Goal: Information Seeking & Learning: Learn about a topic

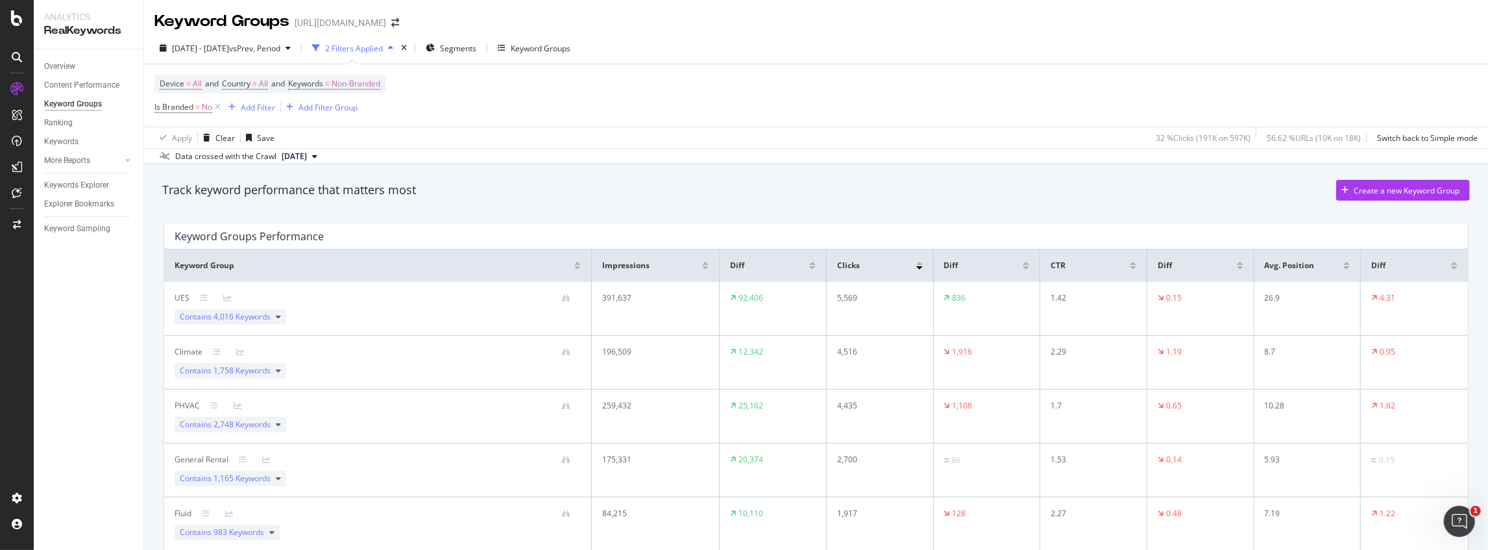
drag, startPoint x: 1964, startPoint y: 0, endPoint x: 952, endPoint y: 116, distance: 1018.5
click at [954, 116] on div "Device = All and Country = All and Keywords = Non-Branded Is Branded = No Add F…" at bounding box center [816, 95] width 1324 height 62
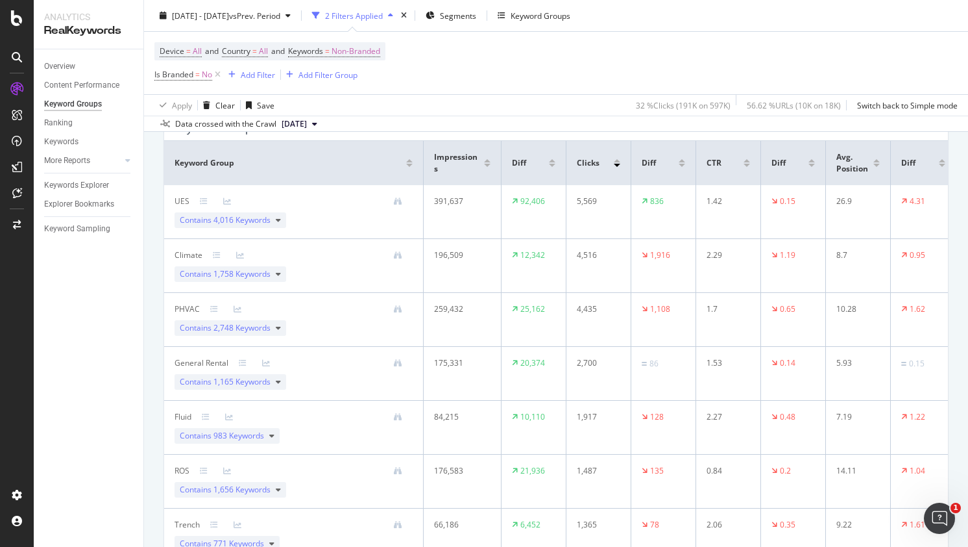
scroll to position [130, 0]
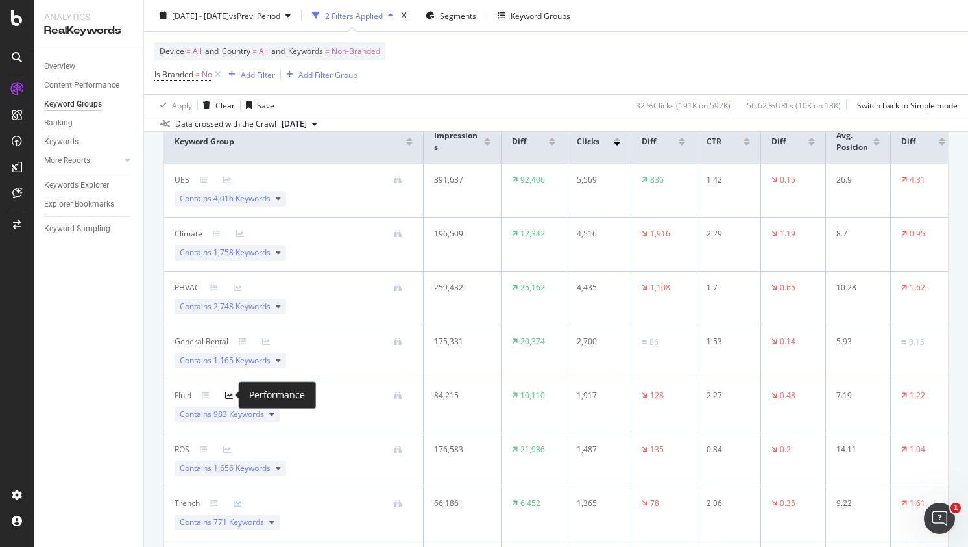
click at [231, 395] on icon at bounding box center [229, 395] width 8 height 8
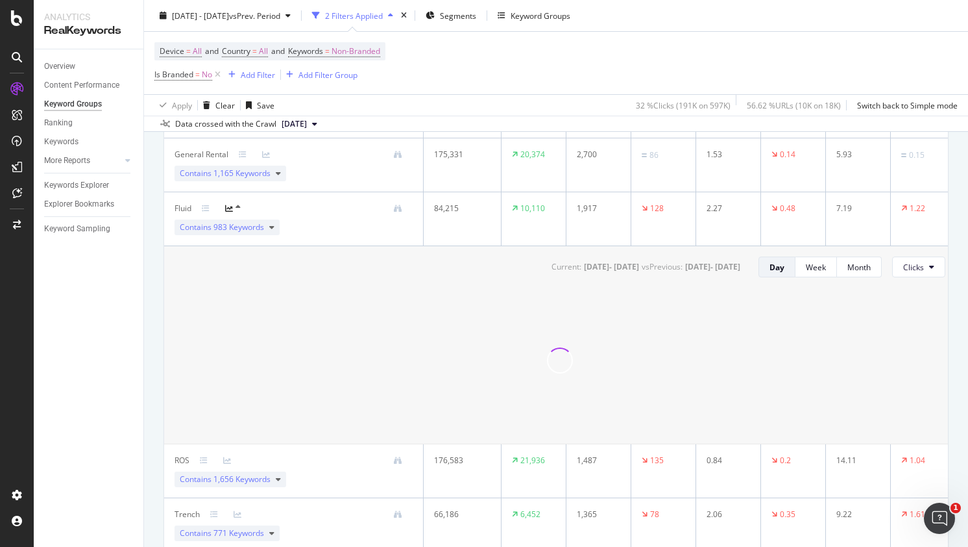
scroll to position [302, 0]
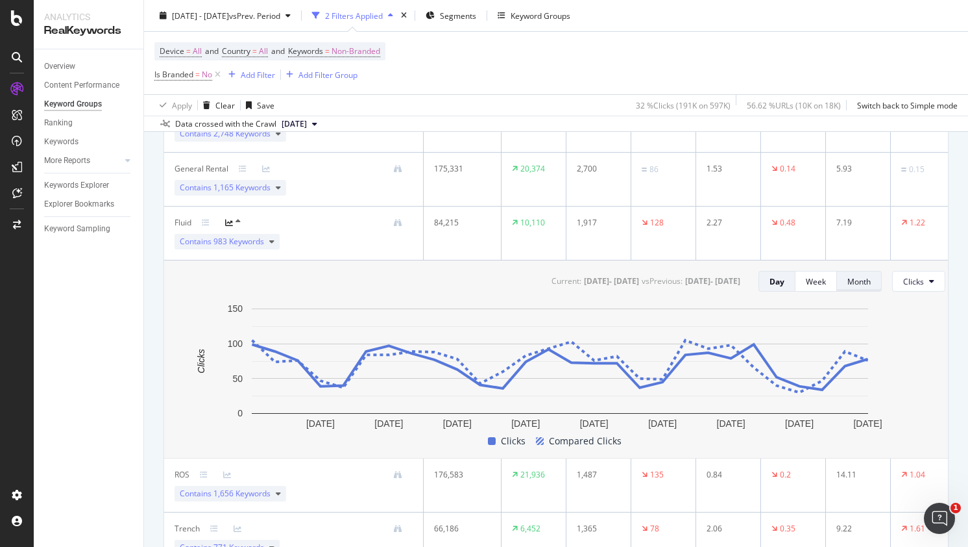
click at [863, 282] on div "Month" at bounding box center [859, 281] width 23 height 11
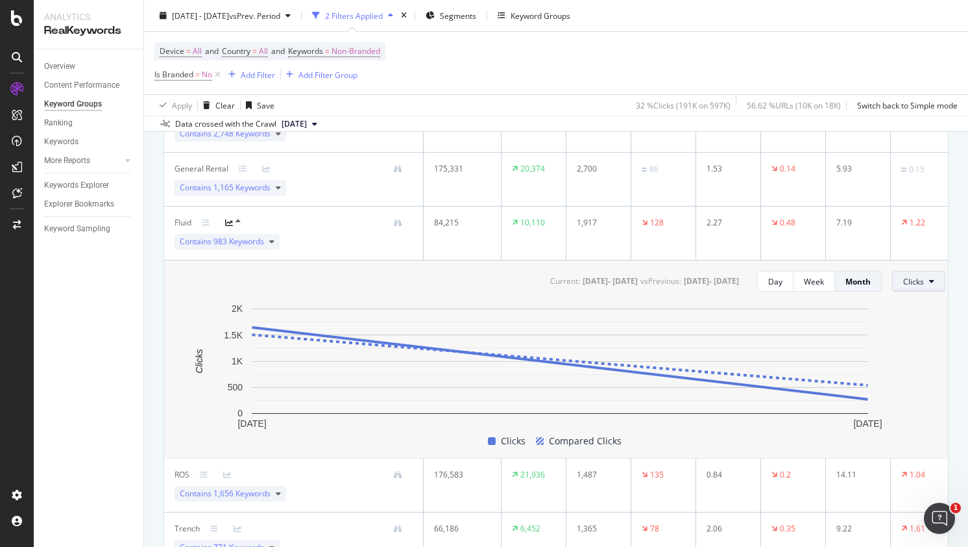
click at [908, 280] on span "Clicks" at bounding box center [914, 281] width 21 height 11
click at [701, 372] on rect "A chart." at bounding box center [560, 360] width 617 height 105
click at [537, 441] on rect at bounding box center [540, 441] width 8 height 8
click at [867, 384] on circle "A chart." at bounding box center [868, 384] width 5 height 5
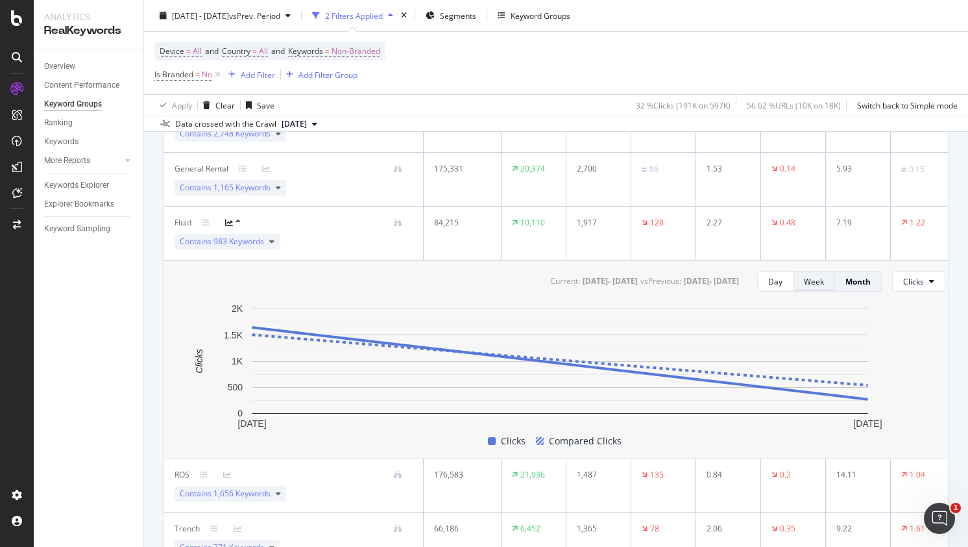
click at [818, 285] on div "Week" at bounding box center [814, 281] width 20 height 11
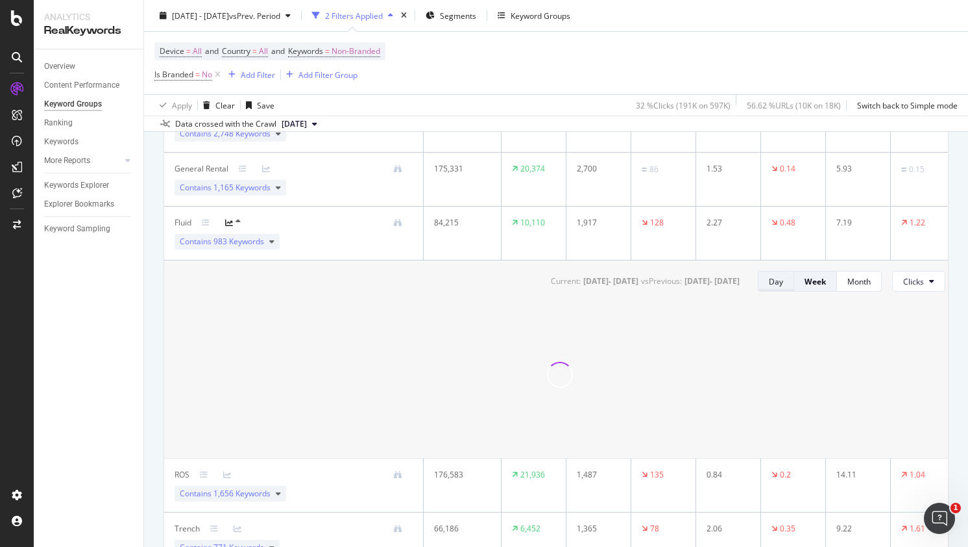
click at [770, 279] on div "Day" at bounding box center [776, 281] width 14 height 11
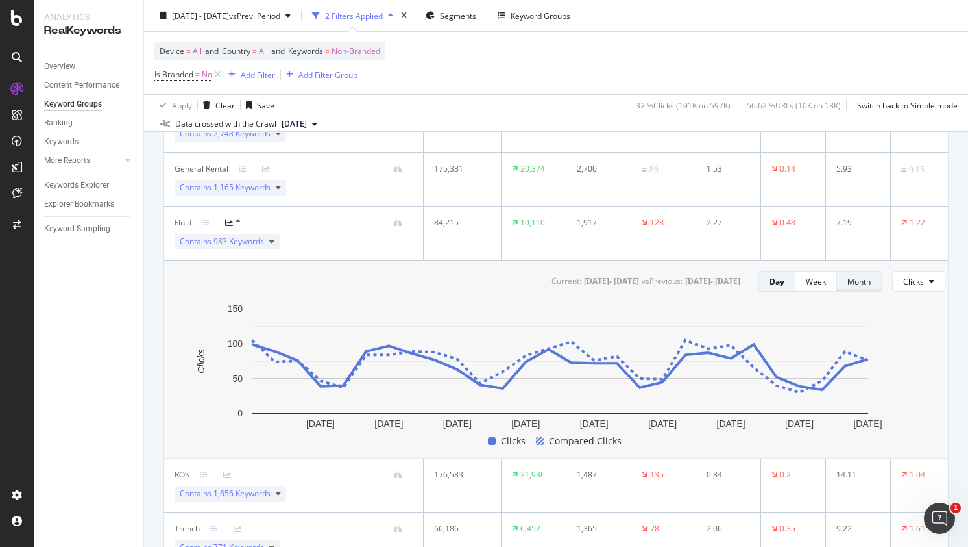
click at [856, 288] on div "Month" at bounding box center [859, 281] width 23 height 18
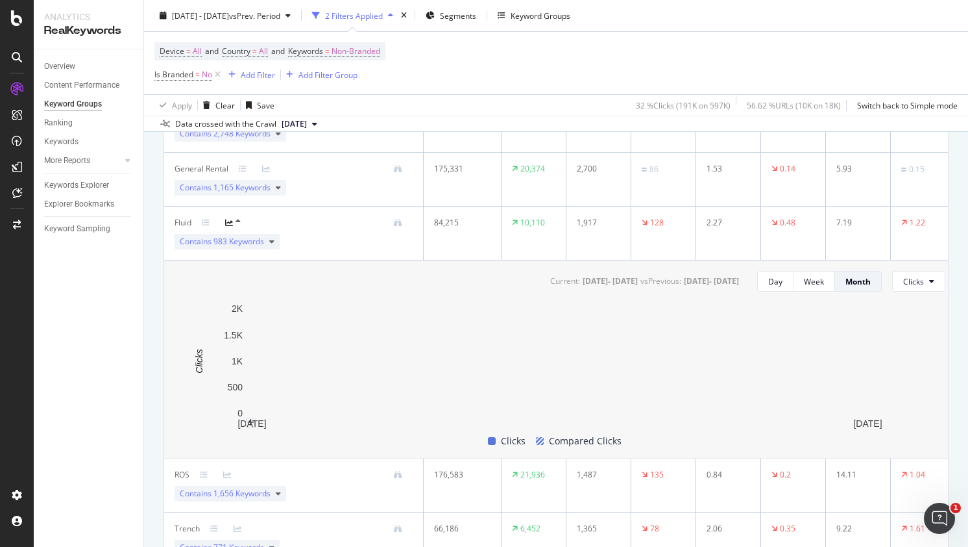
scroll to position [346, 0]
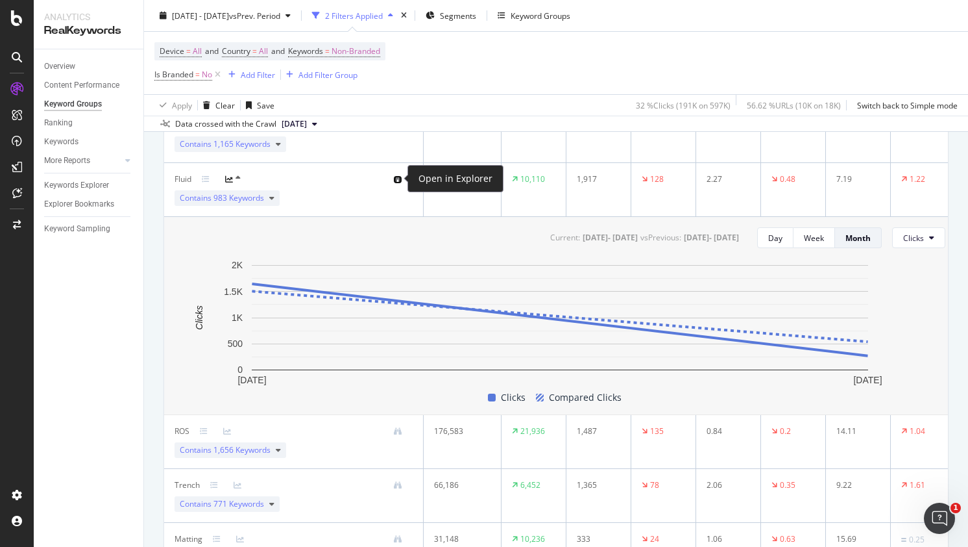
click at [397, 179] on icon at bounding box center [398, 179] width 8 height 8
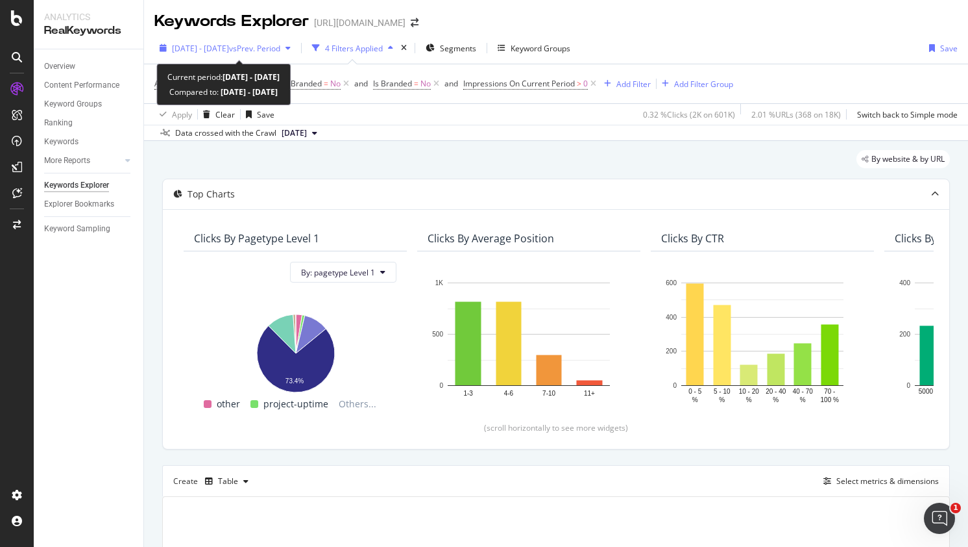
click at [273, 53] on div "[DATE] - [DATE] vs Prev. Period" at bounding box center [226, 48] width 108 height 11
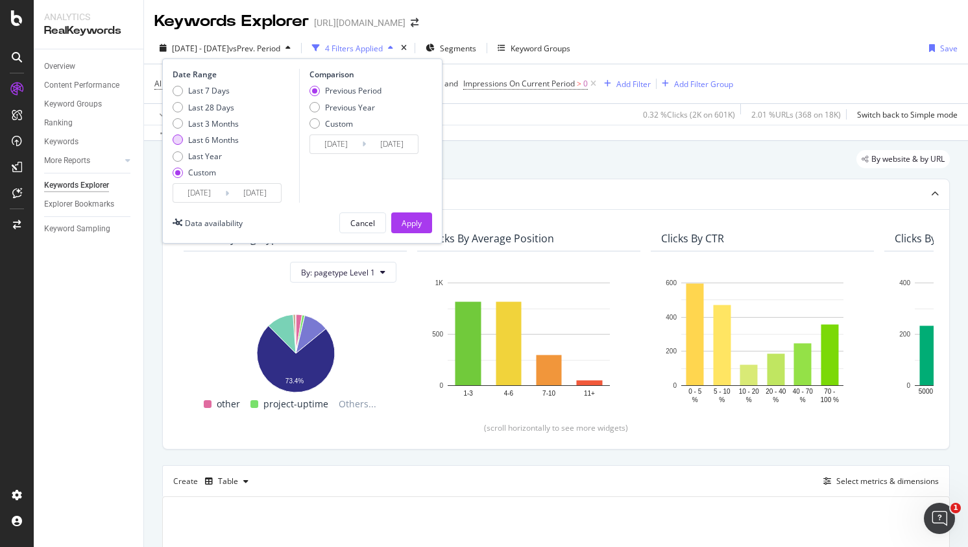
click at [196, 158] on div "Last Year" at bounding box center [205, 156] width 34 height 11
type input "[DATE]"
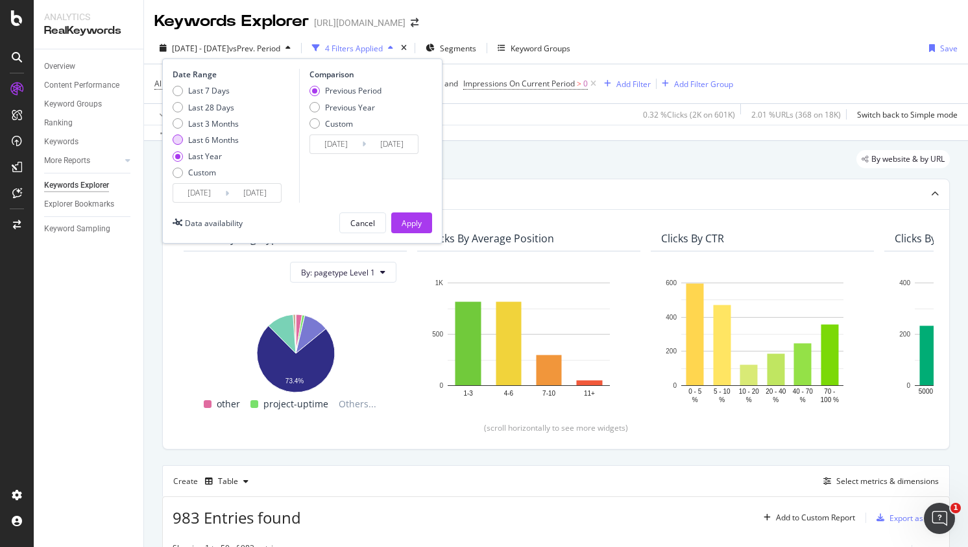
click at [197, 134] on div "Last 6 Months" at bounding box center [213, 139] width 51 height 11
type input "[DATE]"
click at [193, 157] on div "Last Year" at bounding box center [205, 156] width 34 height 11
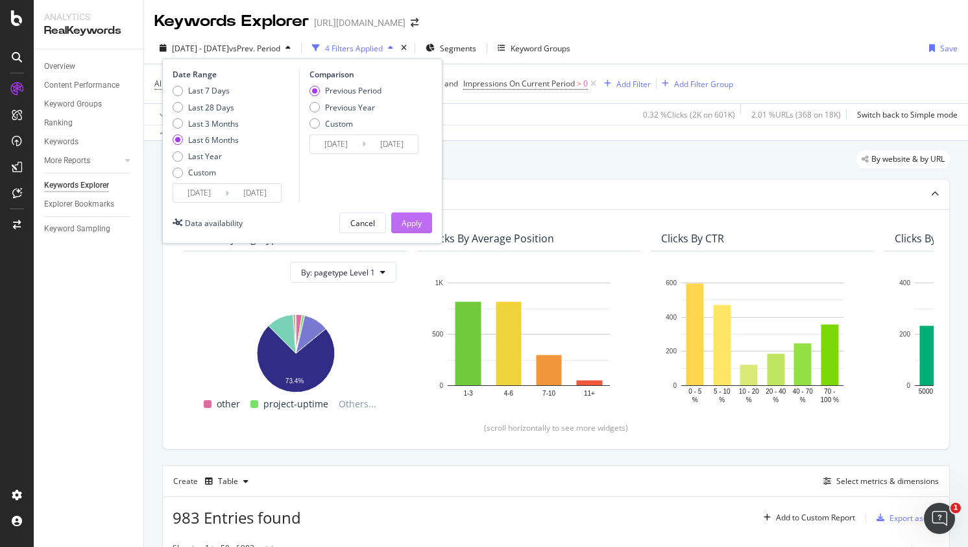
type input "[DATE]"
click at [415, 222] on div "Apply" at bounding box center [412, 222] width 20 height 11
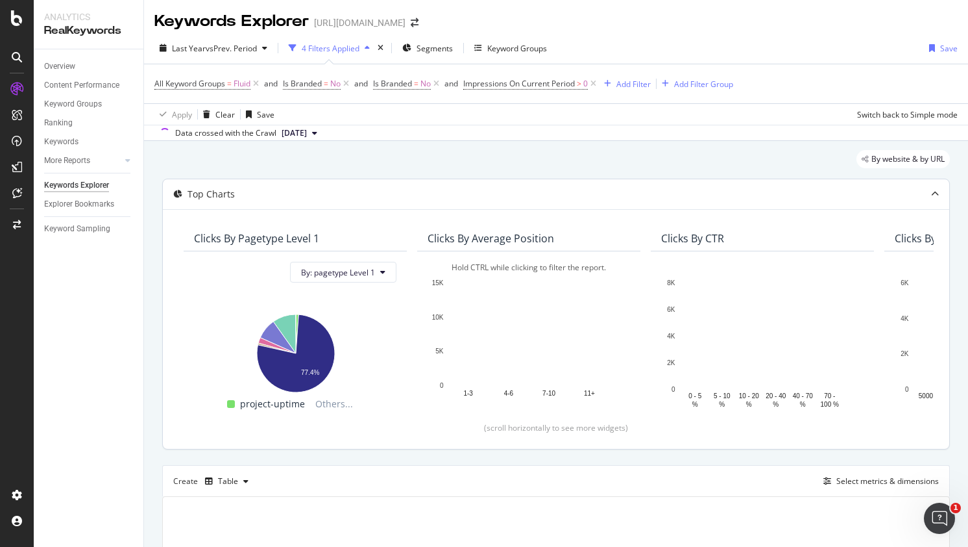
drag, startPoint x: 437, startPoint y: 432, endPoint x: 456, endPoint y: 395, distance: 42.4
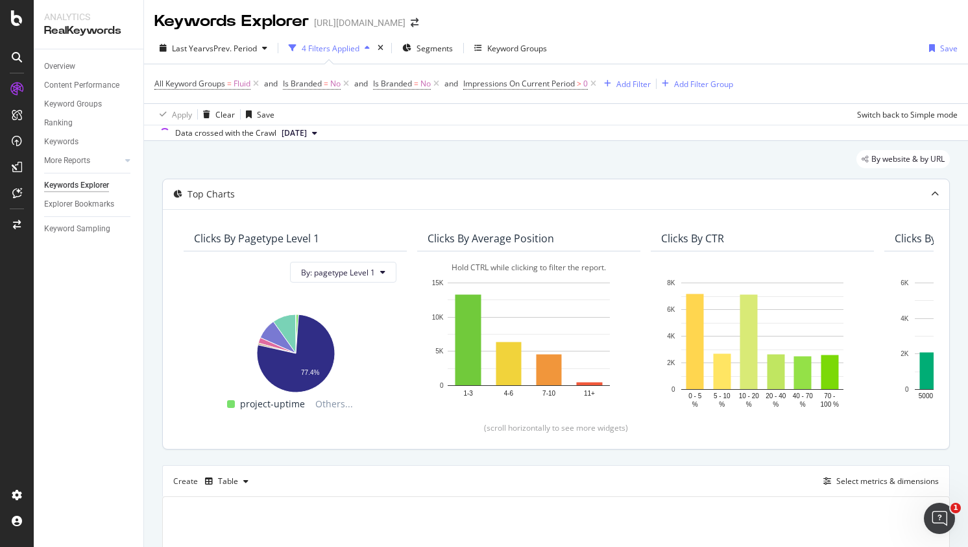
click at [460, 431] on div "Clicks By pagetype Level 1 By: pagetype Level 1 Hold CTRL while clicking to fil…" at bounding box center [556, 329] width 787 height 240
drag, startPoint x: 437, startPoint y: 433, endPoint x: 444, endPoint y: 433, distance: 7.1
click at [444, 433] on div "Clicks By pagetype Level 1 By: pagetype Level 1 Hold CTRL while clicking to fil…" at bounding box center [556, 329] width 787 height 240
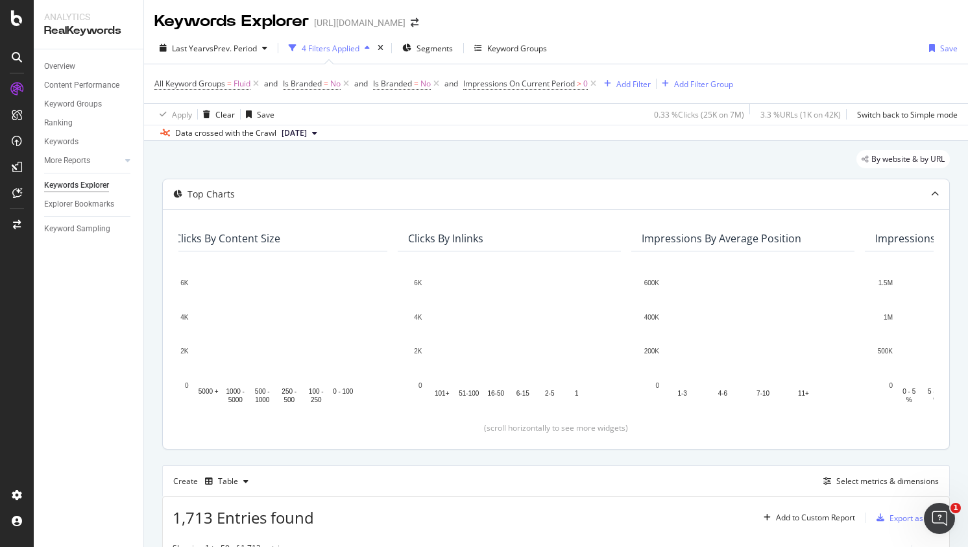
scroll to position [0, 722]
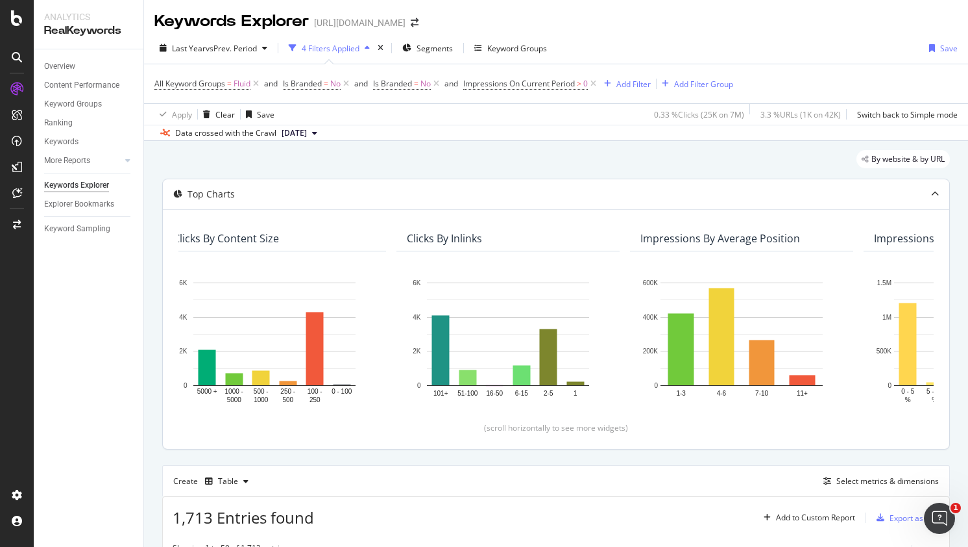
drag, startPoint x: 701, startPoint y: 432, endPoint x: 779, endPoint y: 430, distance: 77.9
click at [779, 430] on div "Clicks By pagetype Level 1 By: pagetype Level 1 Hold CTRL while clicking to fil…" at bounding box center [556, 329] width 787 height 240
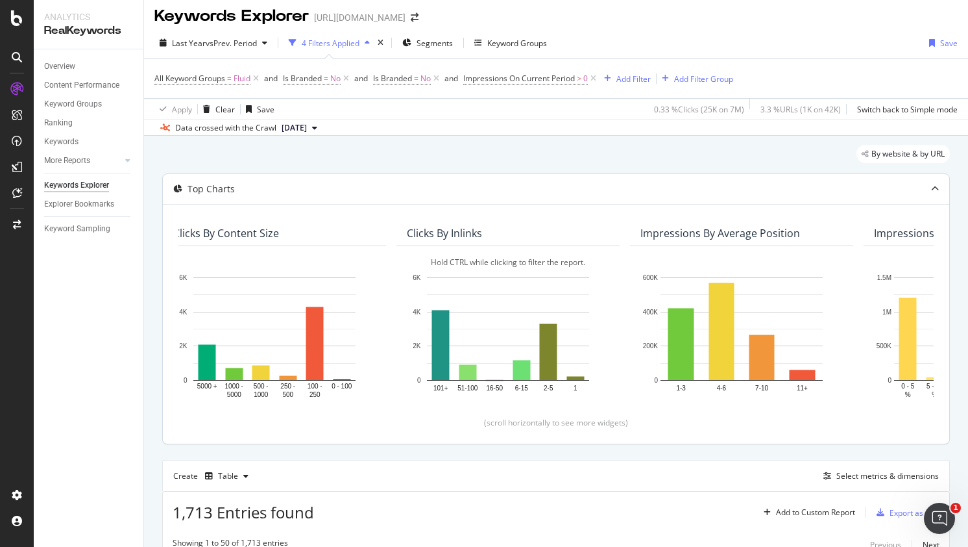
scroll to position [0, 0]
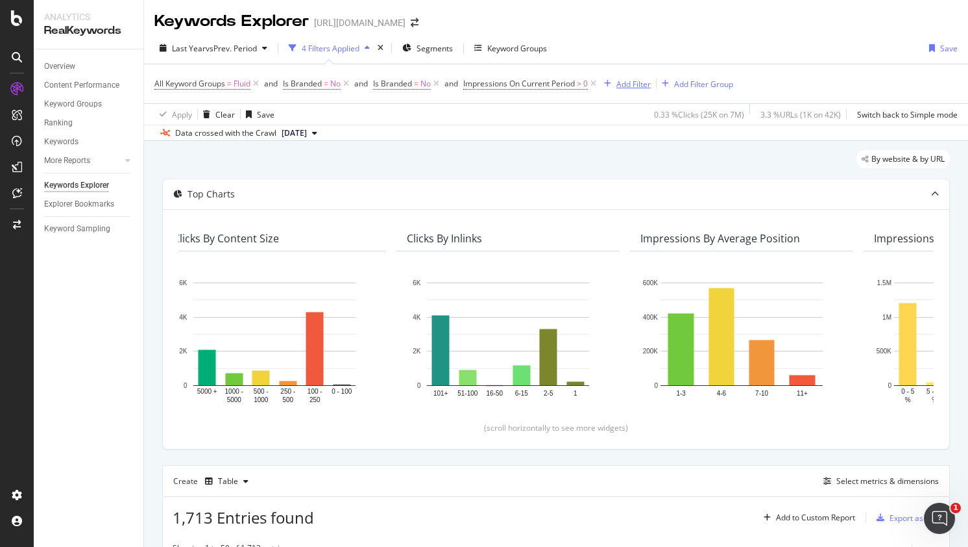
click at [643, 85] on div "Add Filter" at bounding box center [634, 84] width 34 height 11
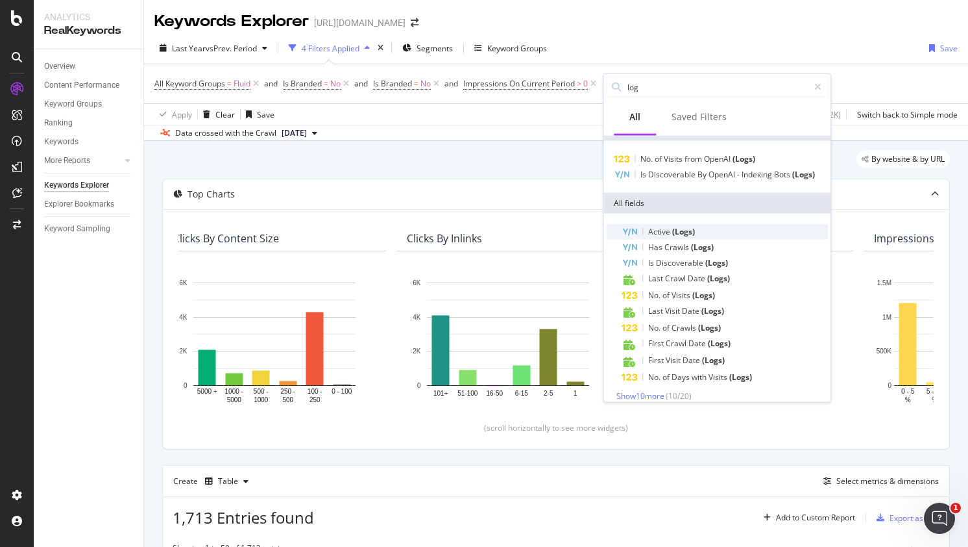
scroll to position [25, 0]
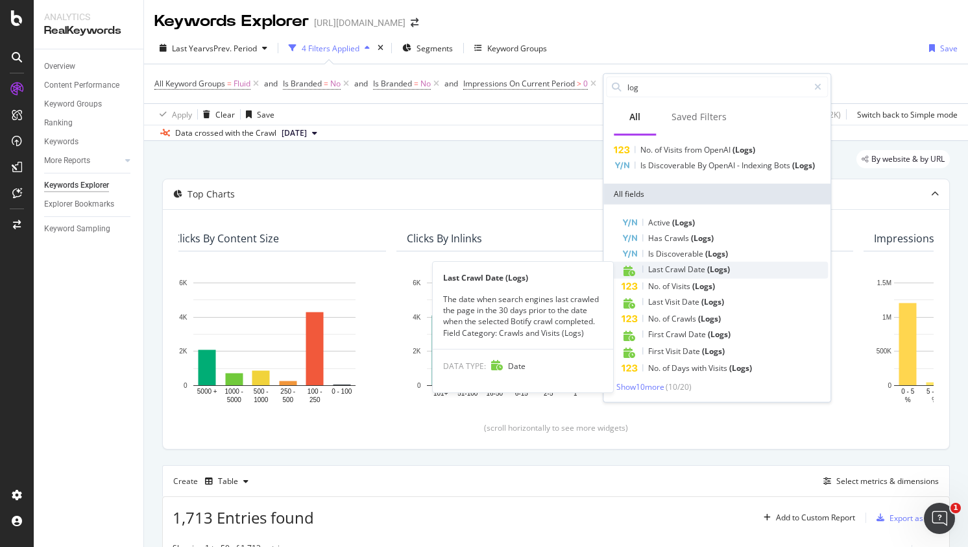
type input "log"
click at [700, 266] on span "Date" at bounding box center [697, 269] width 19 height 11
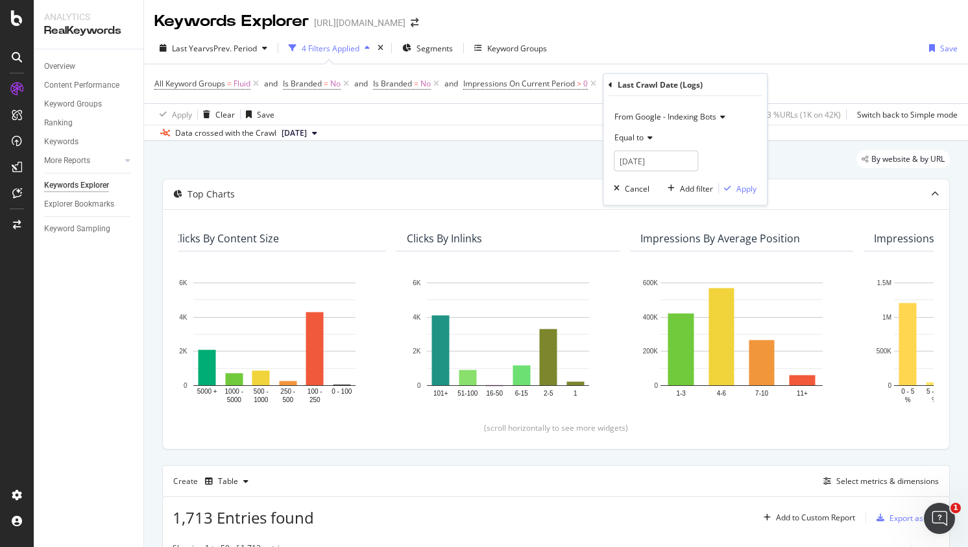
click at [696, 117] on span "From Google - Indexing Bots" at bounding box center [666, 116] width 102 height 11
click at [698, 179] on span "From OpenAI - Indexing Bots" at bounding box center [672, 176] width 103 height 11
click at [728, 97] on div "From OpenAI - Indexing Bots Equal to [DATE] Cancel Add filter Apply" at bounding box center [686, 150] width 164 height 109
click at [748, 188] on div "Apply" at bounding box center [747, 187] width 20 height 11
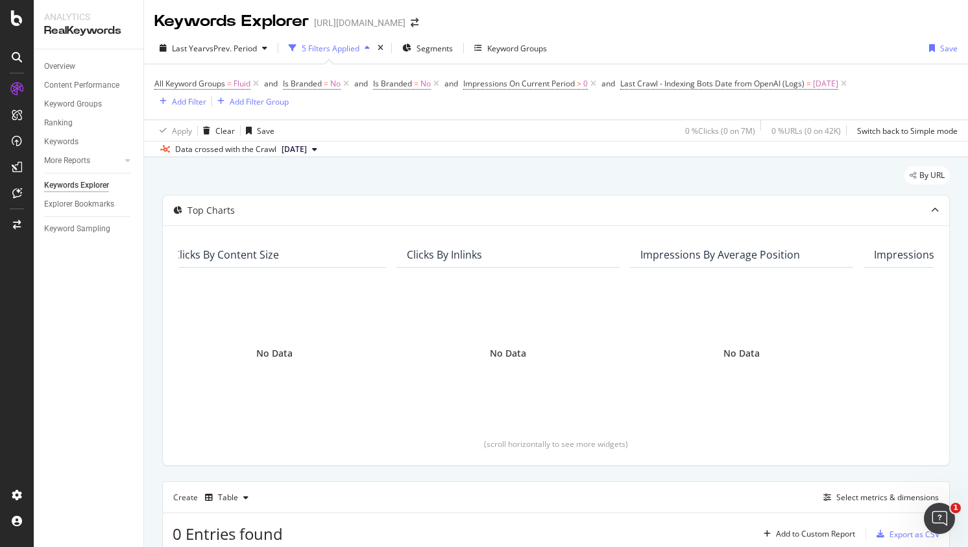
click at [839, 80] on span "[DATE]" at bounding box center [825, 84] width 25 height 18
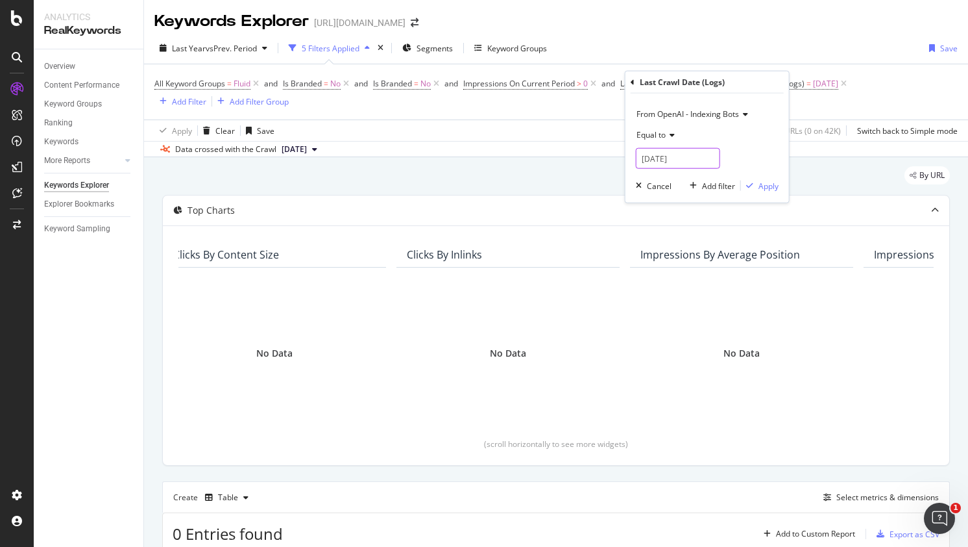
click at [703, 156] on input "[DATE]" at bounding box center [678, 158] width 84 height 21
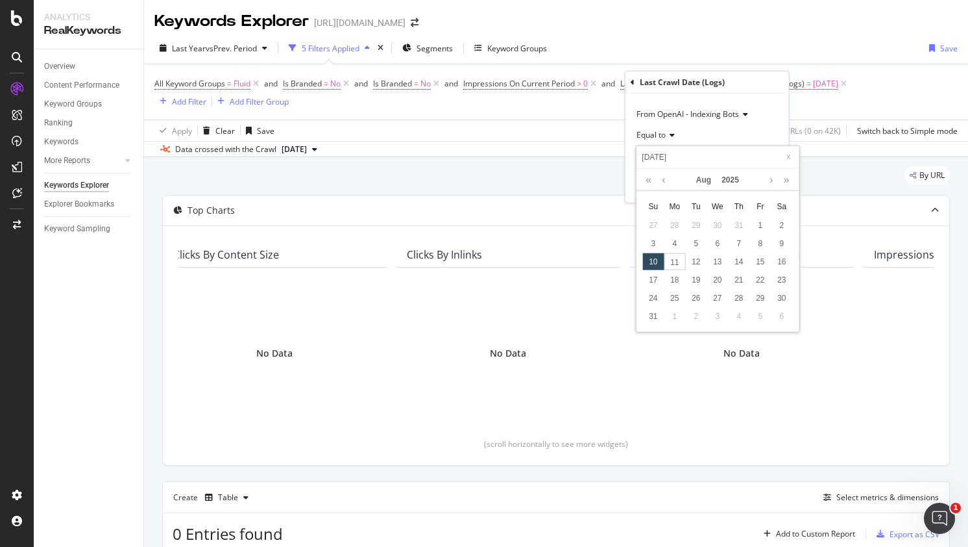
click at [666, 137] on icon at bounding box center [670, 135] width 9 height 8
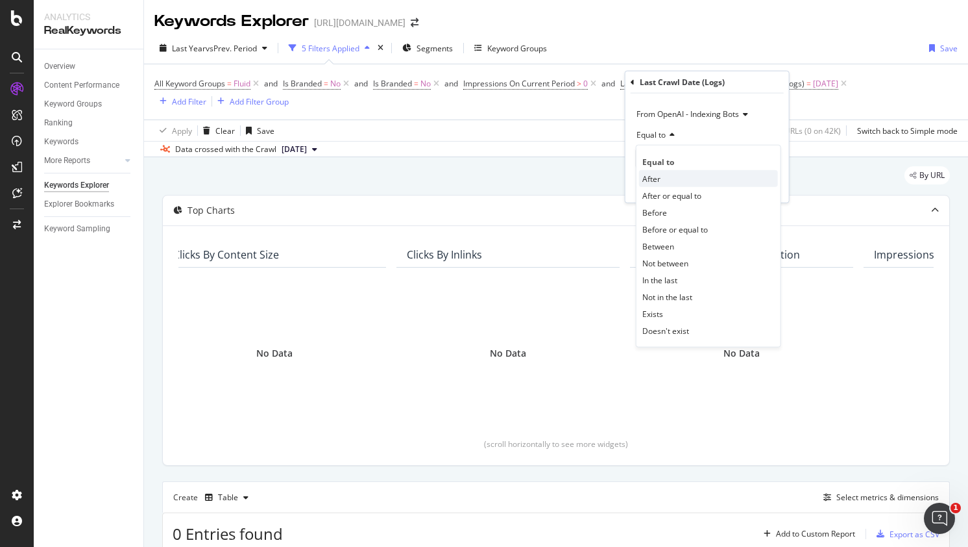
click at [664, 180] on div "After" at bounding box center [708, 178] width 139 height 17
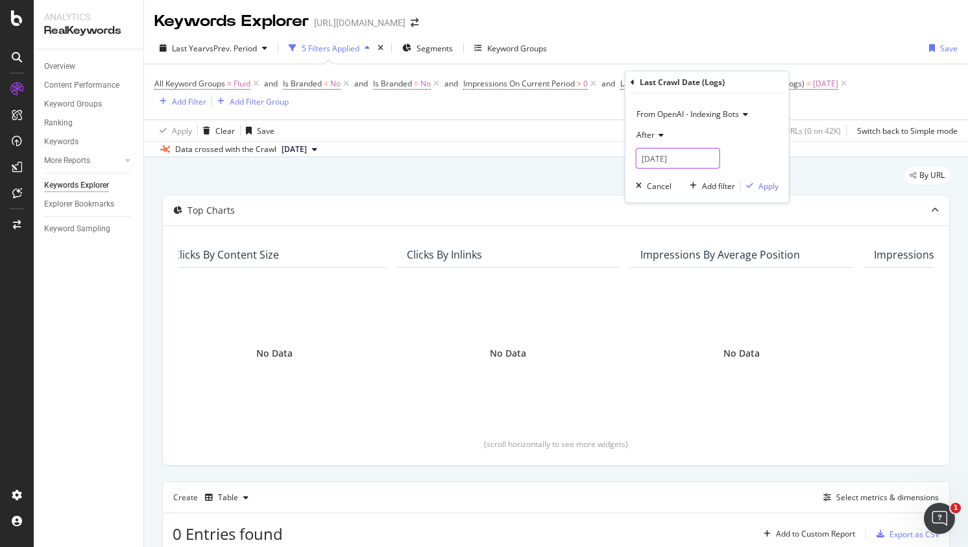
click at [686, 160] on input "[DATE]" at bounding box center [678, 158] width 84 height 21
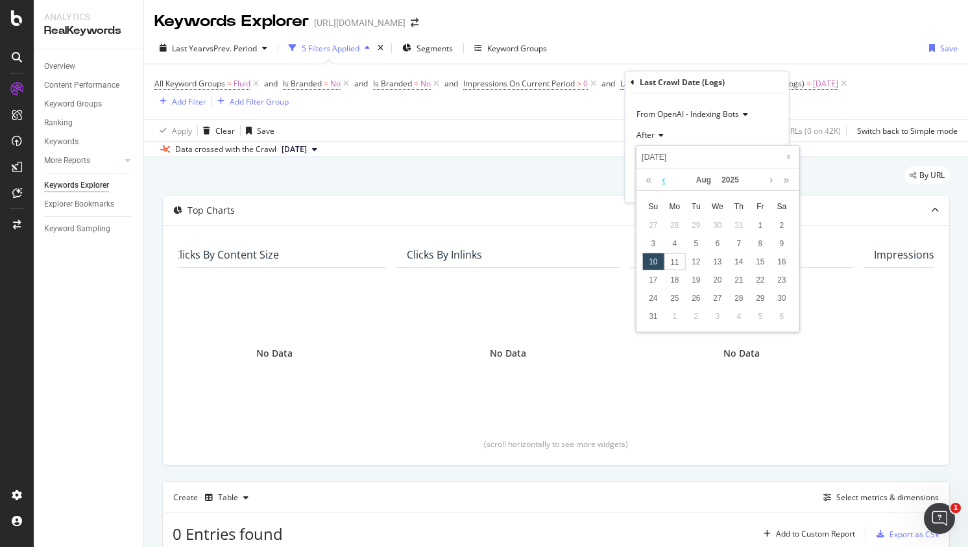
click at [663, 179] on link at bounding box center [664, 180] width 10 height 22
click at [663, 178] on link at bounding box center [664, 180] width 10 height 22
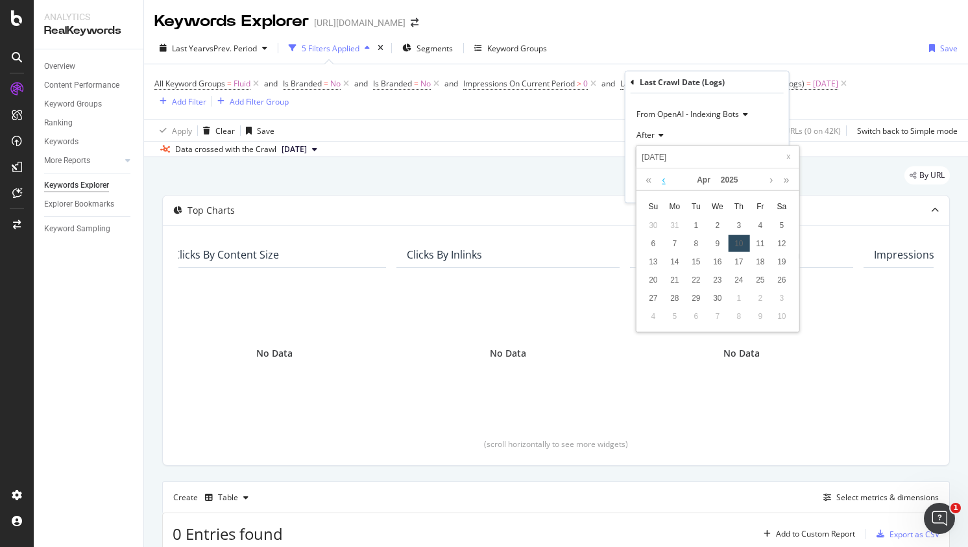
click at [663, 178] on link at bounding box center [664, 180] width 10 height 22
click at [766, 179] on div "[DATE]" at bounding box center [718, 180] width 150 height 22
click at [771, 181] on link at bounding box center [772, 180] width 10 height 22
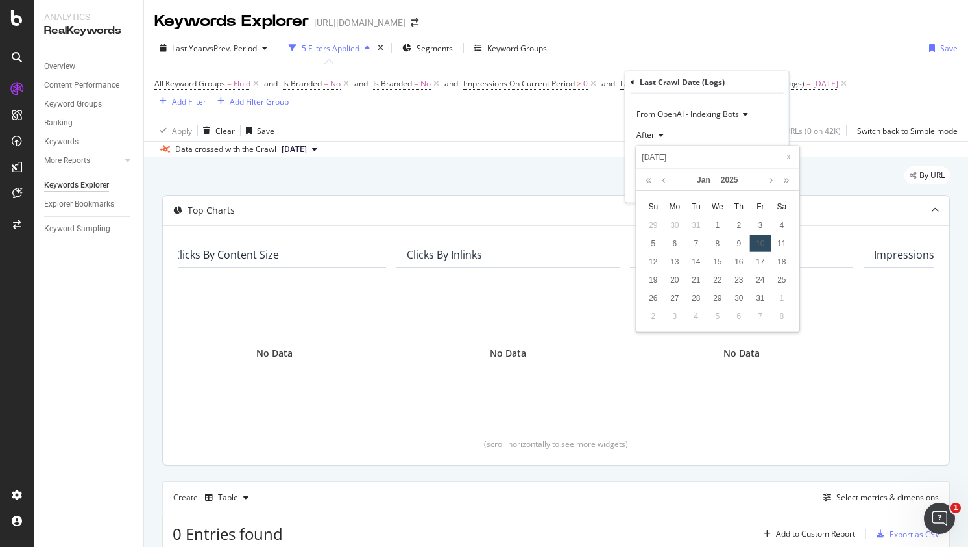
click at [720, 221] on div "1" at bounding box center [717, 225] width 21 height 17
type input "[DATE]"
click at [753, 97] on div "From OpenAI - Indexing Bots After [DATE] Cancel Add filter Apply" at bounding box center [708, 147] width 164 height 109
drag, startPoint x: 768, startPoint y: 181, endPoint x: 883, endPoint y: 55, distance: 171.4
click at [768, 180] on div "Apply" at bounding box center [769, 185] width 20 height 11
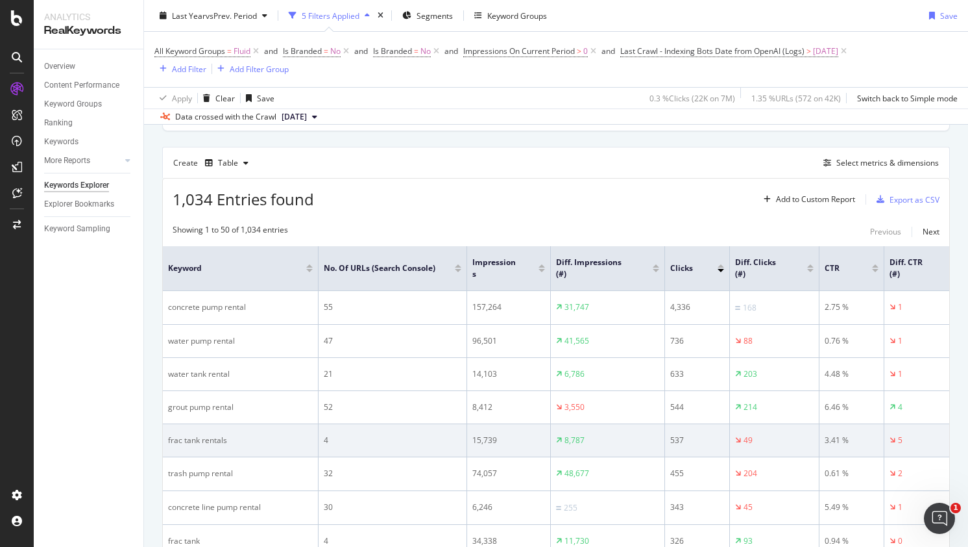
scroll to position [335, 0]
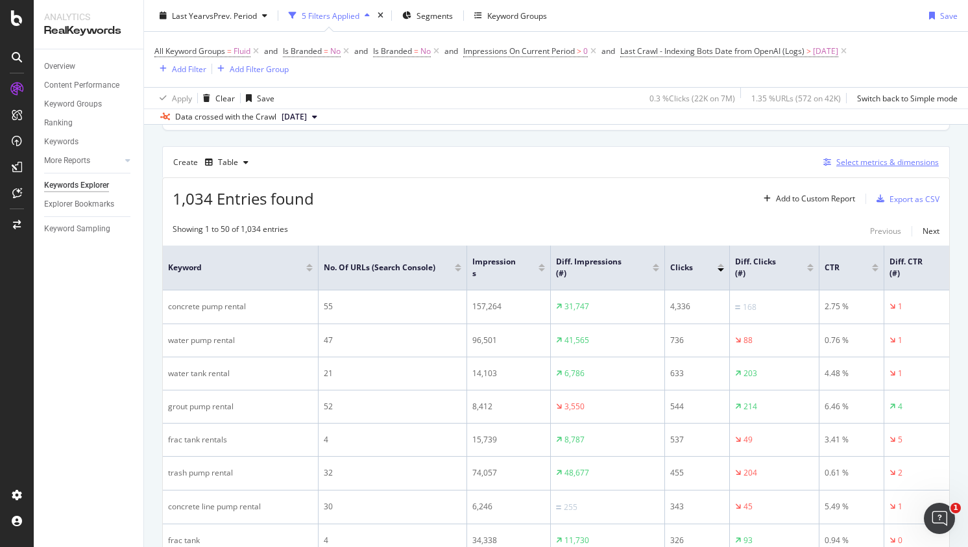
click at [894, 162] on div "Select metrics & dimensions" at bounding box center [888, 161] width 103 height 11
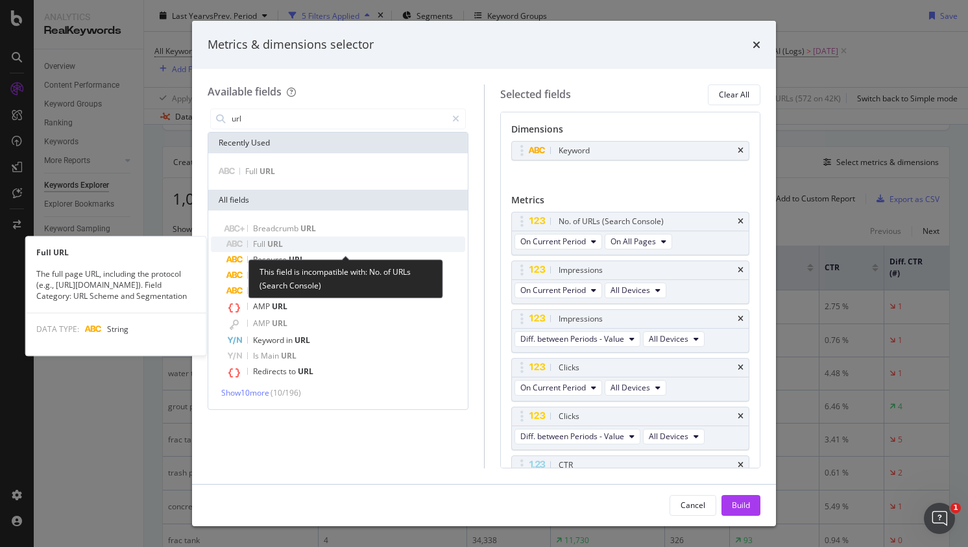
type input "url"
click at [262, 240] on span "Full" at bounding box center [260, 243] width 14 height 11
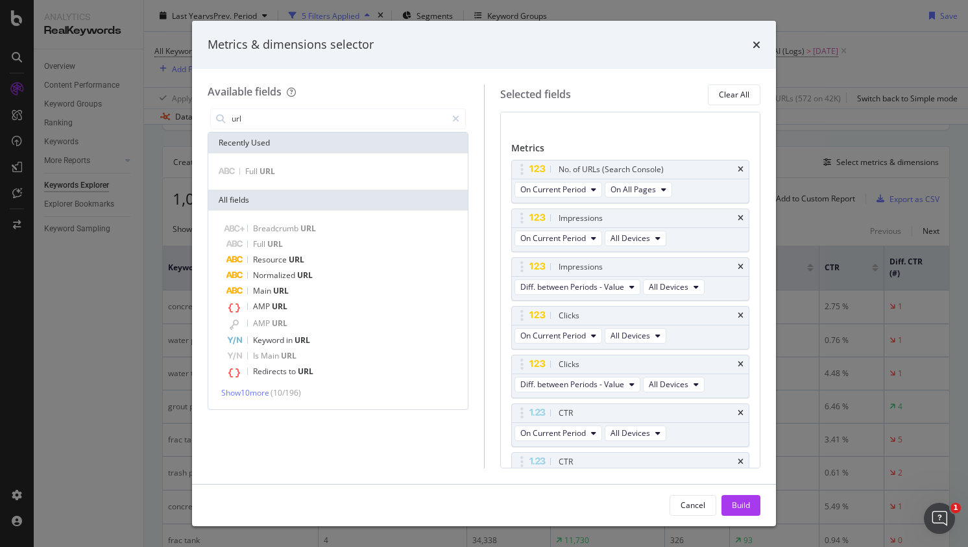
scroll to position [0, 0]
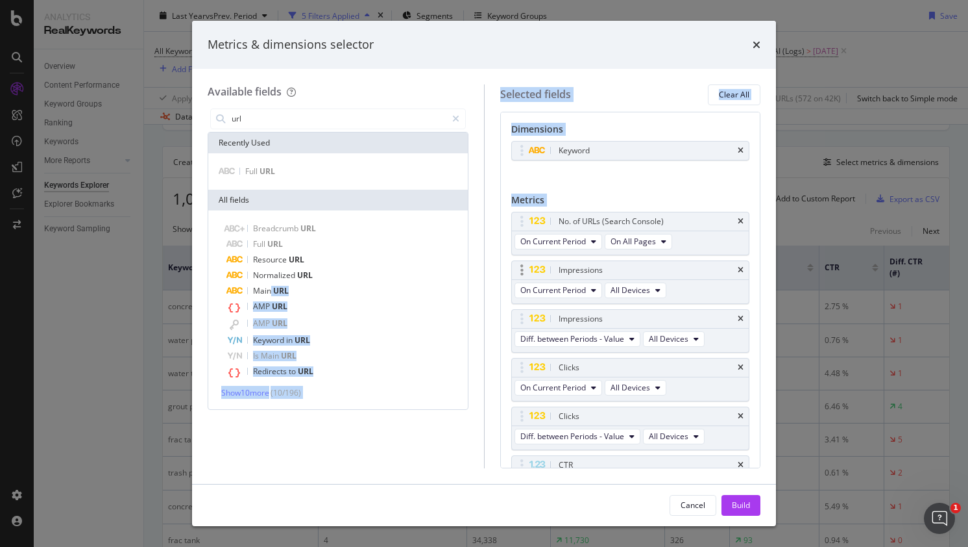
drag, startPoint x: 269, startPoint y: 291, endPoint x: 518, endPoint y: 300, distance: 249.4
click at [549, 226] on div "Available fields url Recently Used Full URL All fields Breadcrumb URL Full URL …" at bounding box center [484, 276] width 553 height 384
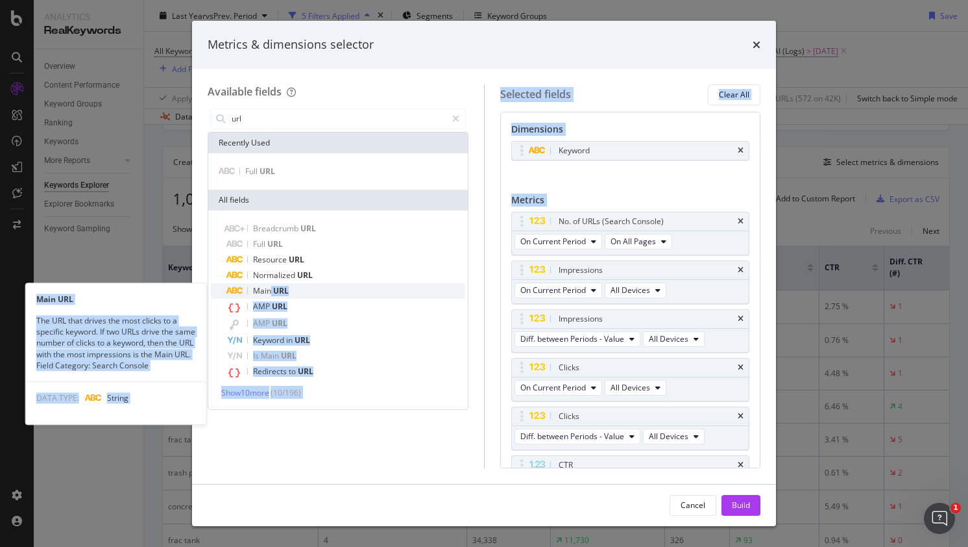
click at [256, 289] on span "Main" at bounding box center [263, 290] width 20 height 11
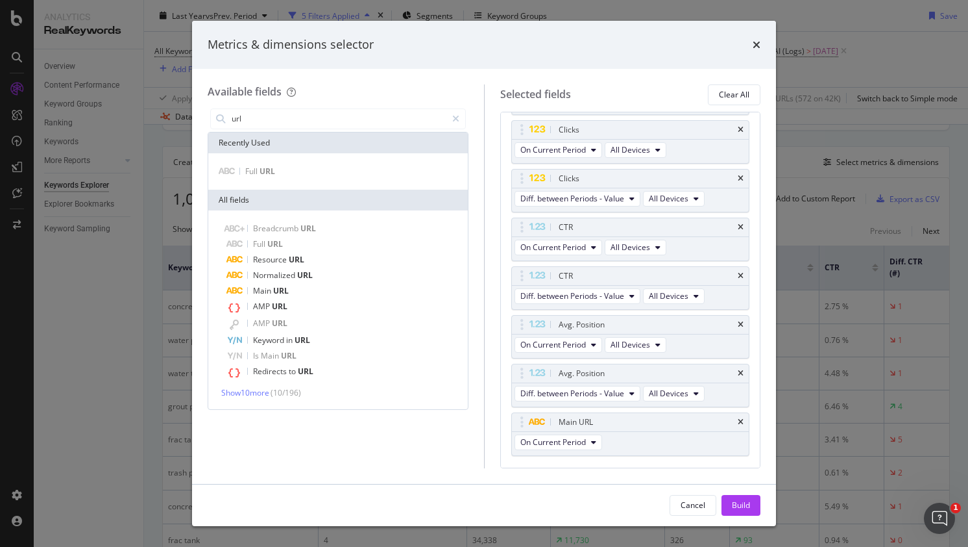
scroll to position [263, 0]
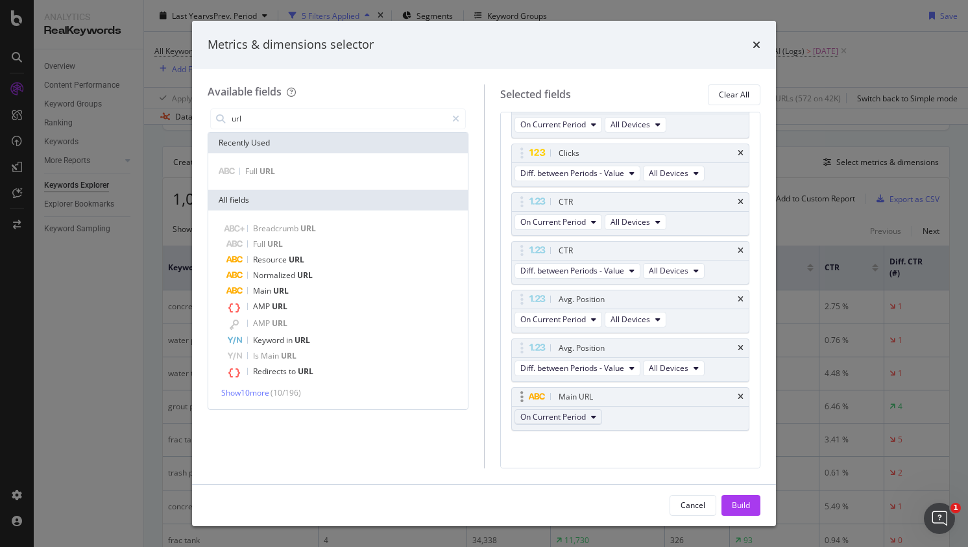
click at [584, 411] on span "On Current Period" at bounding box center [554, 416] width 66 height 11
drag, startPoint x: 750, startPoint y: 503, endPoint x: 548, endPoint y: 388, distance: 232.3
click at [750, 502] on div "Build" at bounding box center [741, 504] width 18 height 11
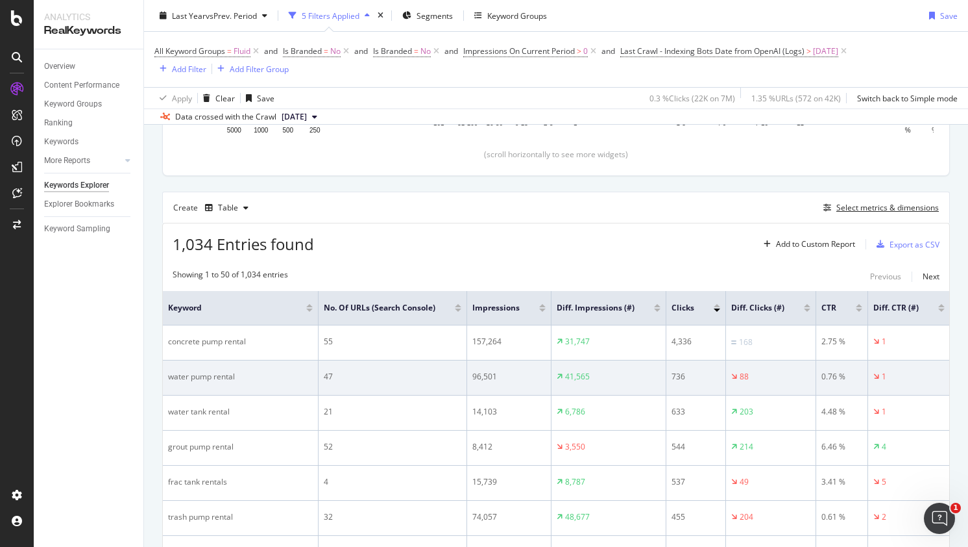
scroll to position [335, 0]
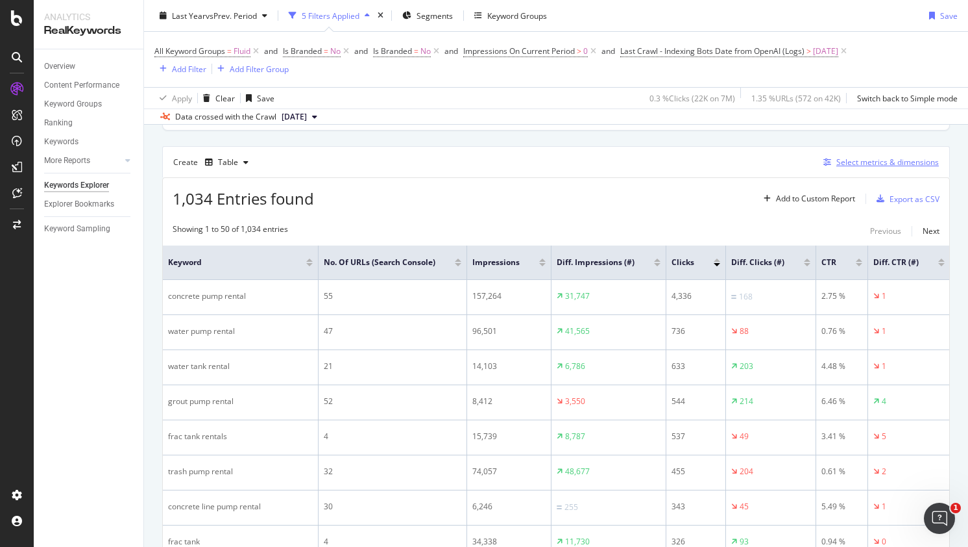
click at [867, 161] on div "Select metrics & dimensions" at bounding box center [888, 161] width 103 height 11
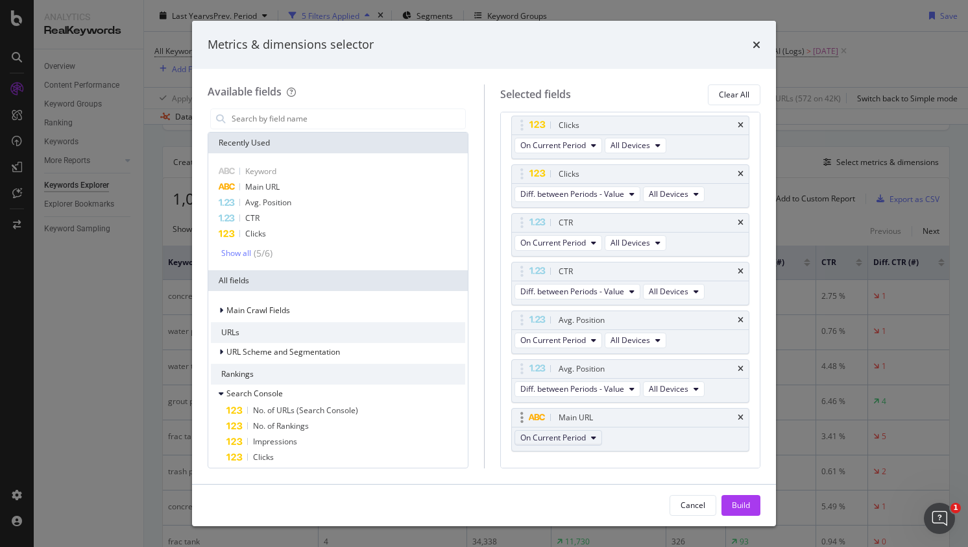
scroll to position [263, 0]
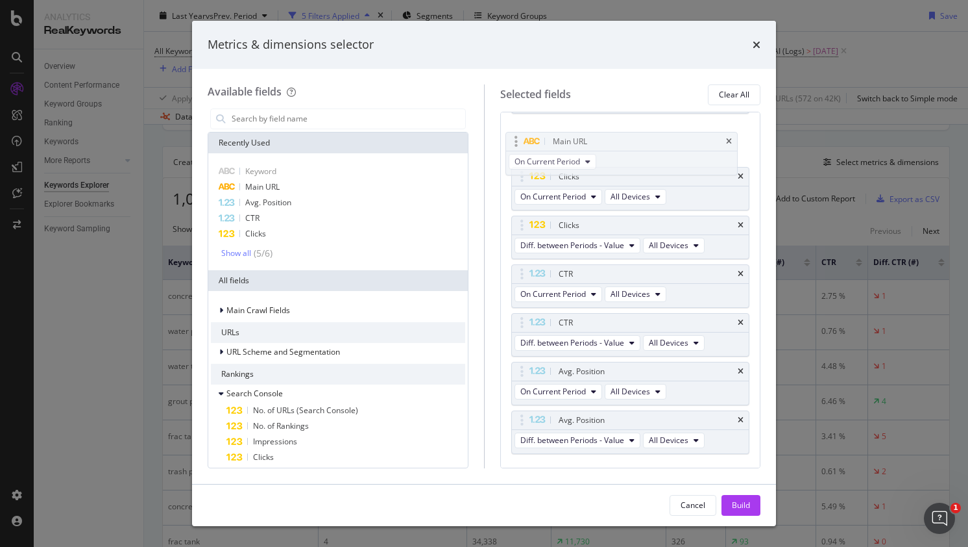
drag, startPoint x: 514, startPoint y: 390, endPoint x: 509, endPoint y: 140, distance: 250.0
click at [509, 140] on body "Analytics RealKeywords Overview Content Performance Keyword Groups Ranking Keyw…" at bounding box center [484, 273] width 968 height 547
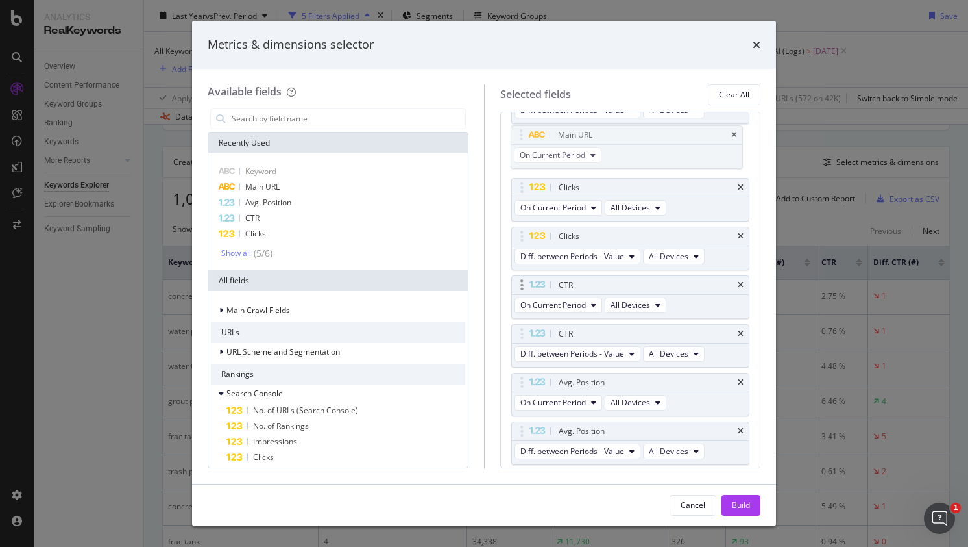
scroll to position [226, 0]
click at [731, 511] on button "Build" at bounding box center [741, 505] width 39 height 21
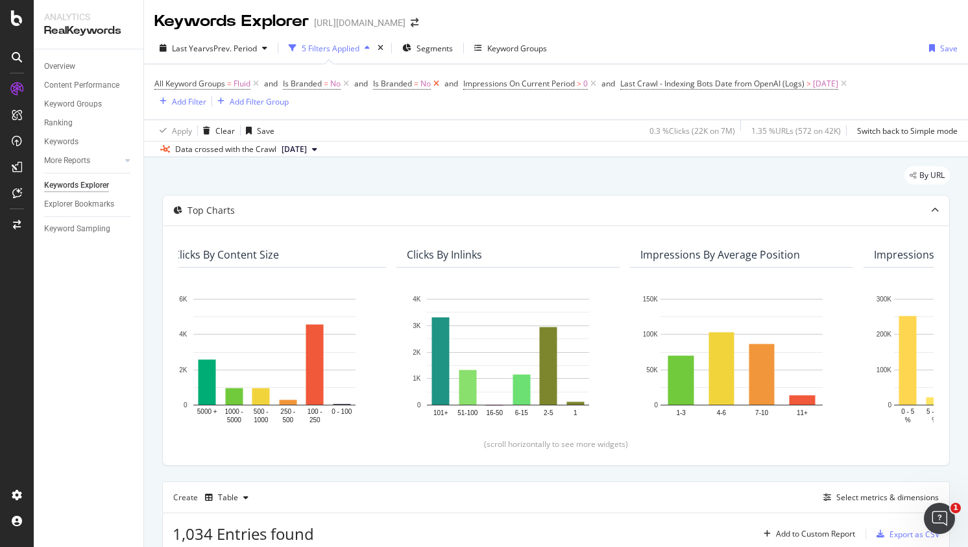
click at [437, 82] on icon at bounding box center [436, 83] width 11 height 13
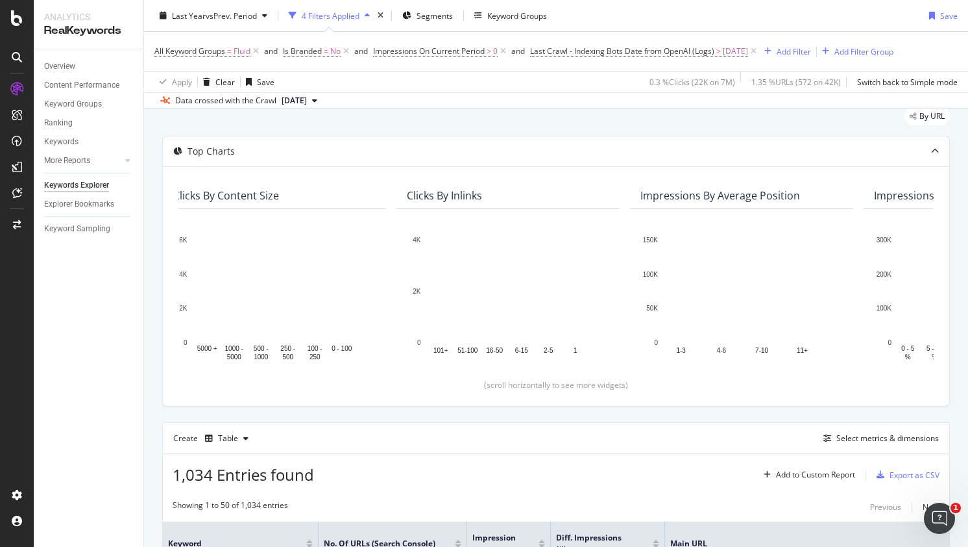
scroll to position [86, 0]
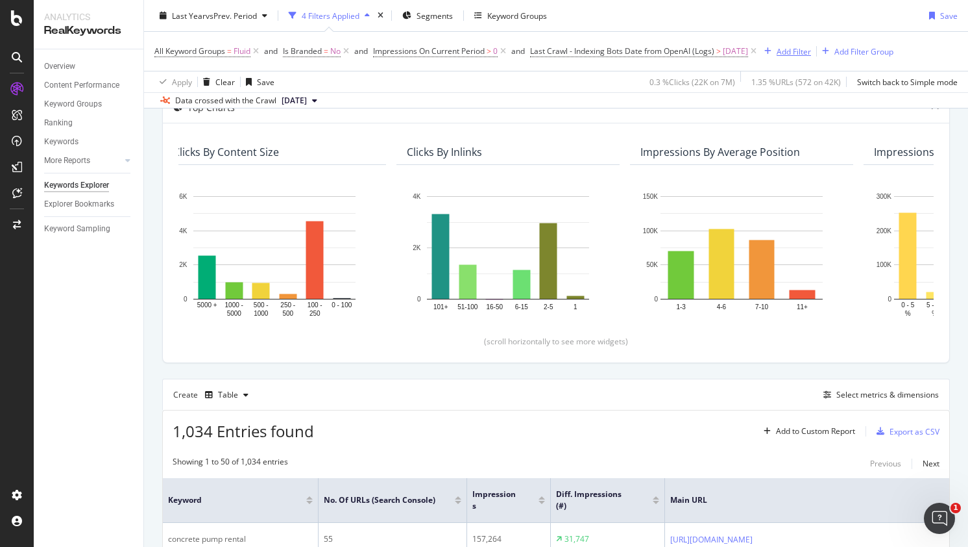
click at [805, 51] on div "Add Filter" at bounding box center [794, 50] width 34 height 11
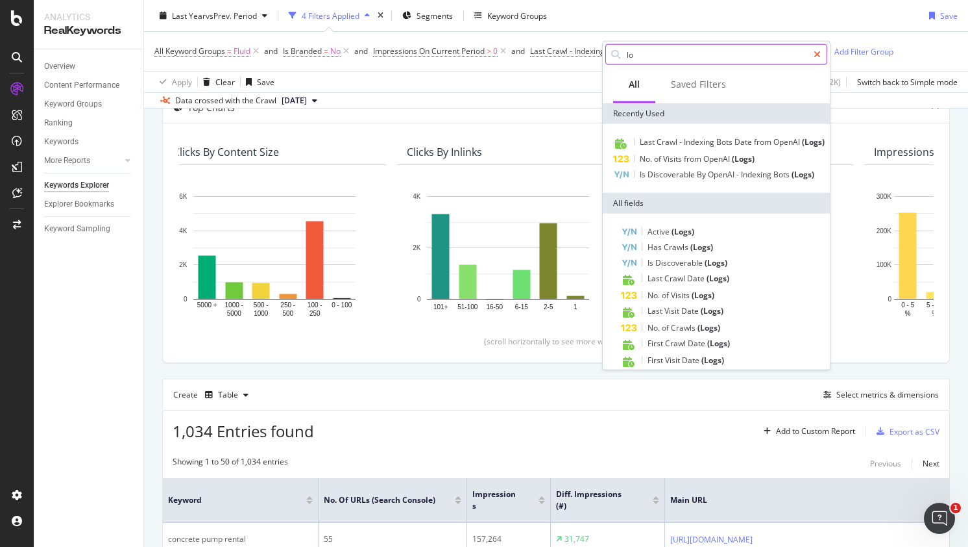
type input "log"
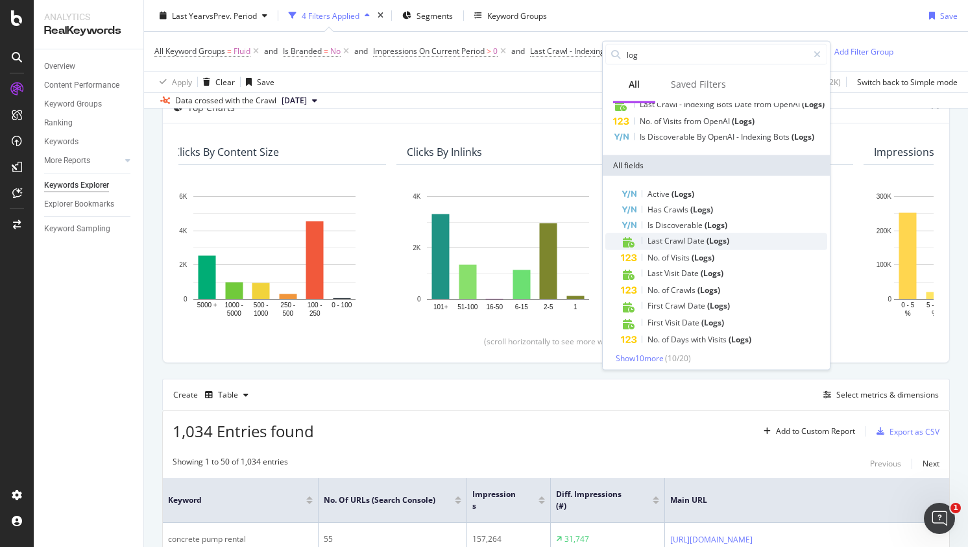
scroll to position [43, 0]
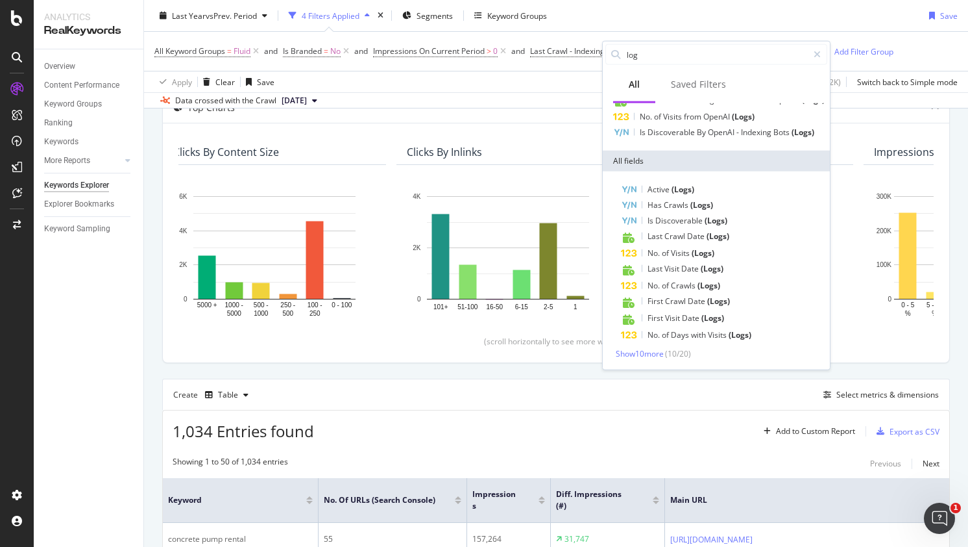
click at [878, 26] on div "Last Year vs Prev. Period 4 Filters Applied Segments Keyword Groups Save" at bounding box center [556, 18] width 824 height 26
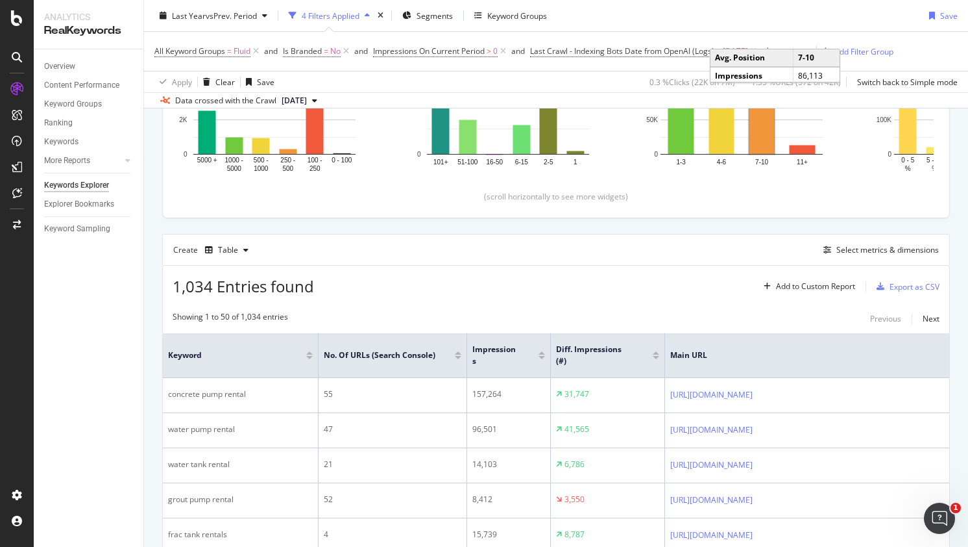
scroll to position [216, 0]
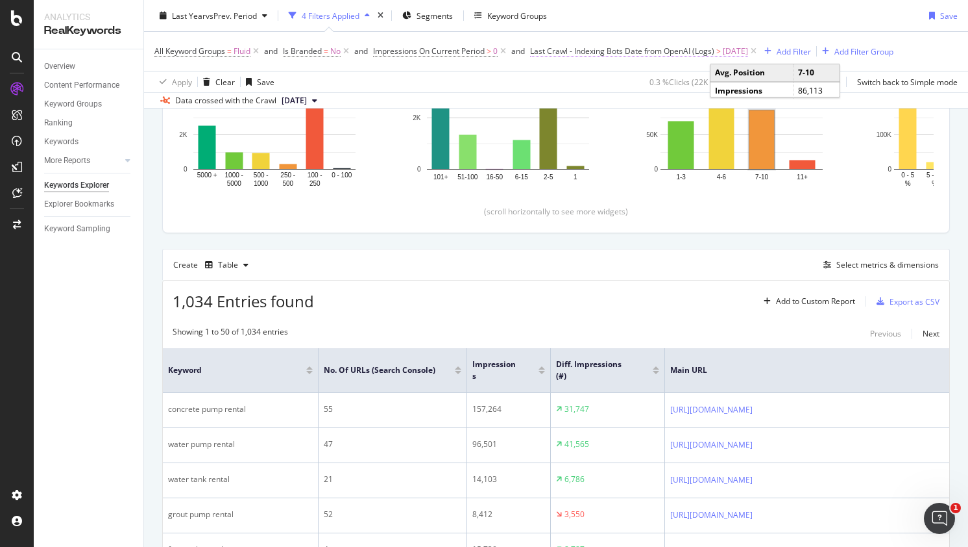
click at [686, 53] on span "Last Crawl - Indexing Bots Date from OpenAI (Logs)" at bounding box center [622, 50] width 184 height 11
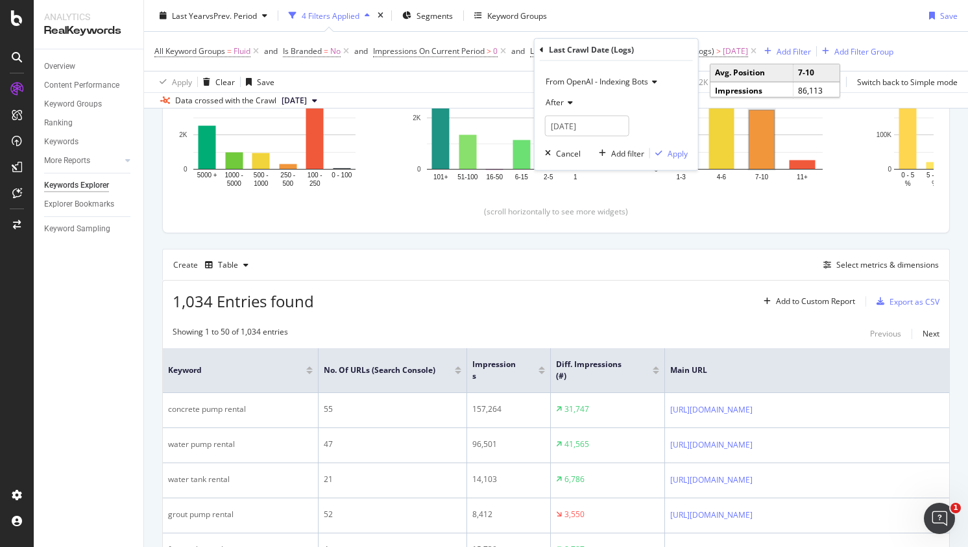
click at [628, 80] on span "From OpenAI - Indexing Bots" at bounding box center [597, 81] width 103 height 11
click at [639, 49] on div "Last Crawl Date (Logs)" at bounding box center [616, 50] width 153 height 22
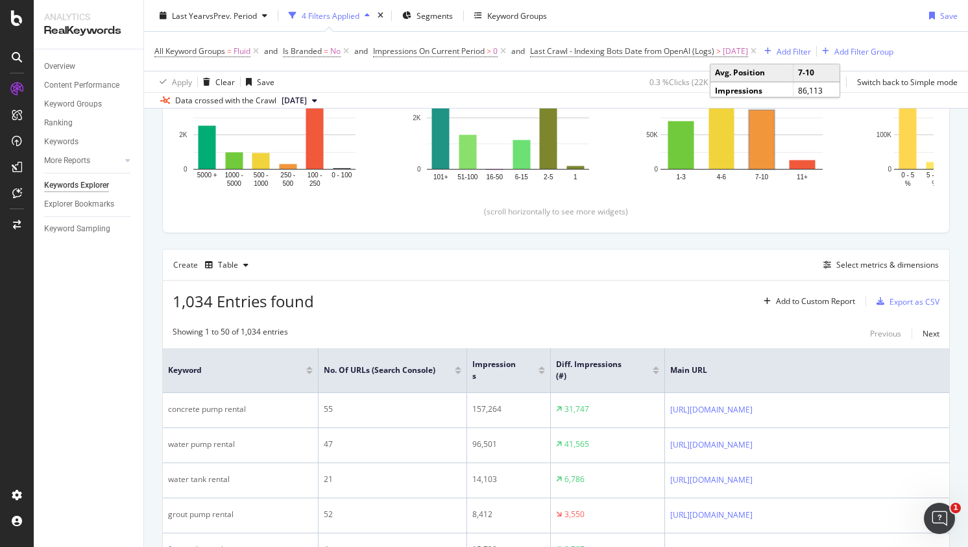
click at [739, 6] on div "Last Year vs Prev. Period 4 Filters Applied Segments Keyword Groups Save" at bounding box center [556, 18] width 824 height 26
click at [811, 51] on div "Add Filter" at bounding box center [794, 50] width 34 height 11
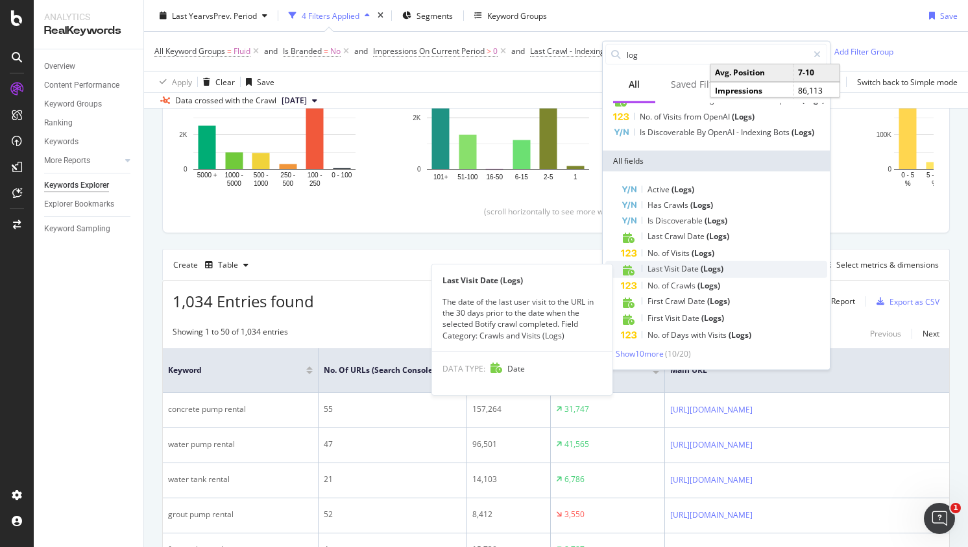
scroll to position [51, 0]
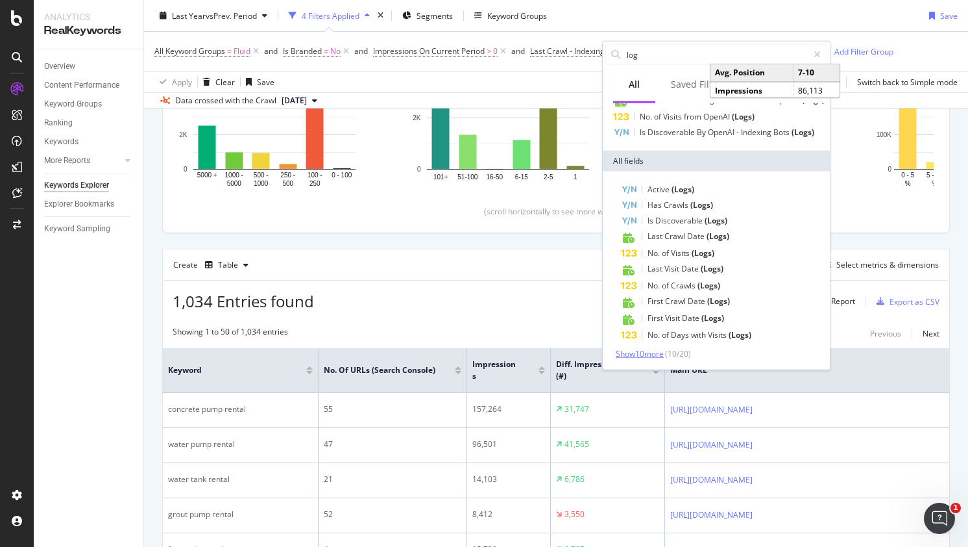
click at [656, 352] on span "Show 10 more" at bounding box center [640, 353] width 48 height 11
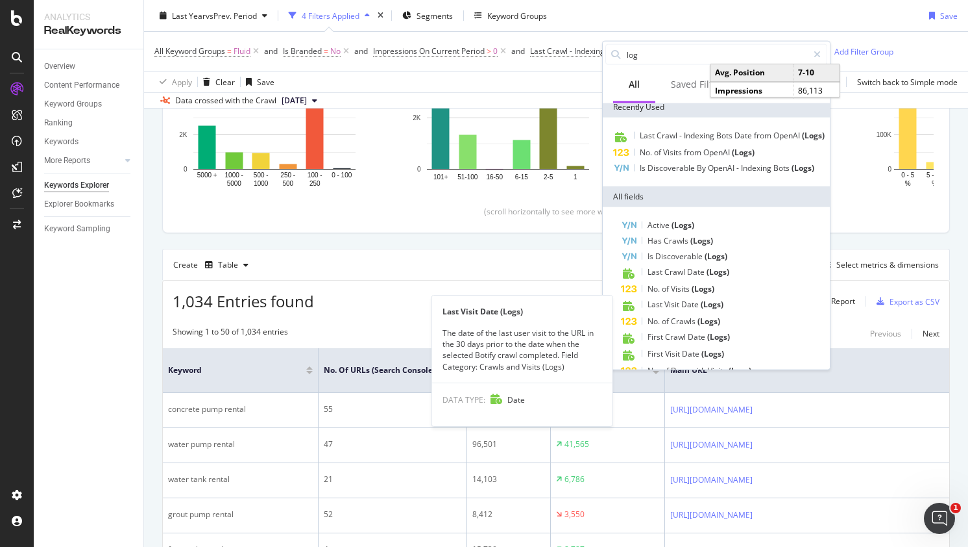
scroll to position [0, 0]
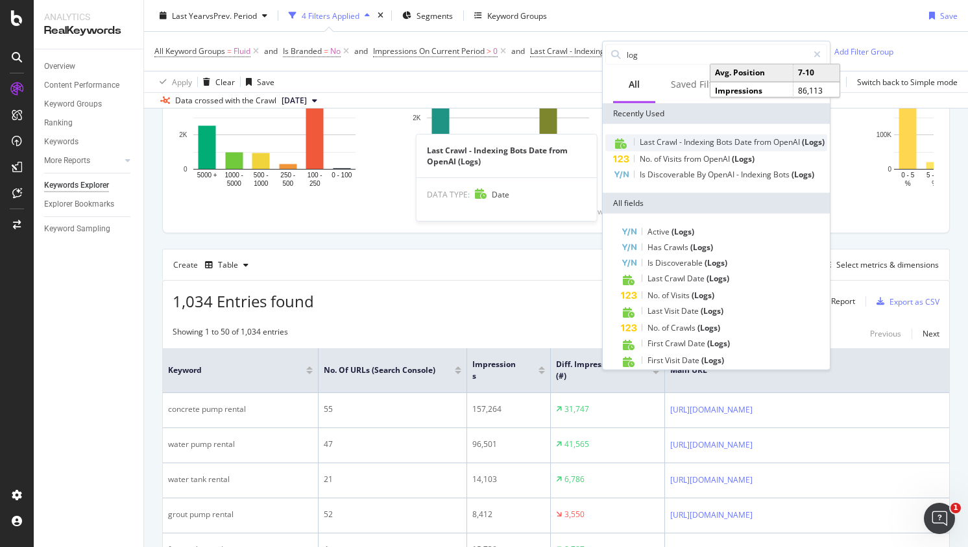
click at [703, 147] on div "Last Crawl - Indexing Bots Date from OpenAI (Logs)" at bounding box center [732, 142] width 185 height 10
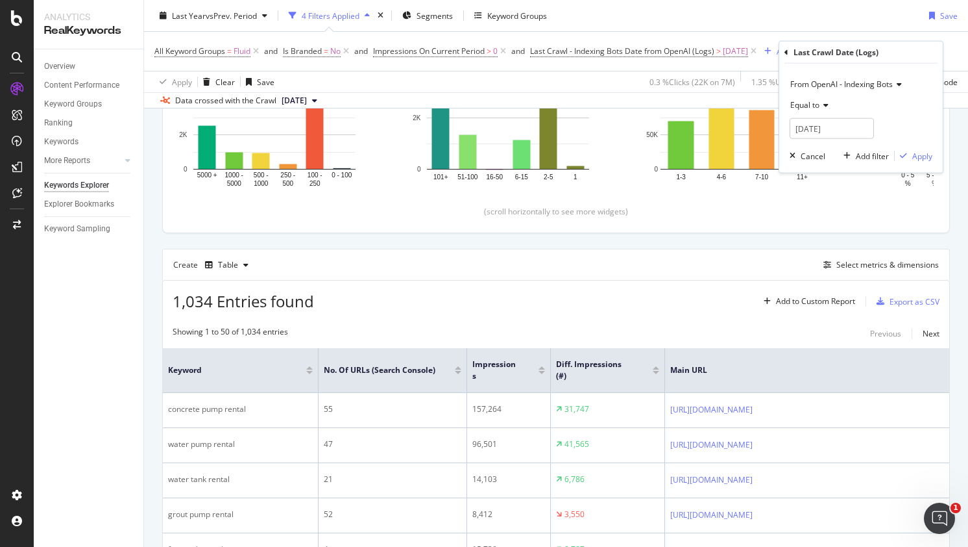
click at [793, 47] on div "Last Crawl Date (Logs)" at bounding box center [861, 53] width 153 height 22
click at [785, 49] on icon at bounding box center [787, 52] width 4 height 8
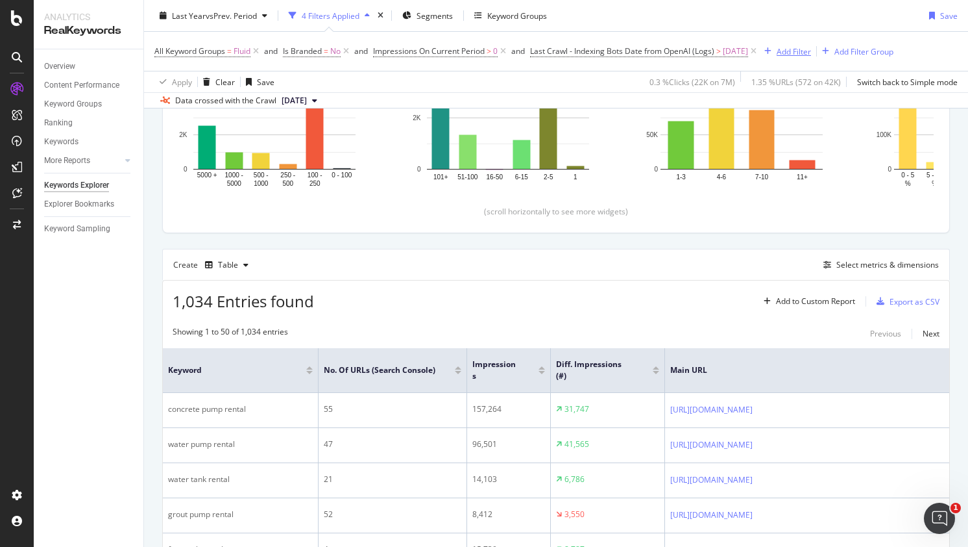
click at [811, 49] on div "Add Filter" at bounding box center [794, 50] width 34 height 11
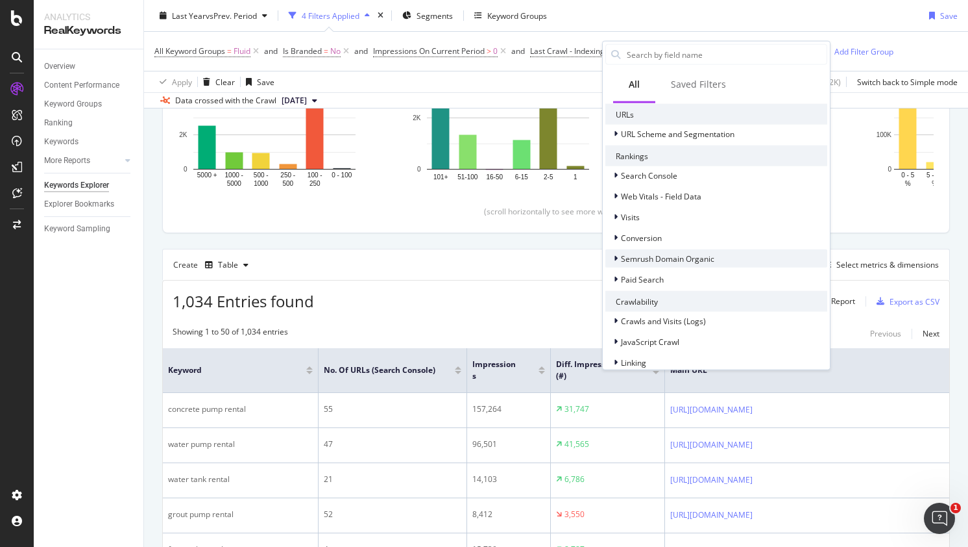
scroll to position [302, 0]
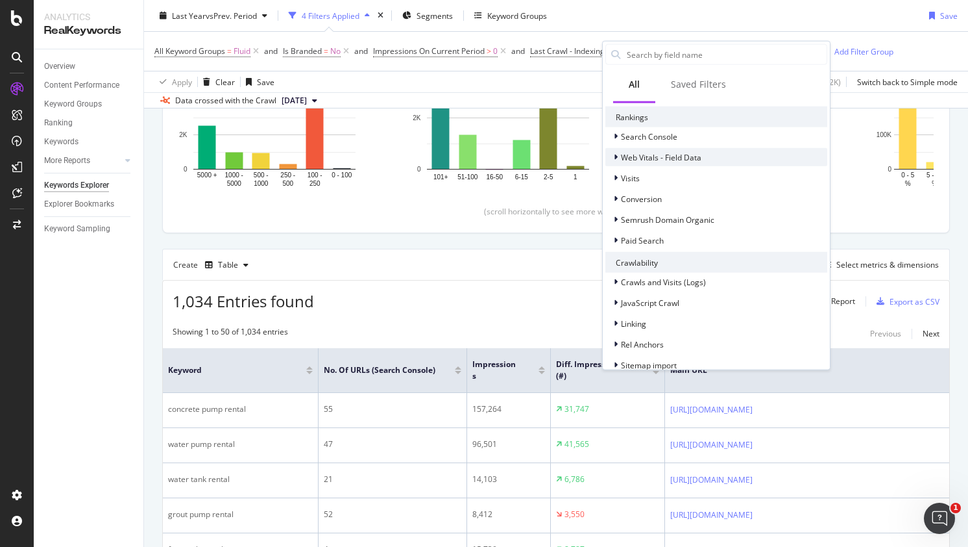
click at [614, 161] on icon at bounding box center [616, 157] width 4 height 8
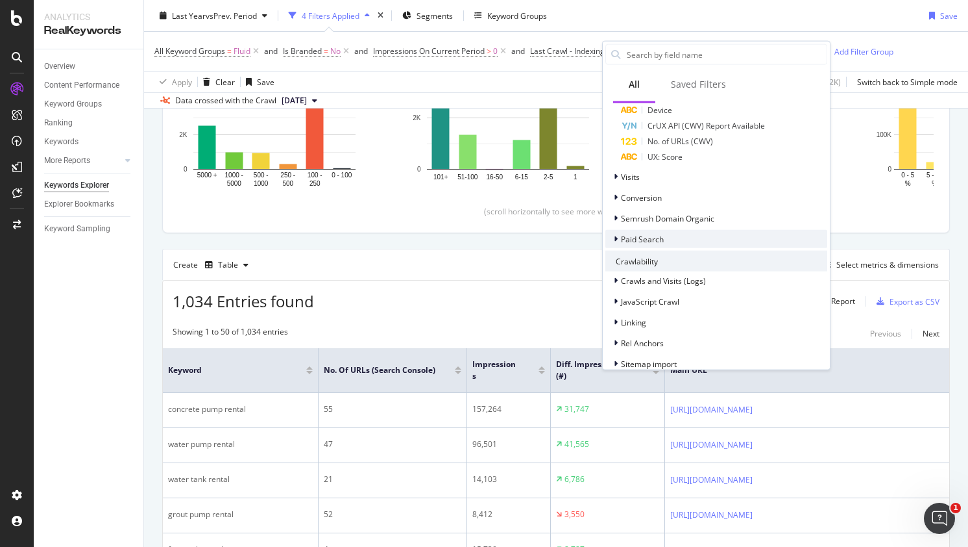
scroll to position [562, 0]
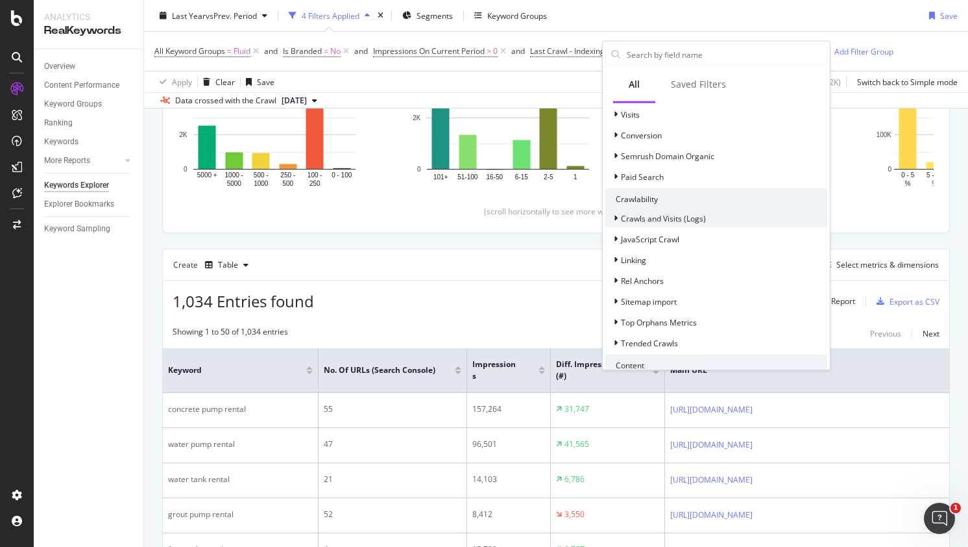
click at [617, 225] on div at bounding box center [617, 218] width 8 height 13
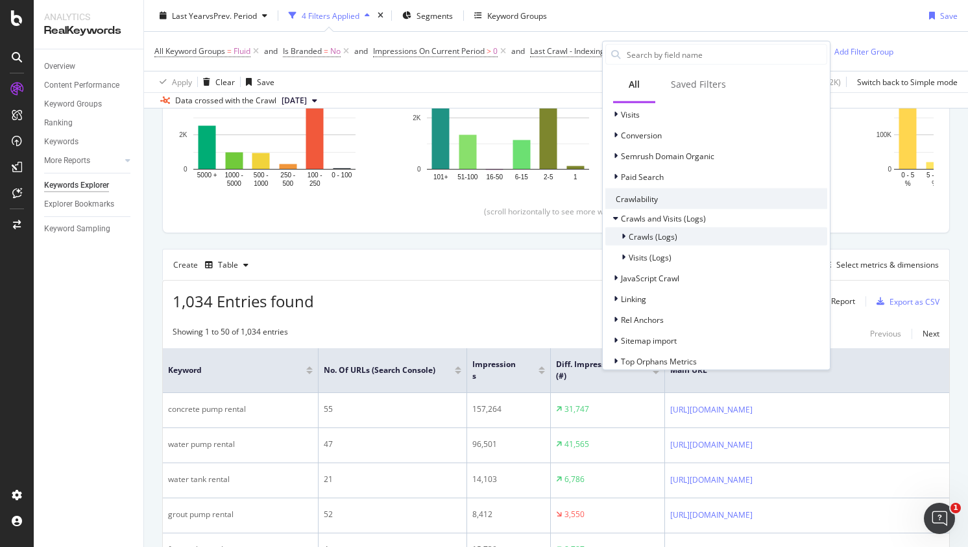
click at [622, 240] on icon at bounding box center [624, 236] width 4 height 8
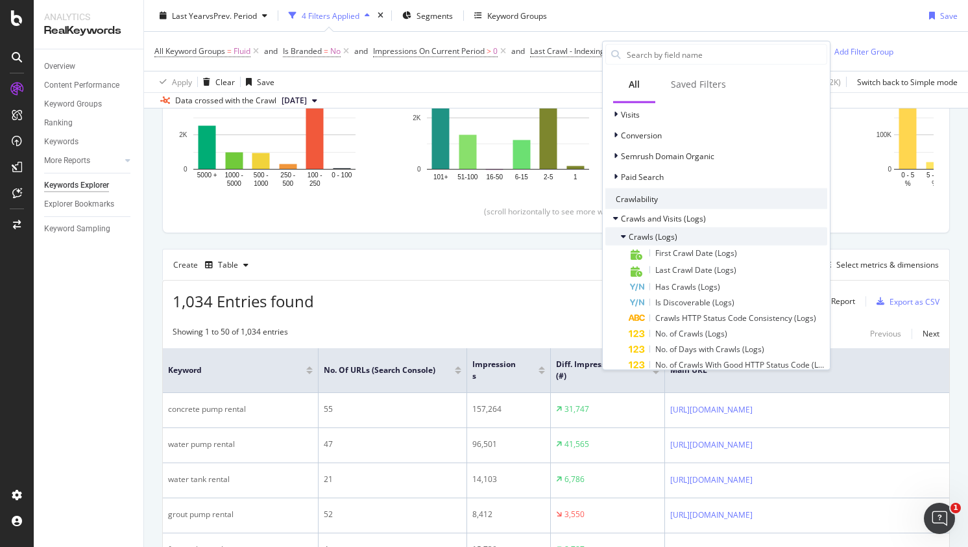
click at [622, 240] on icon at bounding box center [623, 236] width 5 height 8
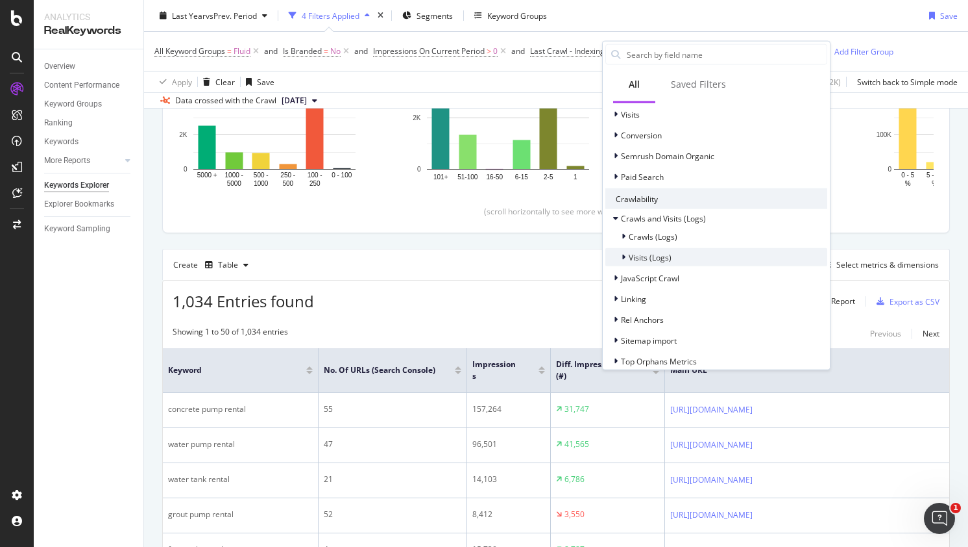
click at [624, 261] on icon at bounding box center [624, 257] width 4 height 8
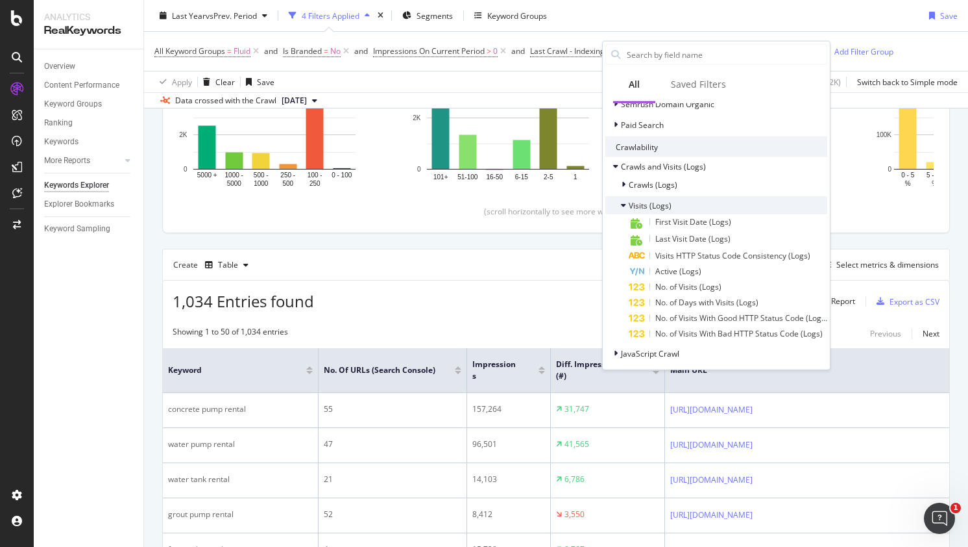
scroll to position [649, 0]
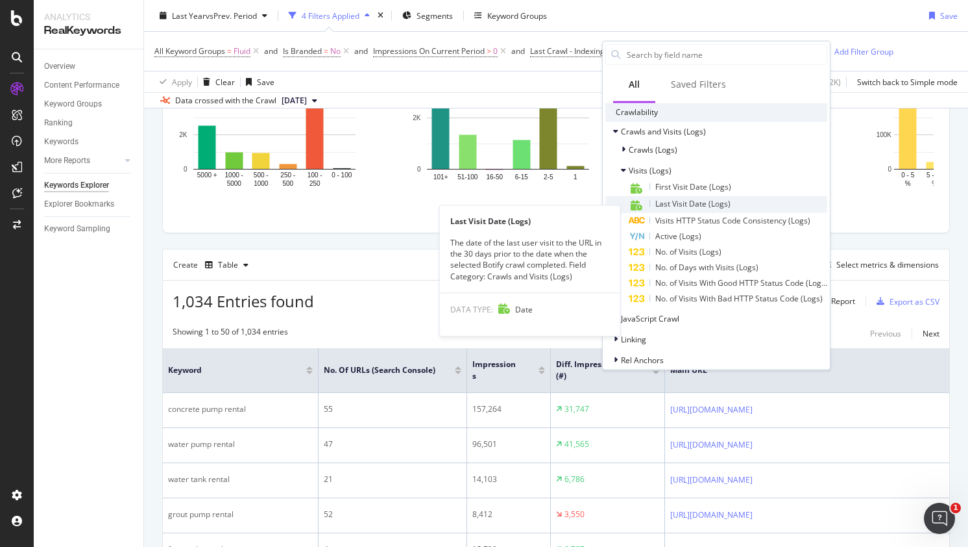
click at [691, 208] on span "Last Visit Date (Logs)" at bounding box center [693, 203] width 75 height 11
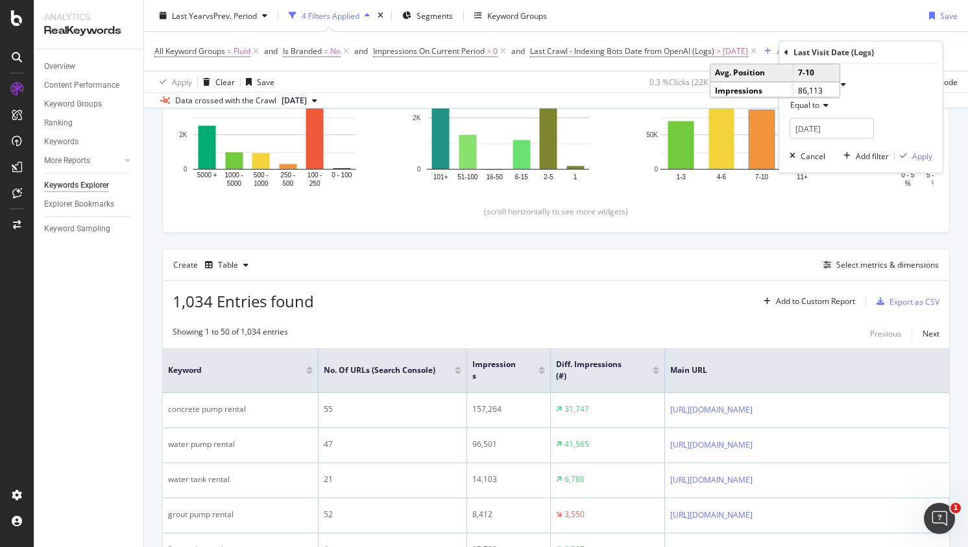
click at [838, 83] on icon at bounding box center [841, 84] width 9 height 8
click at [830, 147] on span "From OpenAI" at bounding box center [819, 144] width 47 height 11
click at [882, 68] on div "From OpenAI Equal to [DATE] Cancel Add filter Apply" at bounding box center [862, 118] width 164 height 109
click at [811, 106] on span "Equal to" at bounding box center [805, 104] width 29 height 11
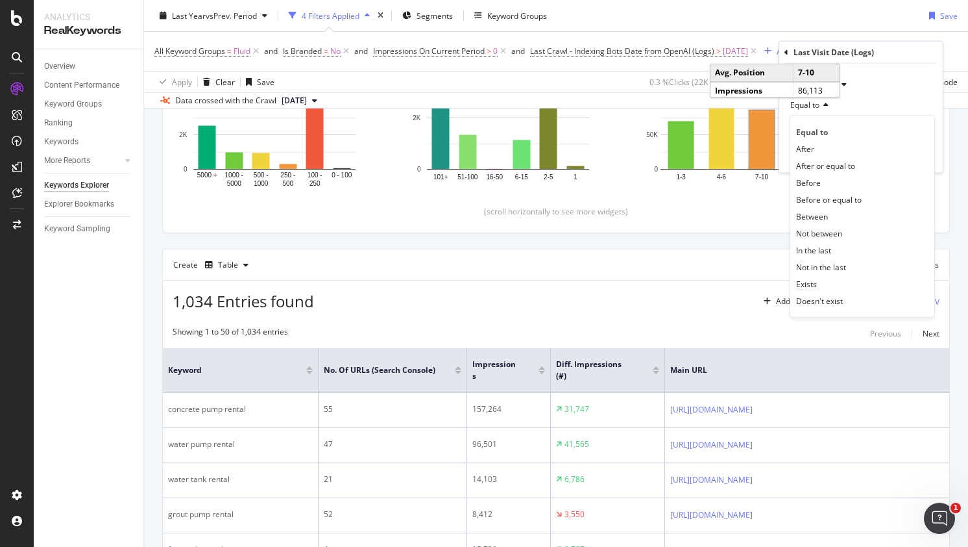
click at [877, 84] on div "From OpenAI" at bounding box center [861, 84] width 143 height 21
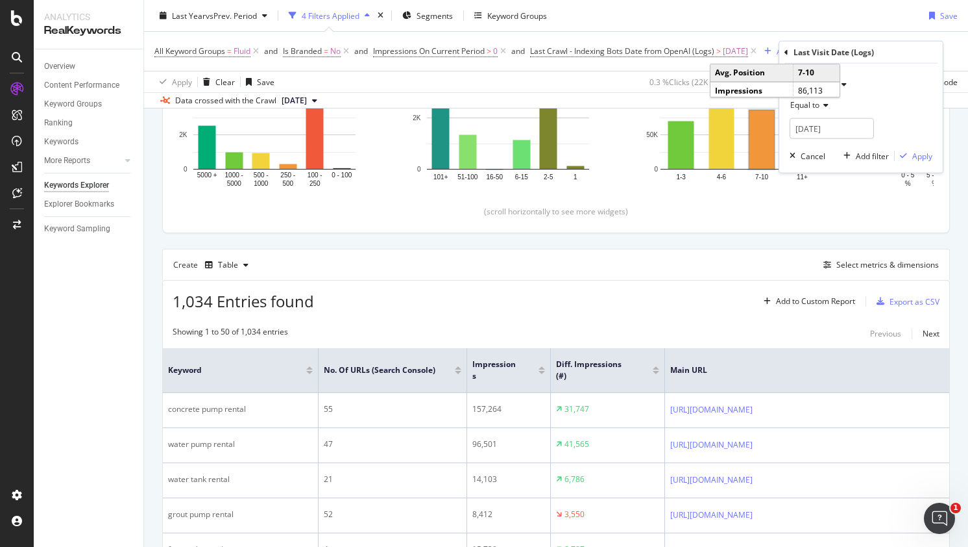
click at [782, 51] on div "Last Visit Date (Logs) From OpenAI Equal to [DATE] Cancel Add filter Apply" at bounding box center [862, 107] width 164 height 131
click at [785, 52] on icon at bounding box center [787, 52] width 4 height 8
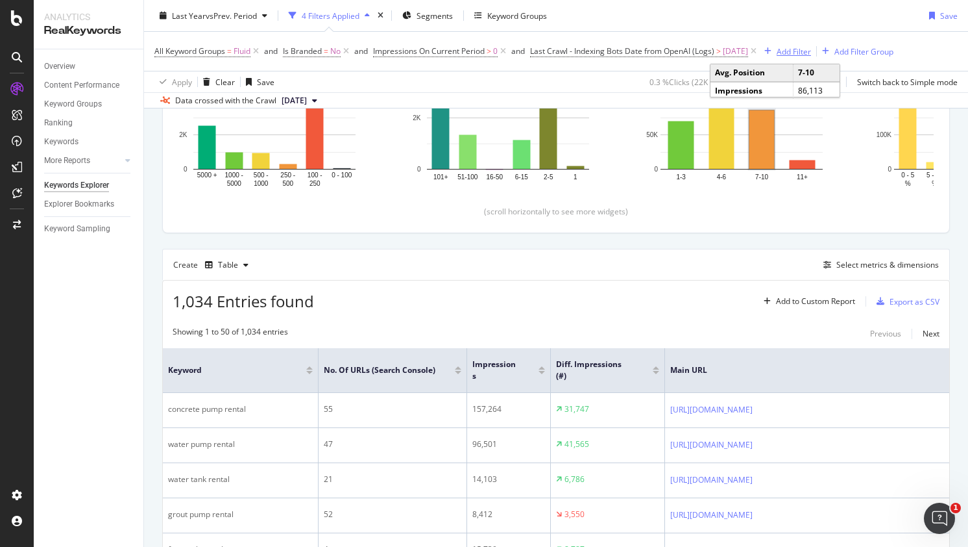
click at [811, 49] on div "Add Filter" at bounding box center [794, 50] width 34 height 11
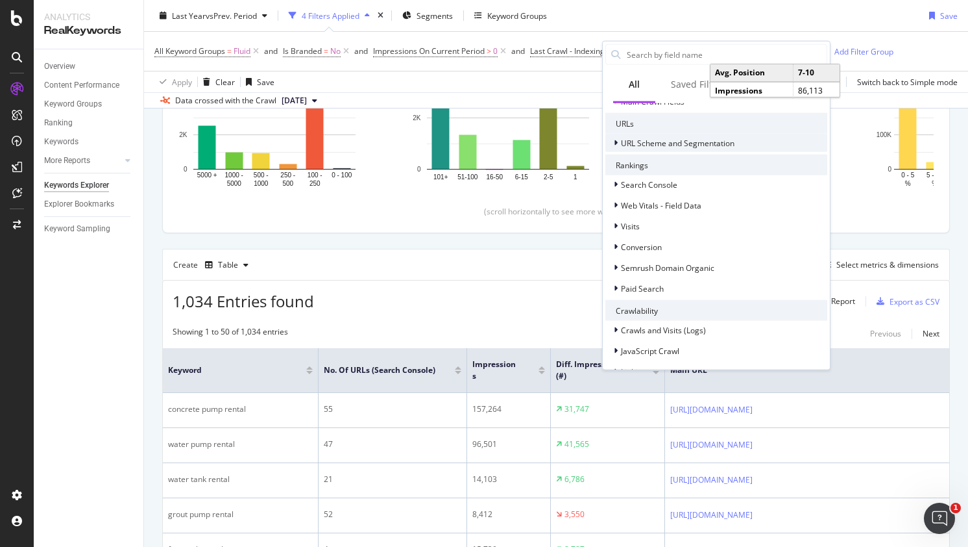
scroll to position [173, 0]
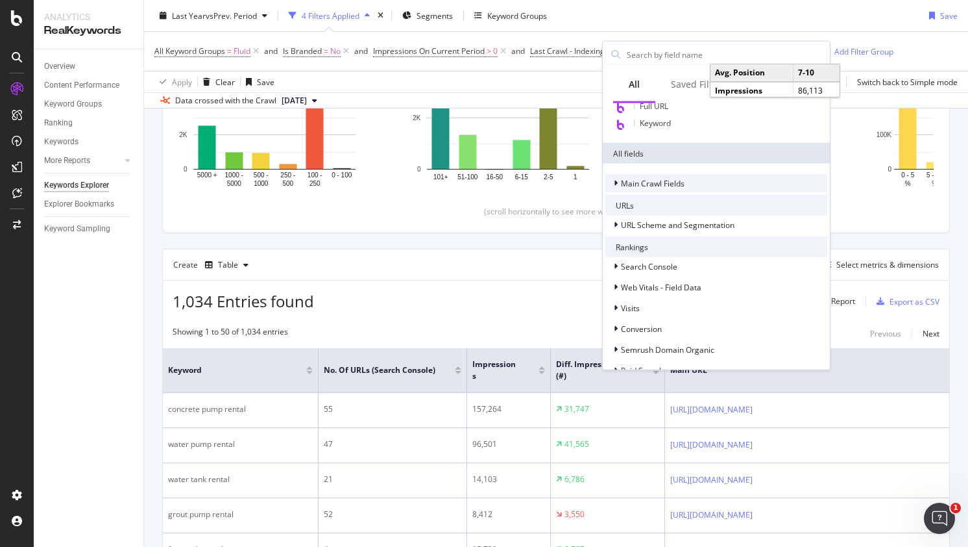
click at [663, 188] on span "Main Crawl Fields" at bounding box center [653, 182] width 64 height 11
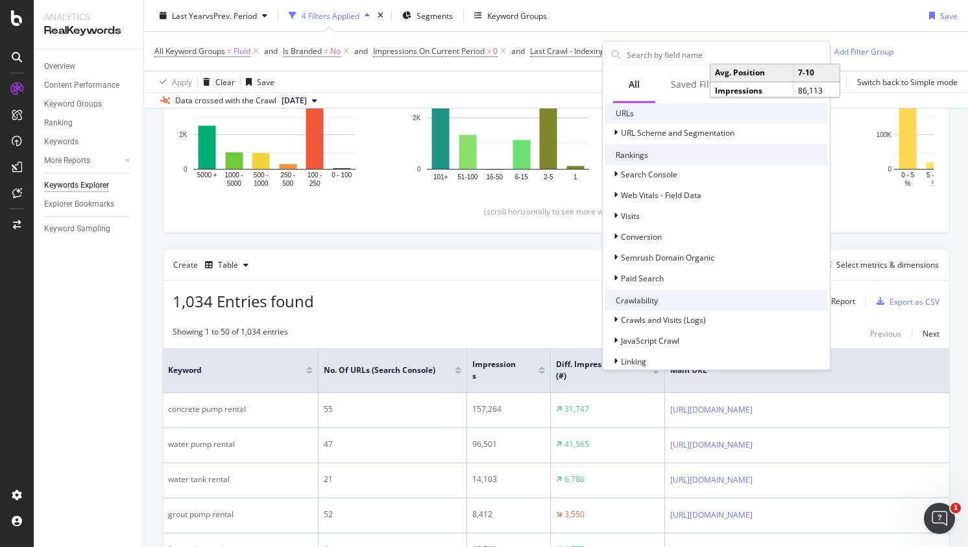
scroll to position [909, 0]
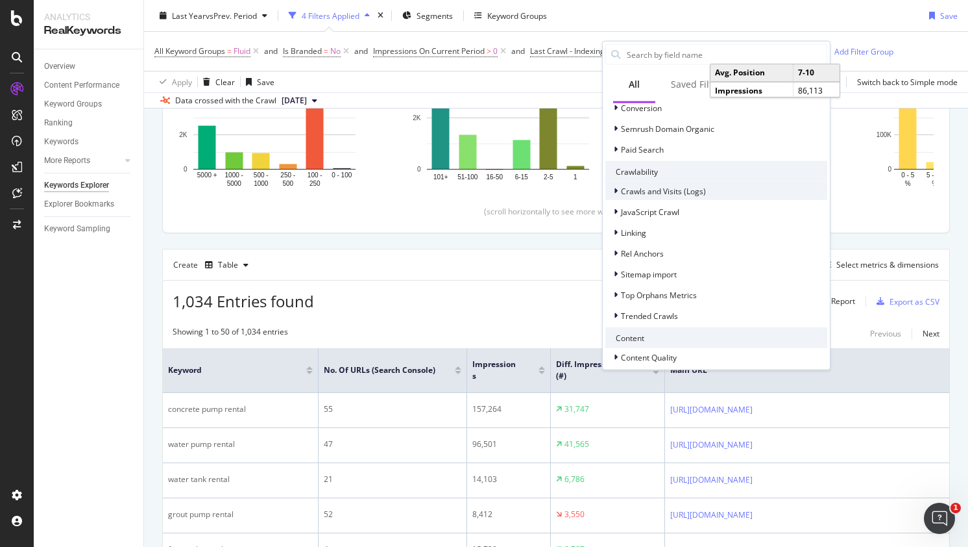
click at [654, 195] on span "Crawls and Visits (Logs)" at bounding box center [663, 190] width 85 height 11
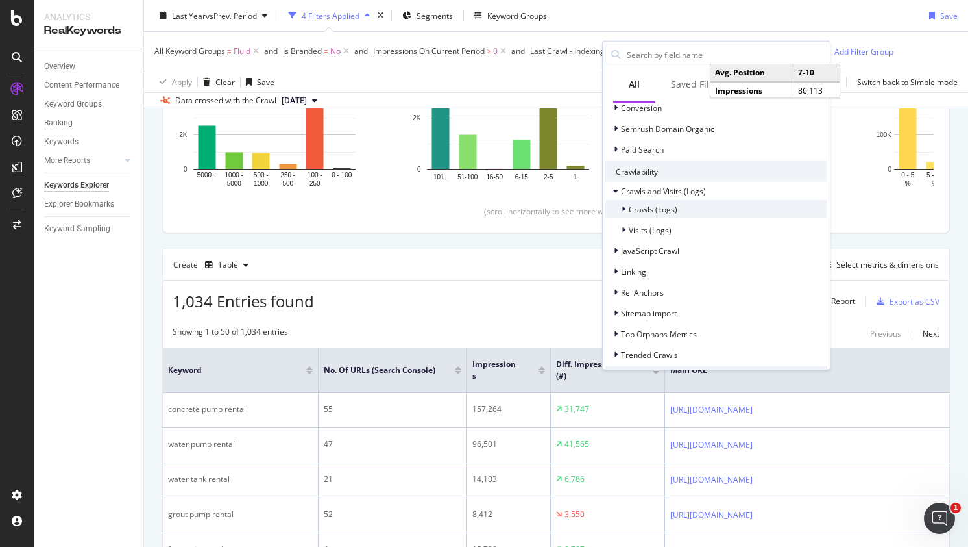
click at [650, 214] on span "Crawls (Logs)" at bounding box center [653, 208] width 49 height 11
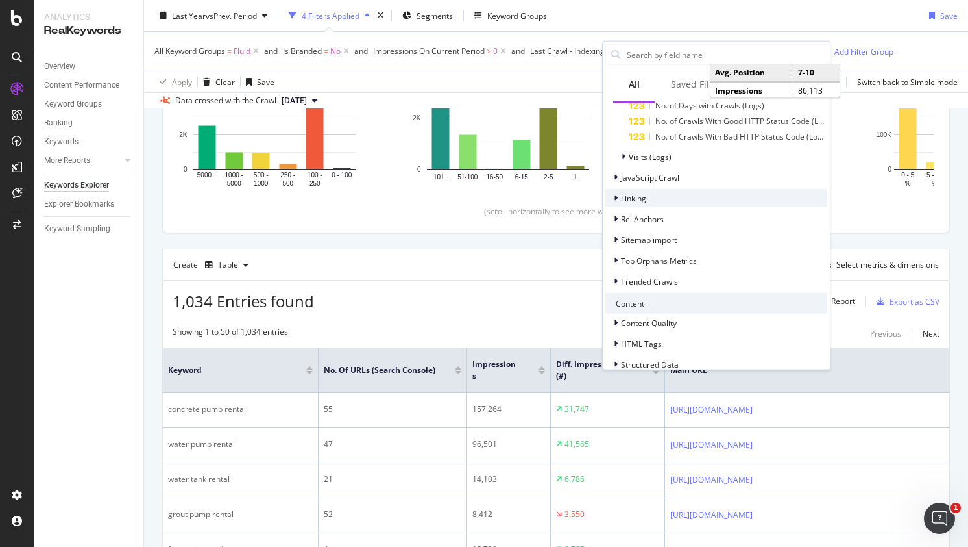
scroll to position [1039, 0]
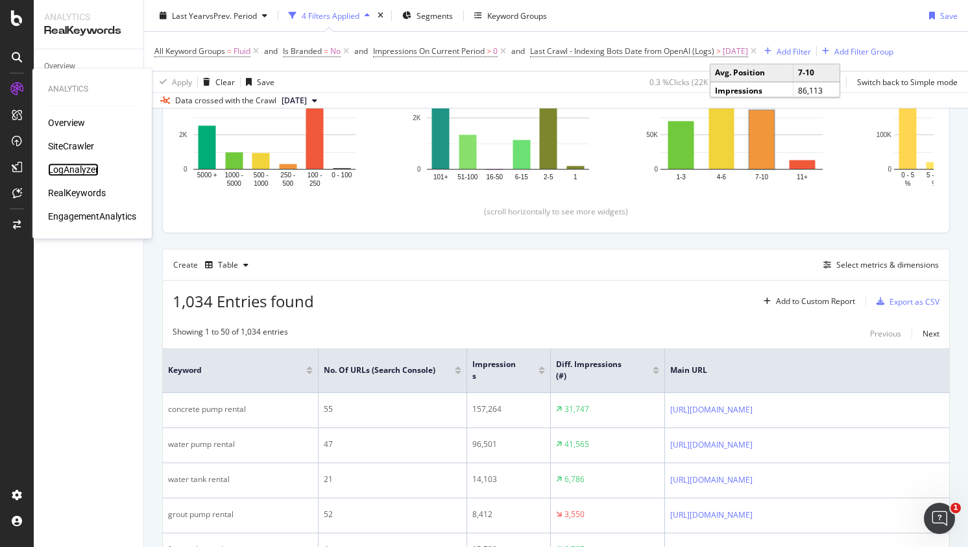
click at [65, 169] on div "LogAnalyzer" at bounding box center [73, 169] width 51 height 13
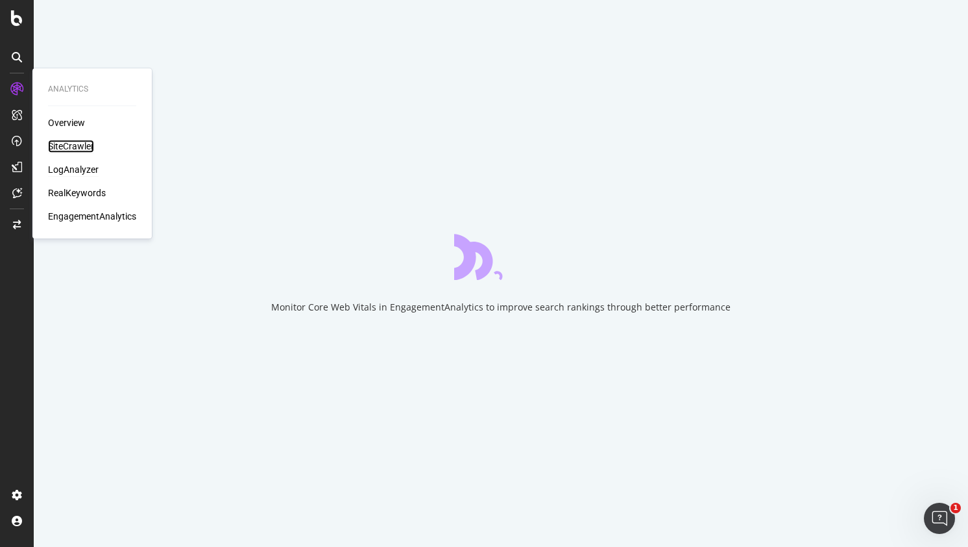
click at [62, 146] on div "SiteCrawler" at bounding box center [71, 146] width 46 height 13
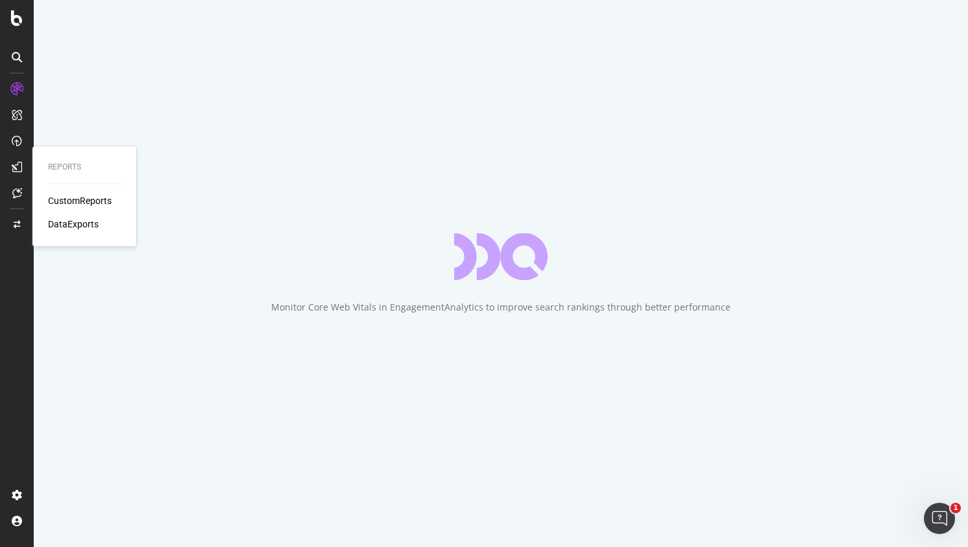
click at [58, 200] on div "CustomReports" at bounding box center [80, 200] width 64 height 13
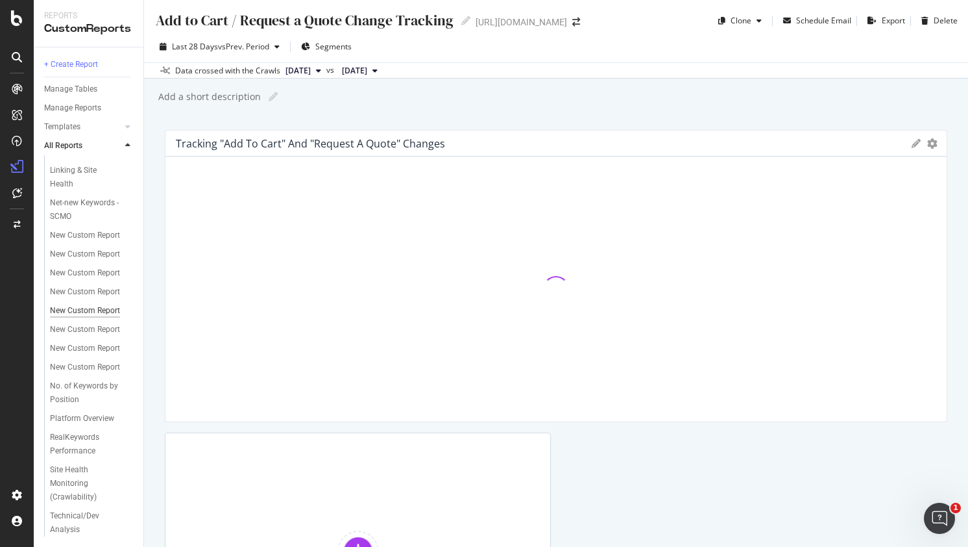
scroll to position [200, 0]
click at [76, 482] on div "Site Health Monitoring (Crawlability)" at bounding box center [88, 483] width 77 height 41
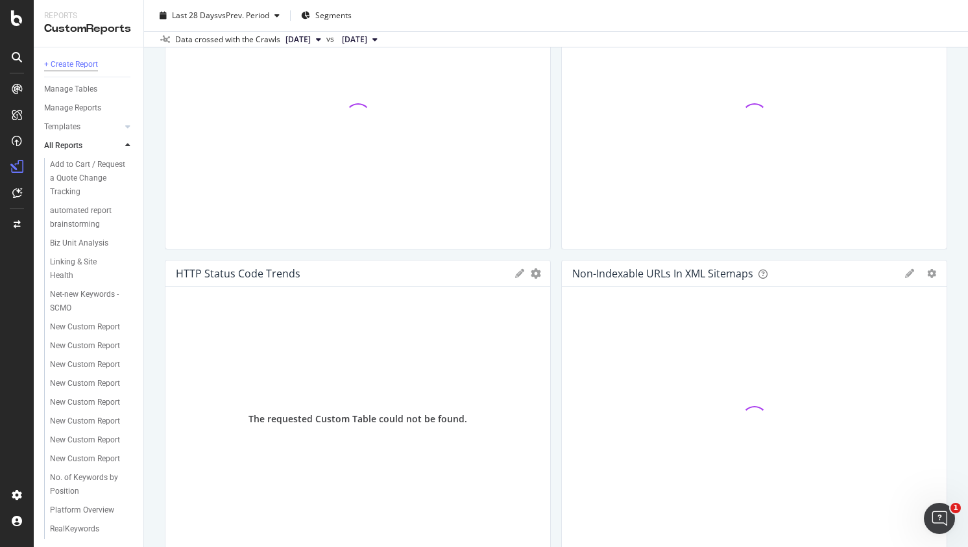
click at [79, 60] on div "+ Create Report" at bounding box center [71, 65] width 54 height 14
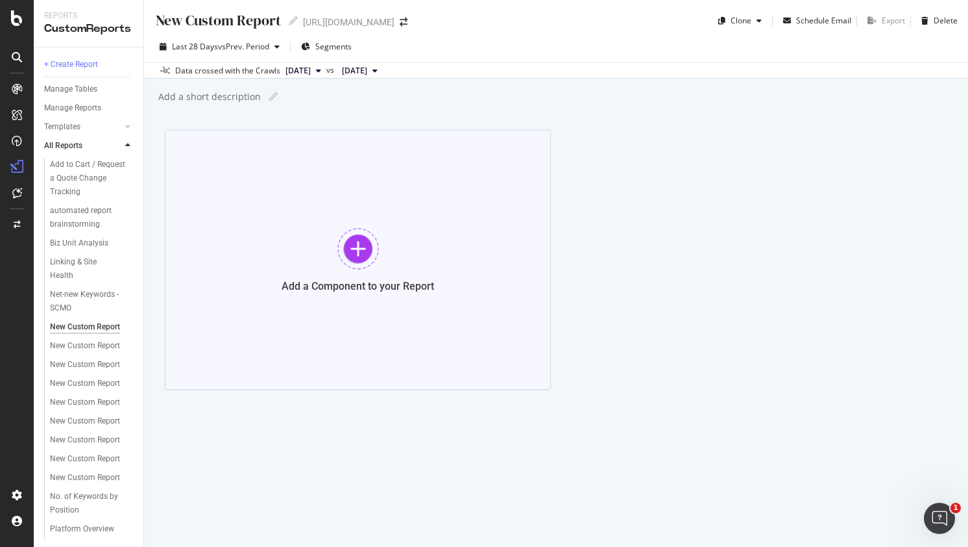
click at [486, 267] on div "Add a Component to your Report" at bounding box center [358, 260] width 386 height 260
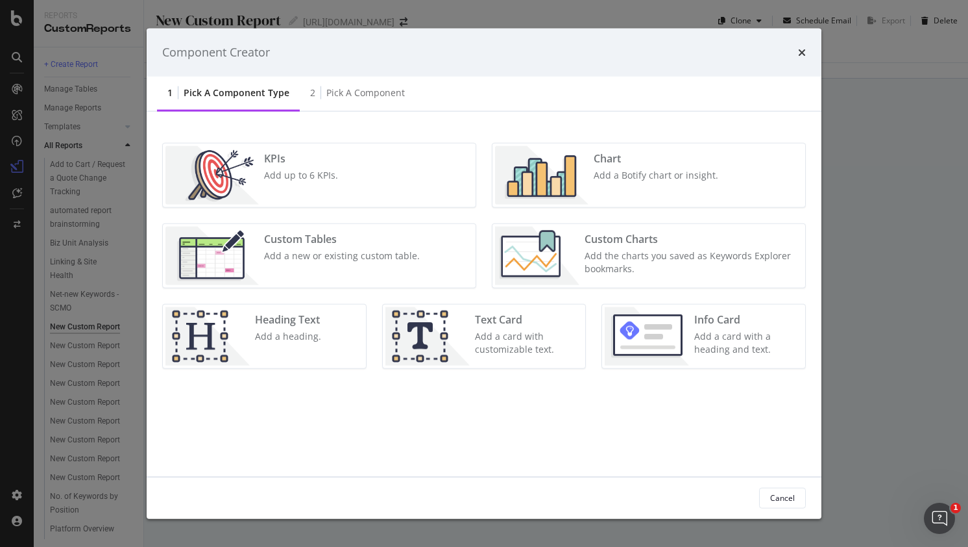
click at [641, 174] on div "Add a Botify chart or insight." at bounding box center [656, 174] width 125 height 13
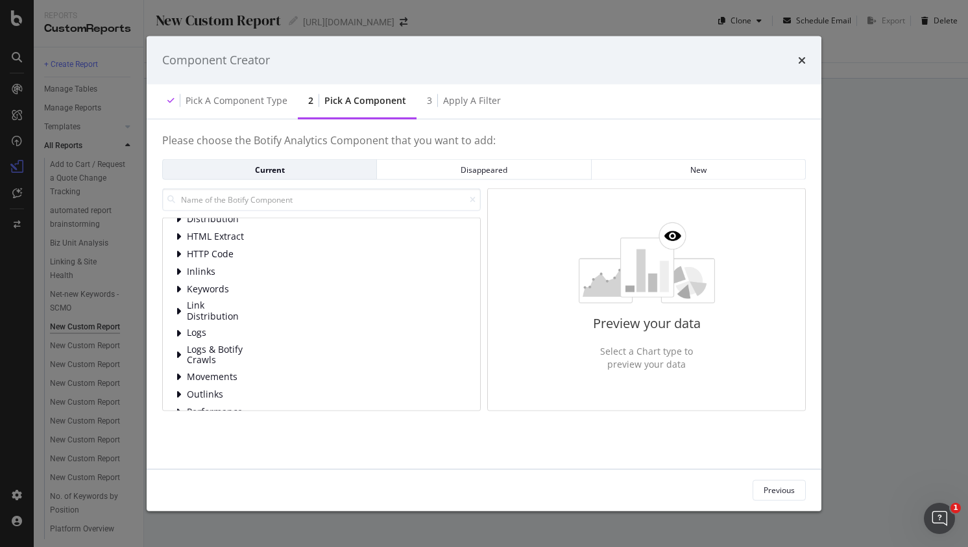
scroll to position [43, 0]
click at [296, 201] on input "modal" at bounding box center [321, 199] width 319 height 23
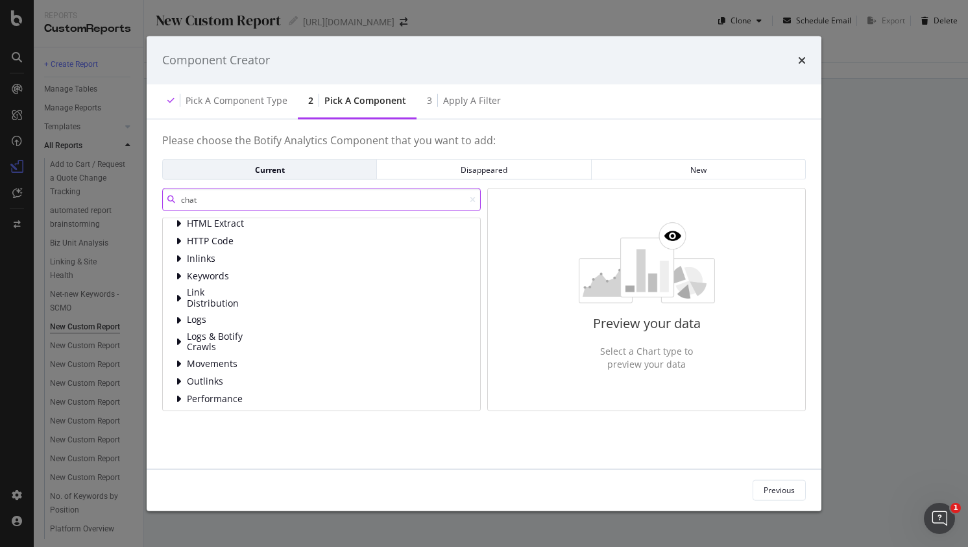
scroll to position [0, 0]
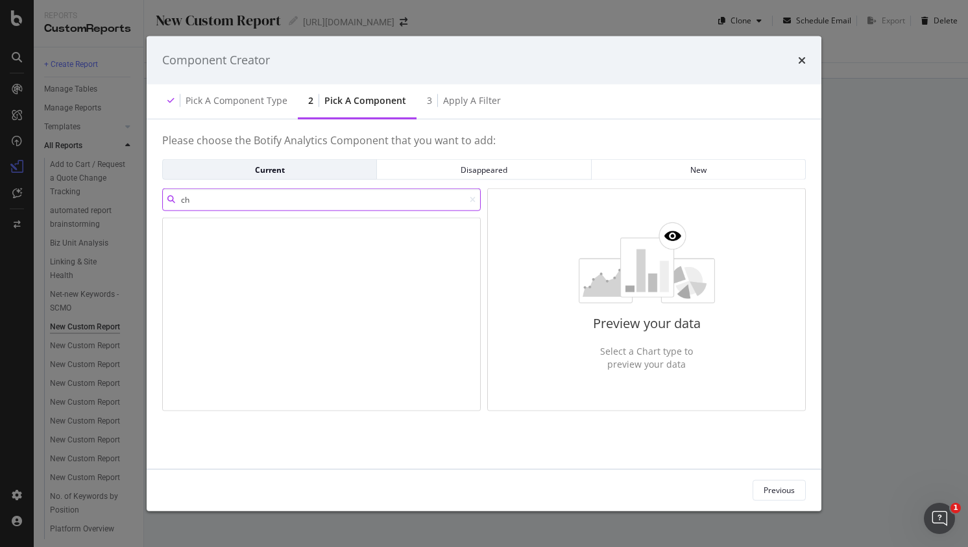
type input "c"
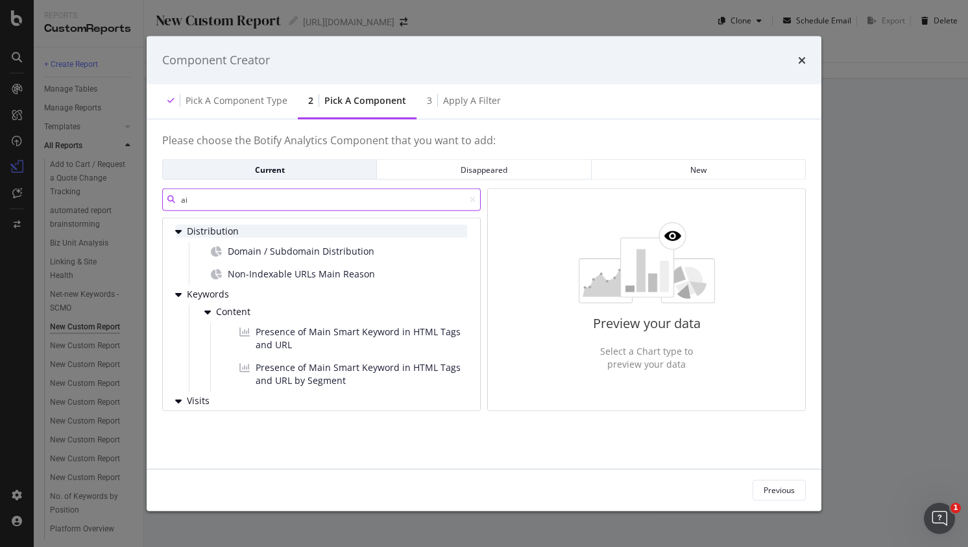
type input "a"
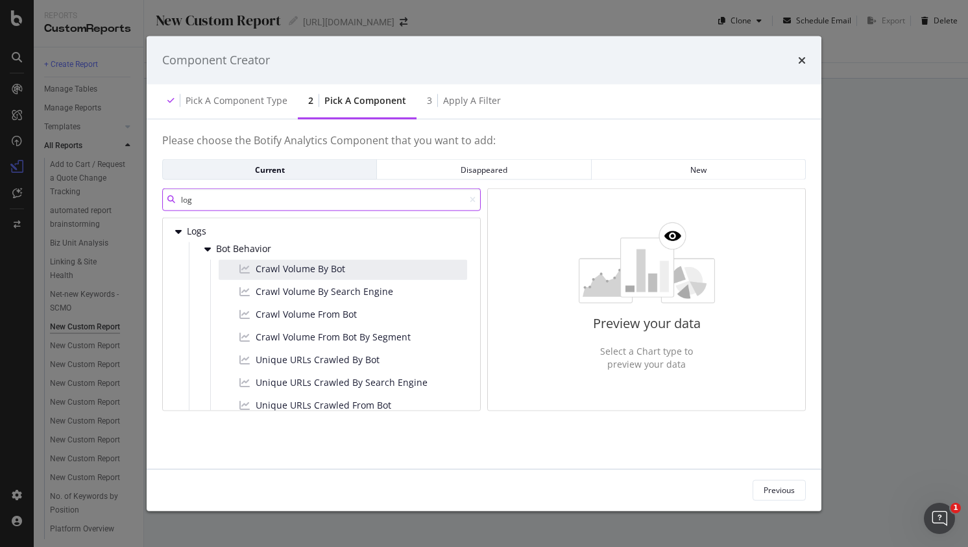
type input "log"
click at [362, 265] on div "Crawl Volume By Bot" at bounding box center [343, 270] width 249 height 20
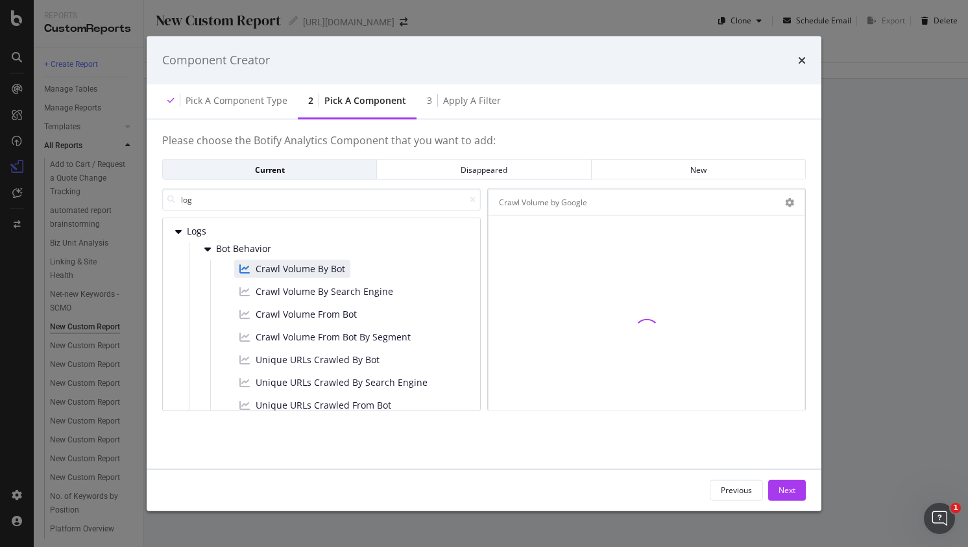
click at [600, 203] on div "Crawl Volume by Google" at bounding box center [635, 201] width 273 height 13
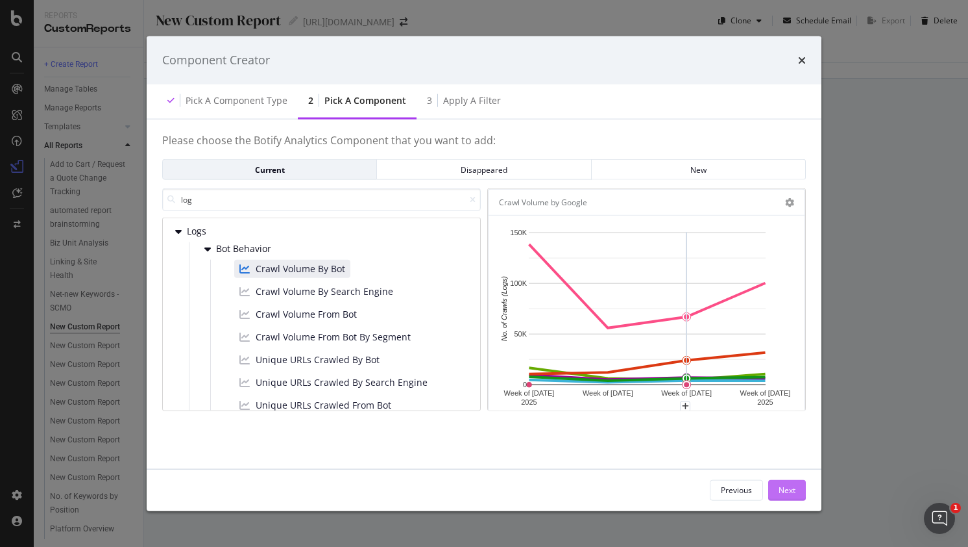
click at [791, 489] on div "Next" at bounding box center [787, 489] width 17 height 11
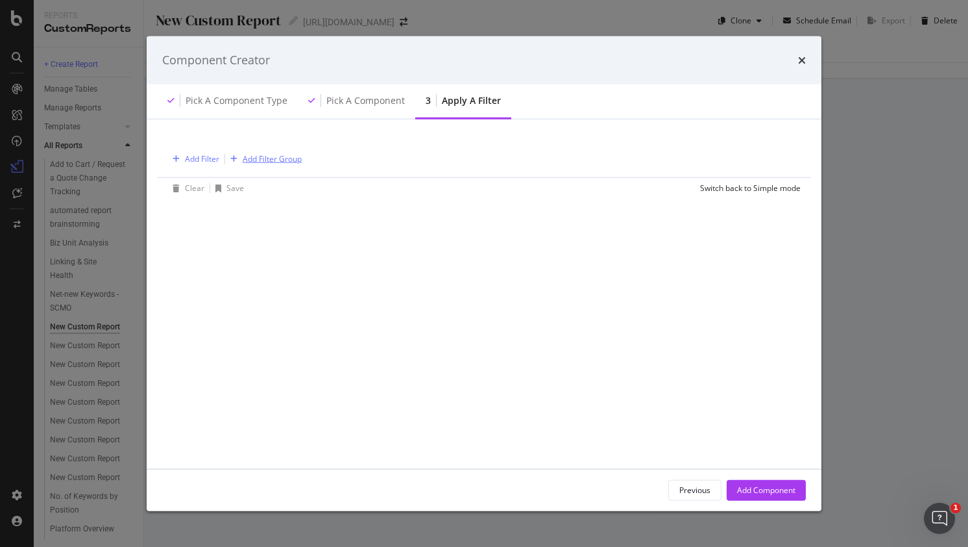
click at [290, 162] on div "Add Filter Group" at bounding box center [272, 158] width 59 height 11
click at [193, 160] on div "Add Filter" at bounding box center [202, 158] width 34 height 11
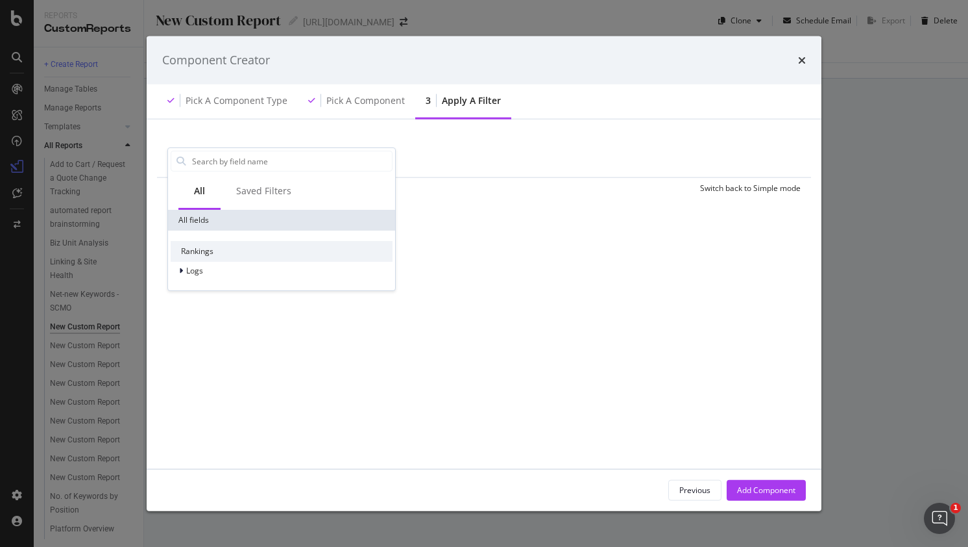
click at [190, 252] on div "Rankings" at bounding box center [282, 251] width 222 height 21
click at [190, 266] on span "Logs" at bounding box center [194, 270] width 17 height 11
click at [208, 291] on span "Segments" at bounding box center [212, 288] width 36 height 11
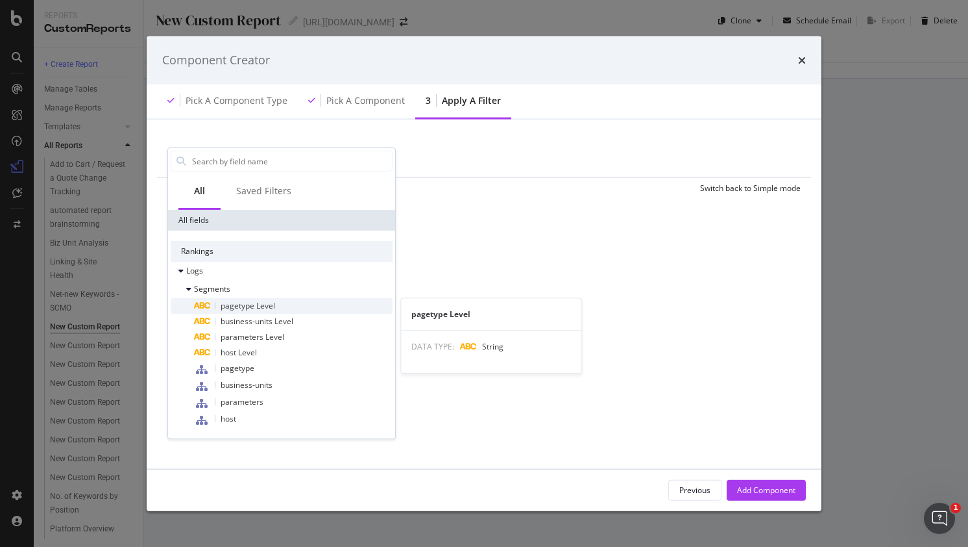
click at [260, 309] on span "pagetype Level" at bounding box center [248, 305] width 55 height 11
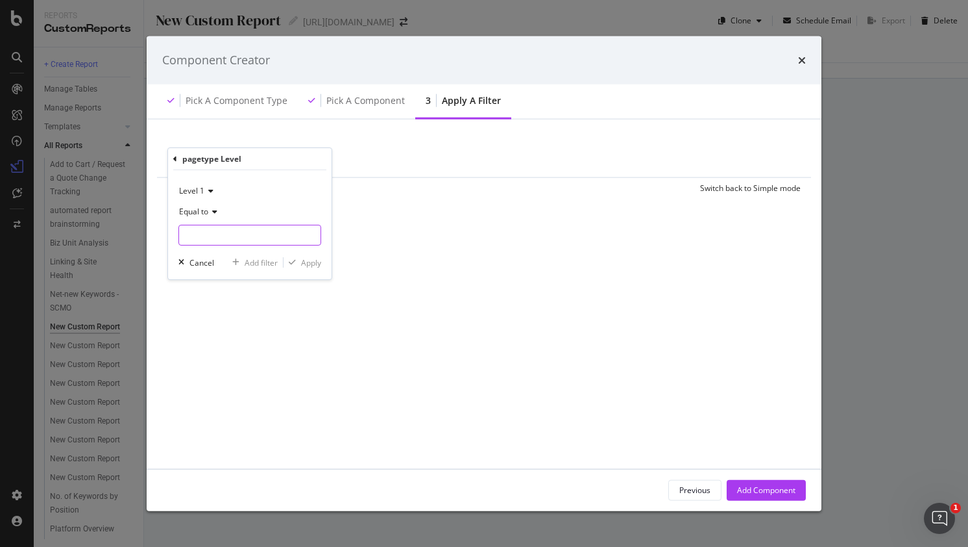
click at [244, 234] on input "modal" at bounding box center [250, 235] width 142 height 21
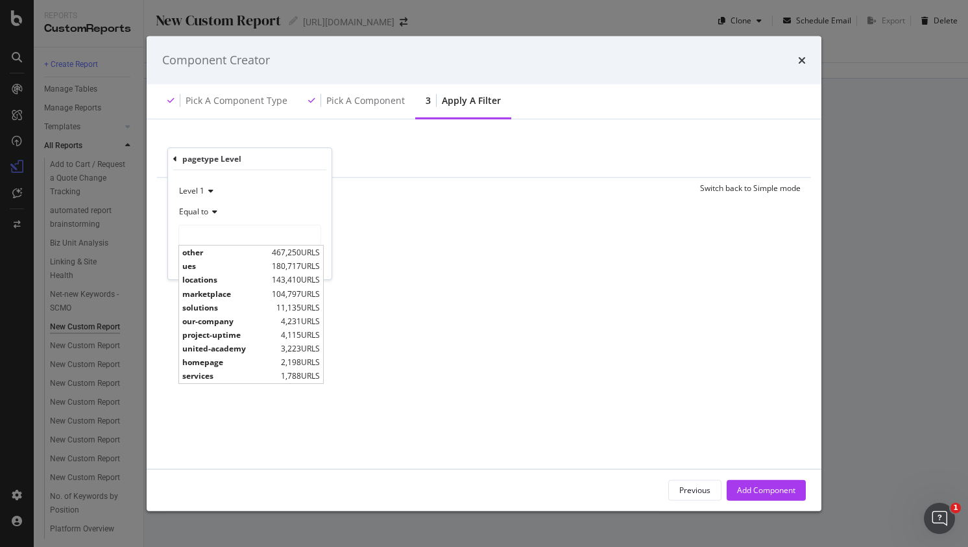
click at [209, 188] on icon "modal" at bounding box center [208, 191] width 9 height 8
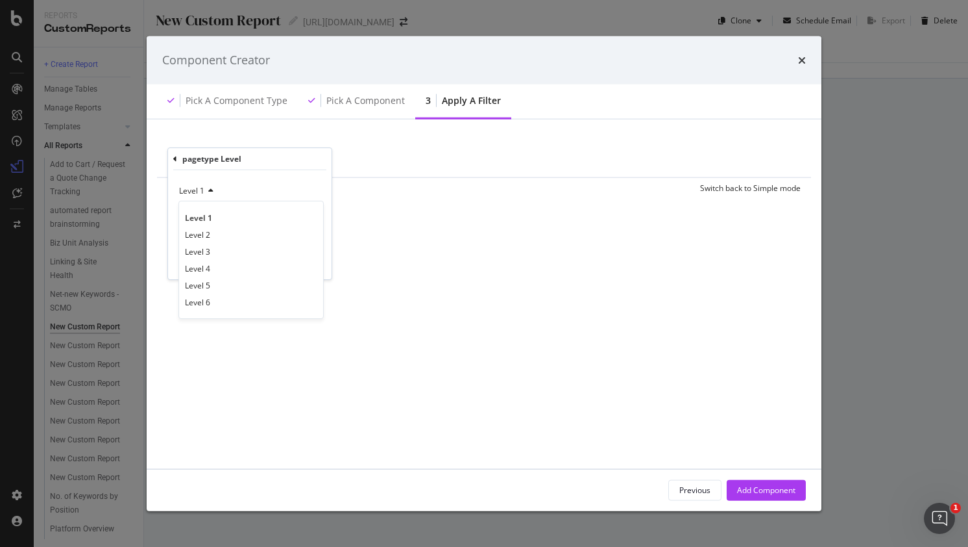
click at [177, 157] on div "pagetype Level" at bounding box center [249, 159] width 153 height 22
click at [175, 160] on icon "modal" at bounding box center [175, 159] width 4 height 8
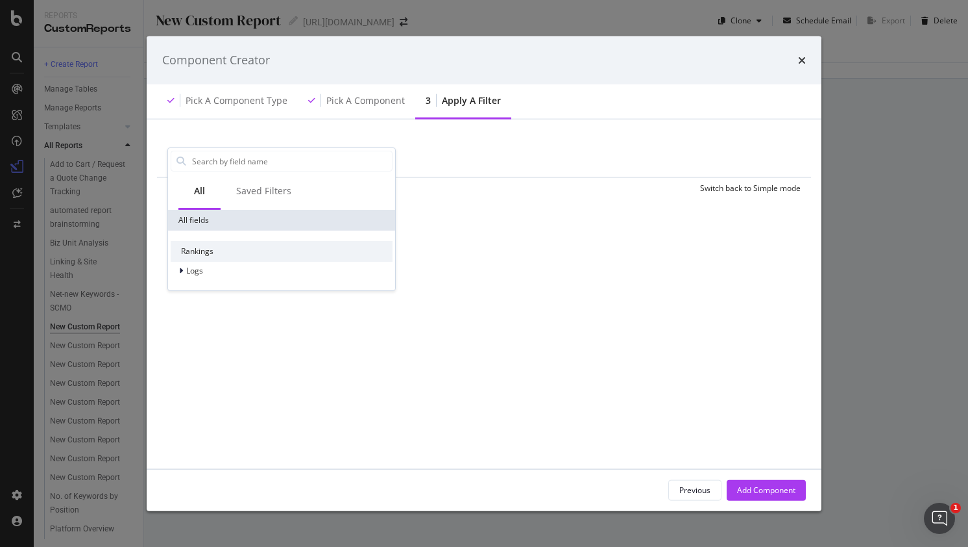
click at [358, 97] on div "Pick a Component" at bounding box center [365, 99] width 79 height 13
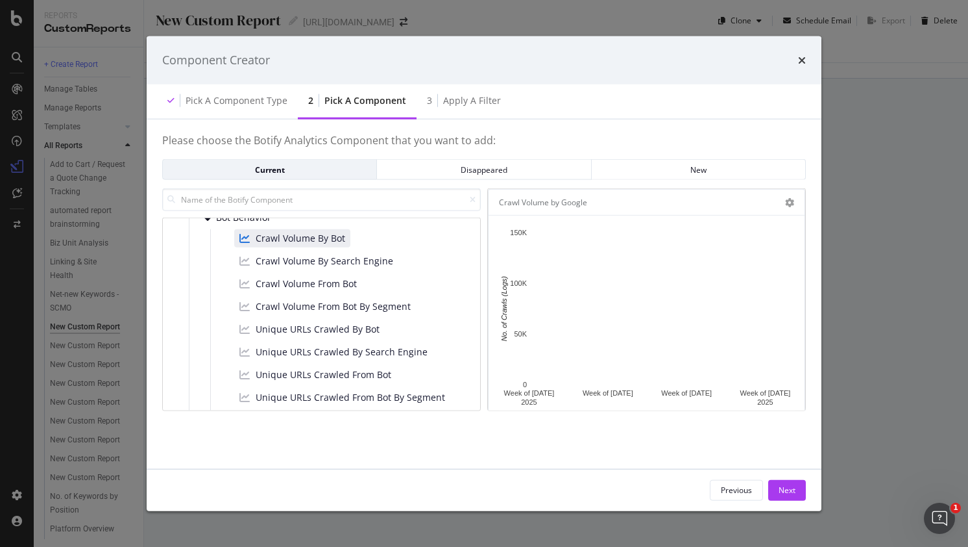
scroll to position [43, 0]
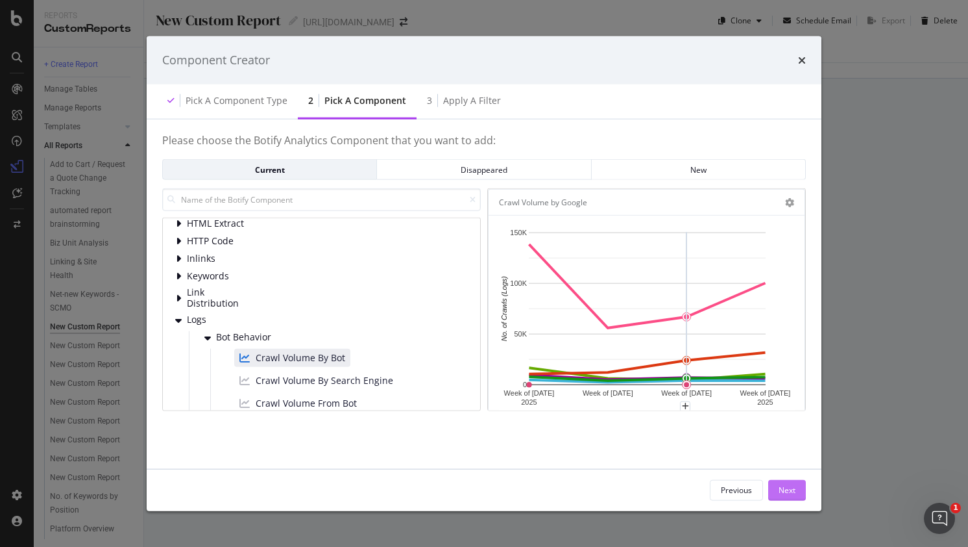
click at [779, 487] on div "Next" at bounding box center [787, 489] width 17 height 11
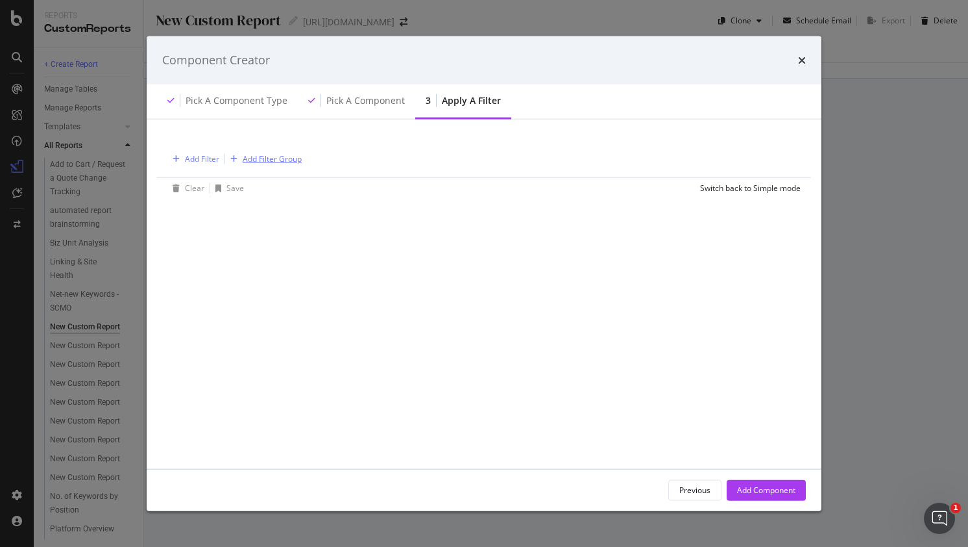
click at [271, 156] on div "Add Filter Group" at bounding box center [272, 158] width 59 height 11
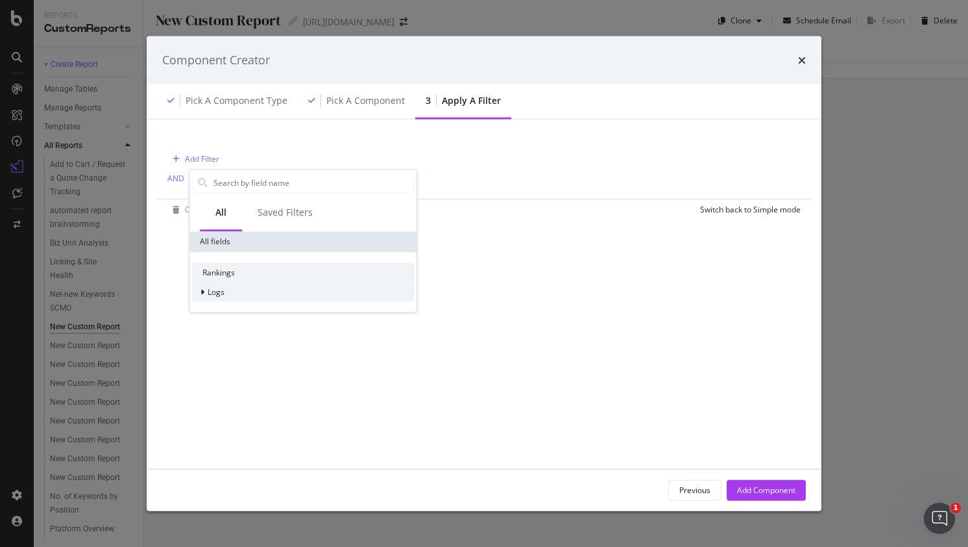
click at [214, 295] on span "Logs" at bounding box center [216, 292] width 17 height 11
click at [252, 312] on div "Segments" at bounding box center [303, 310] width 222 height 18
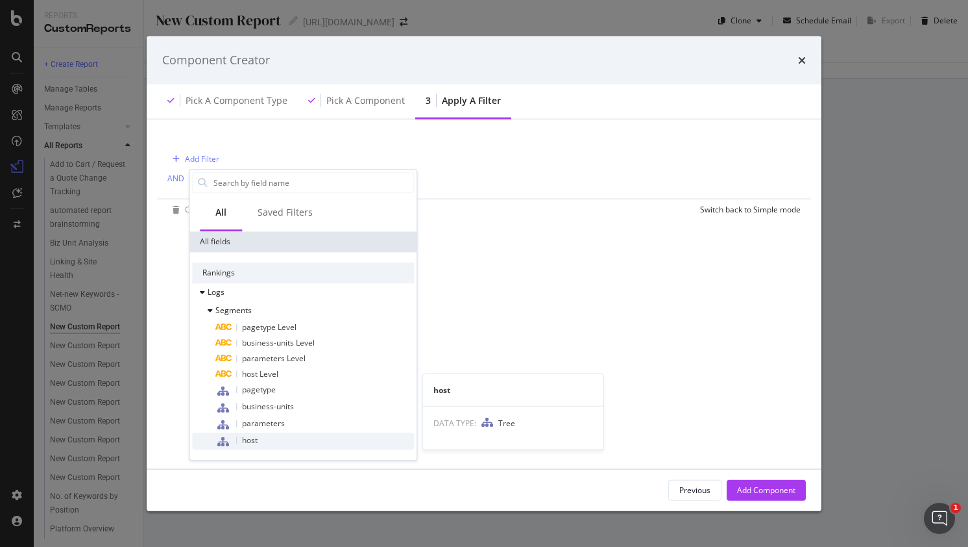
click at [266, 440] on div "host" at bounding box center [315, 440] width 199 height 17
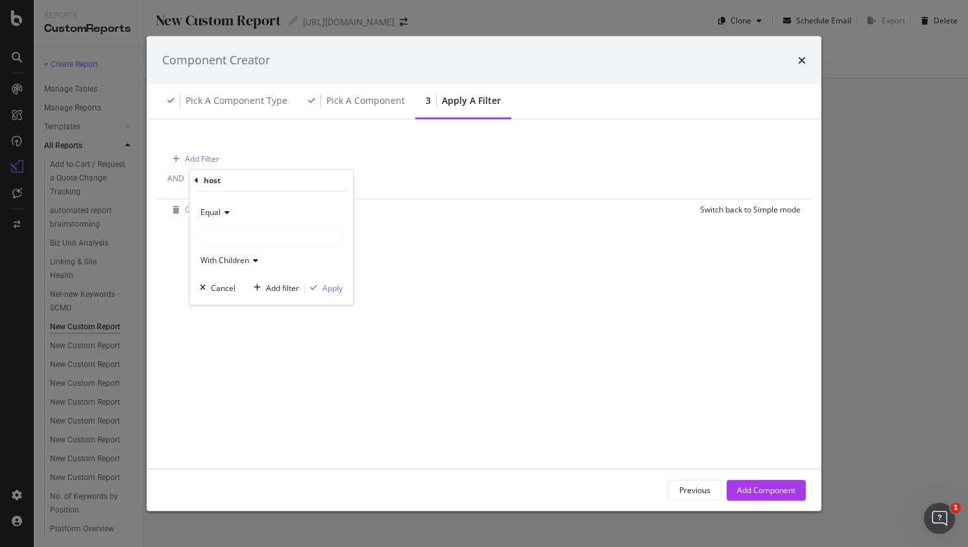
click at [256, 230] on div "modal" at bounding box center [272, 236] width 142 height 21
click at [482, 217] on div "Add Filter AND Add Filter Clear Save Switch back to Simple mode host Equal [URL…" at bounding box center [484, 293] width 644 height 318
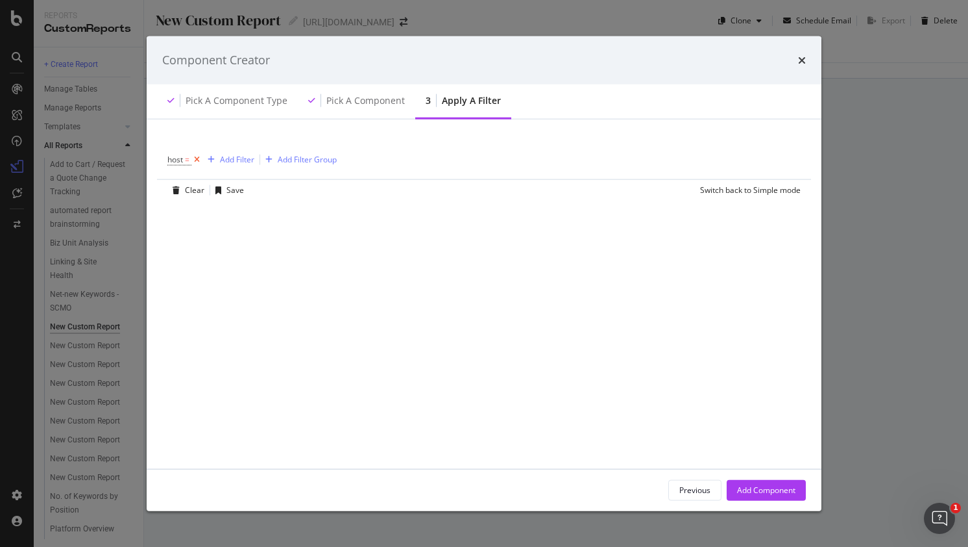
click at [200, 156] on icon "modal" at bounding box center [196, 159] width 11 height 13
click at [339, 99] on div "Pick a Component" at bounding box center [365, 99] width 79 height 13
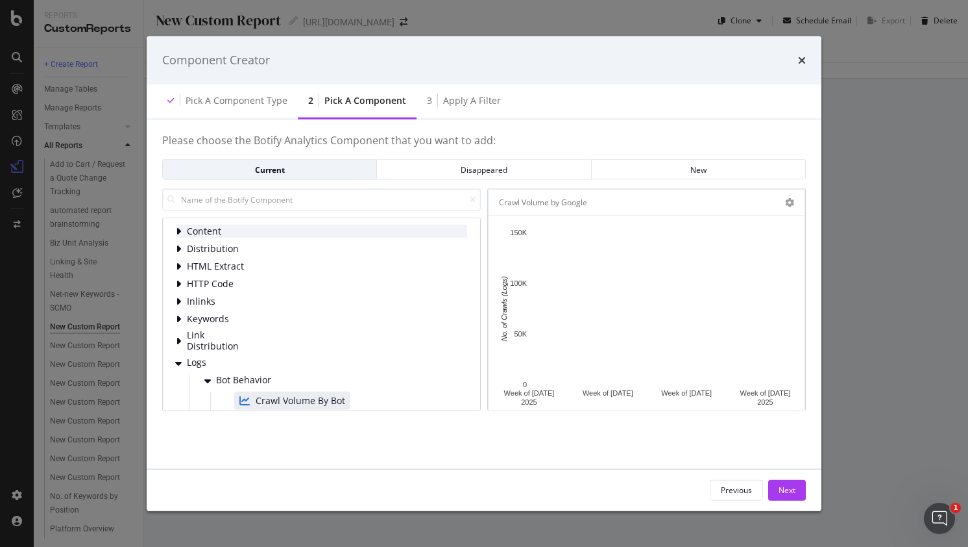
click at [208, 232] on span "Content" at bounding box center [216, 231] width 58 height 11
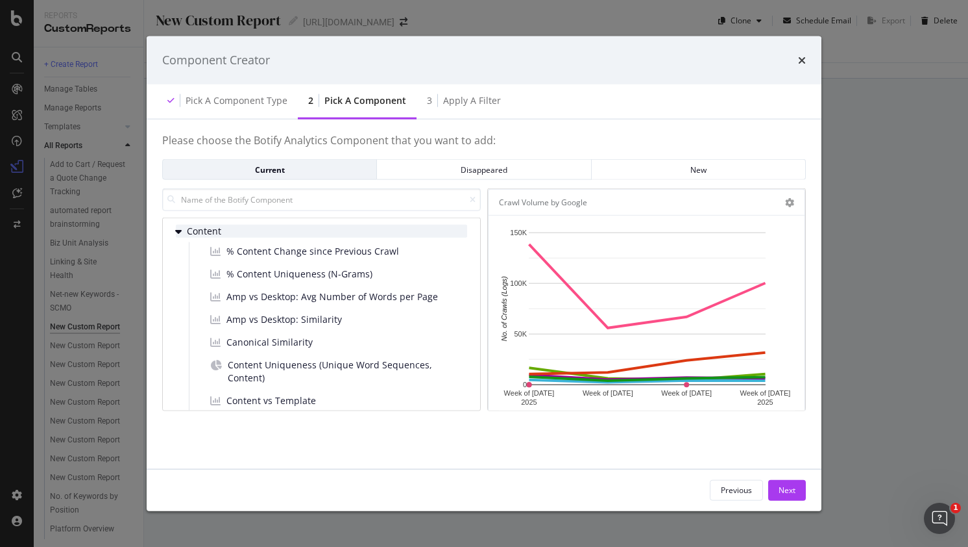
click at [208, 232] on span "Content" at bounding box center [216, 231] width 58 height 11
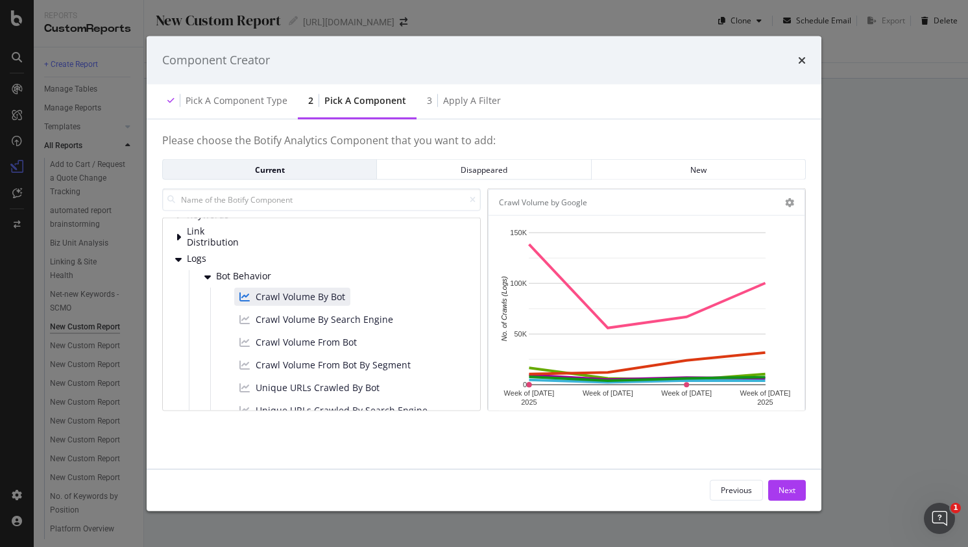
scroll to position [0, 0]
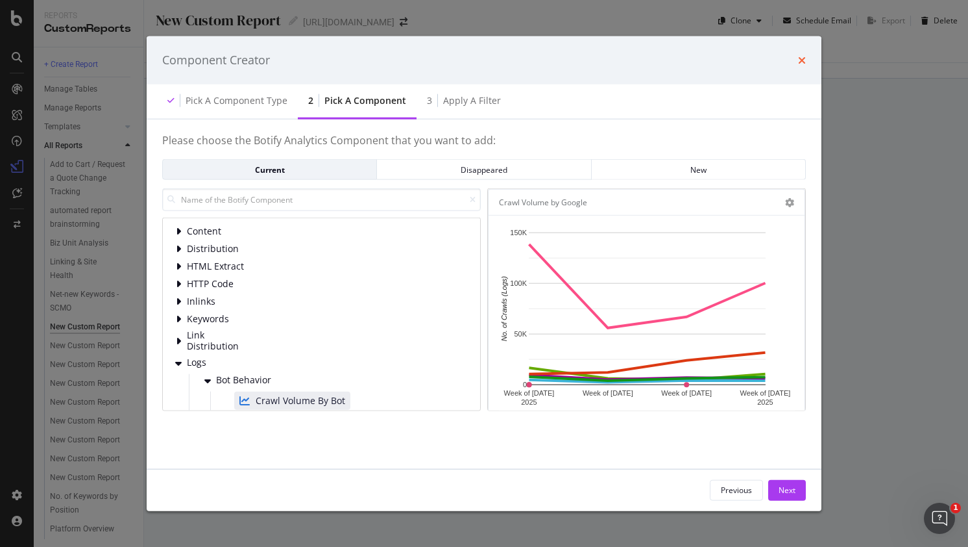
click at [801, 58] on icon "times" at bounding box center [802, 60] width 8 height 10
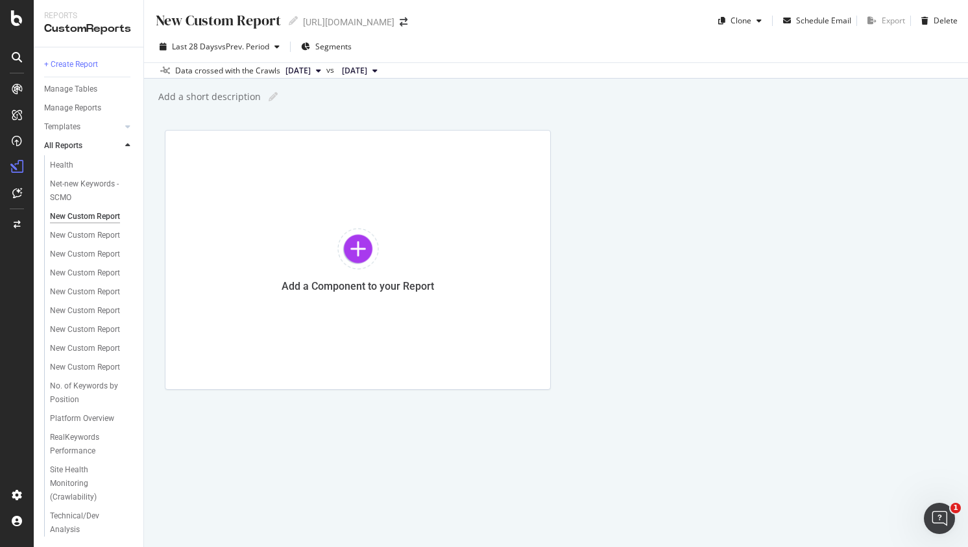
scroll to position [232, 0]
click at [68, 125] on div "Templates" at bounding box center [62, 127] width 36 height 14
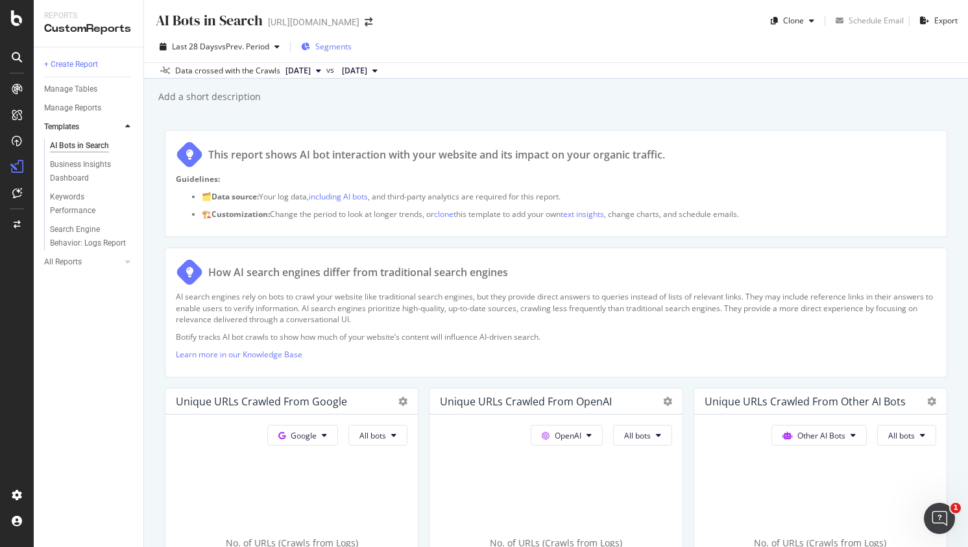
click at [326, 49] on span "Segments" at bounding box center [333, 46] width 36 height 11
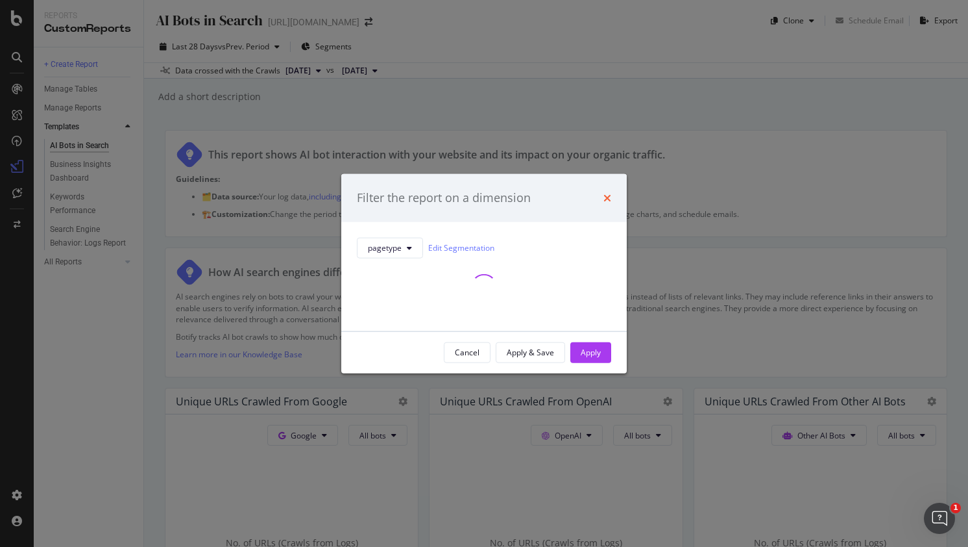
click at [607, 197] on icon "times" at bounding box center [608, 197] width 8 height 10
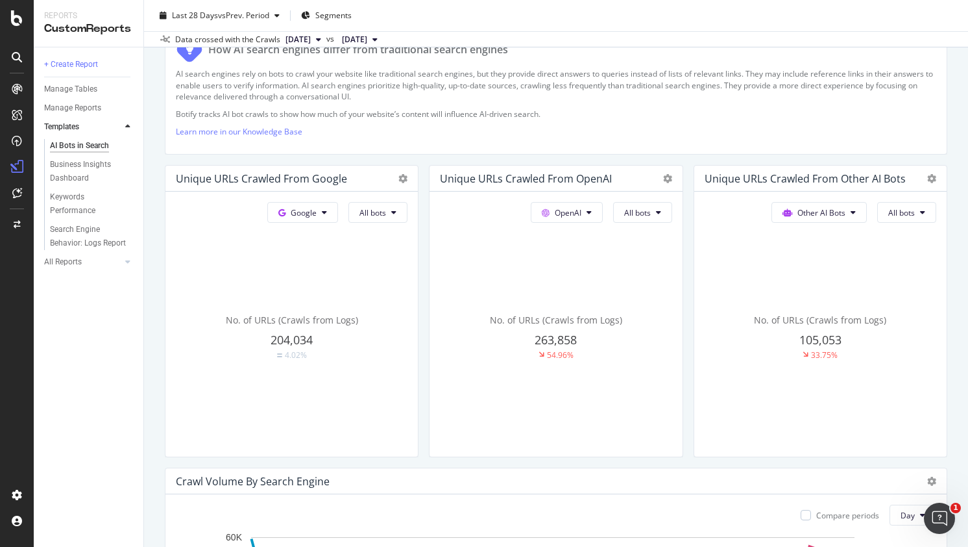
scroll to position [302, 0]
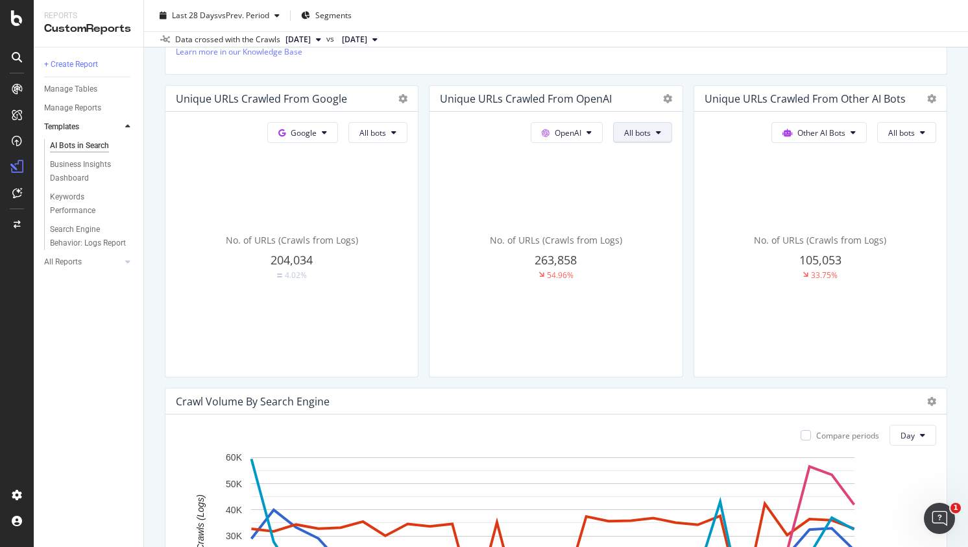
click at [386, 131] on span "All bots" at bounding box center [373, 132] width 27 height 11
click at [678, 281] on span "ChatGPT-User" at bounding box center [654, 277] width 66 height 12
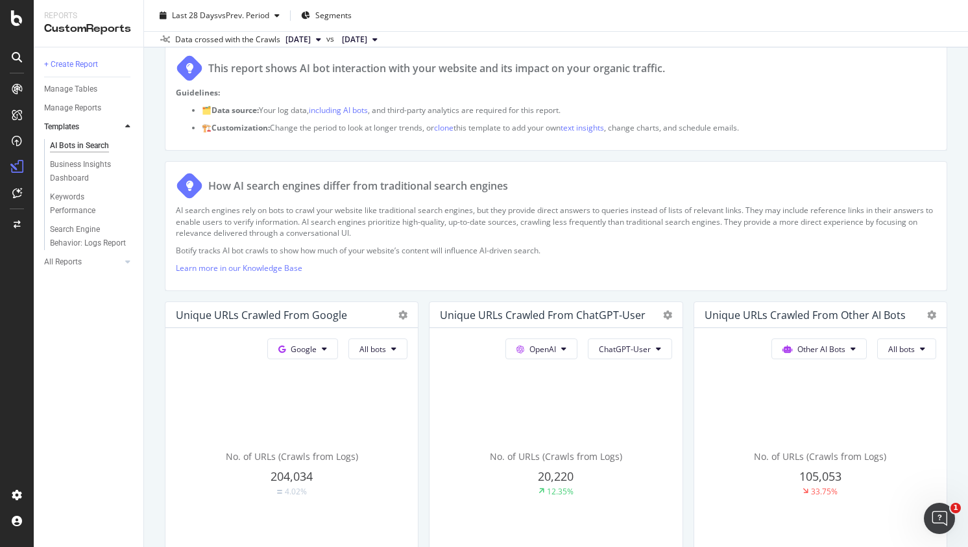
scroll to position [0, 0]
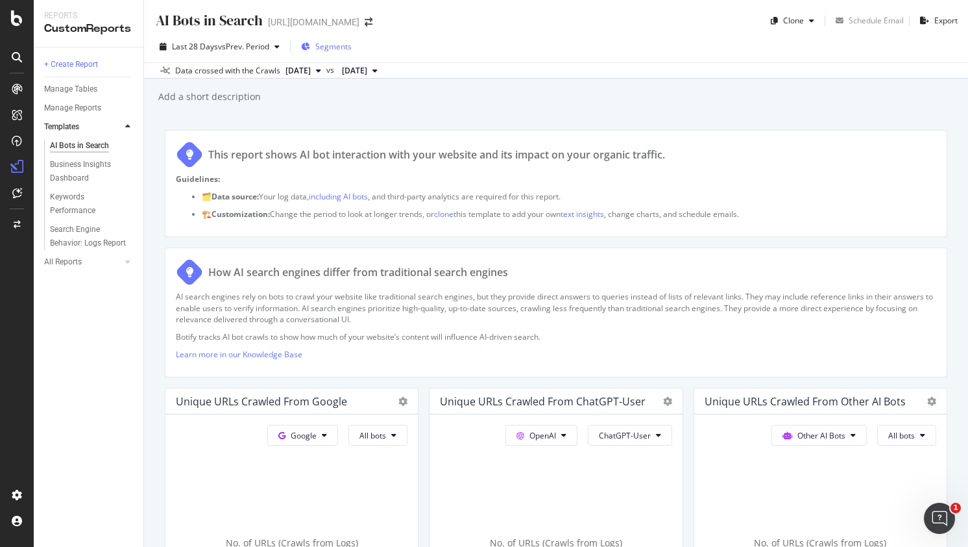
click at [338, 49] on span "Segments" at bounding box center [333, 46] width 36 height 11
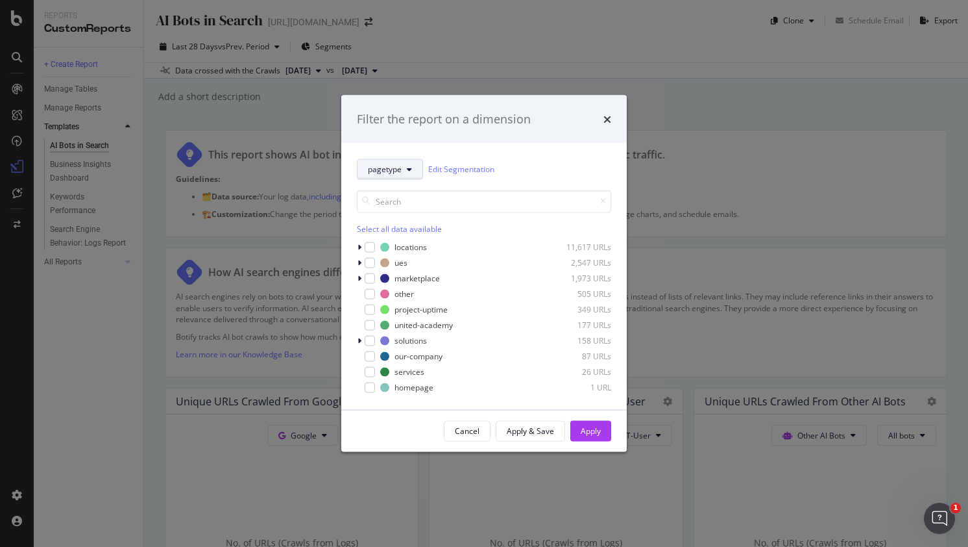
click at [402, 166] on button "pagetype" at bounding box center [390, 168] width 66 height 21
click at [406, 238] on span "business-units" at bounding box center [394, 240] width 52 height 12
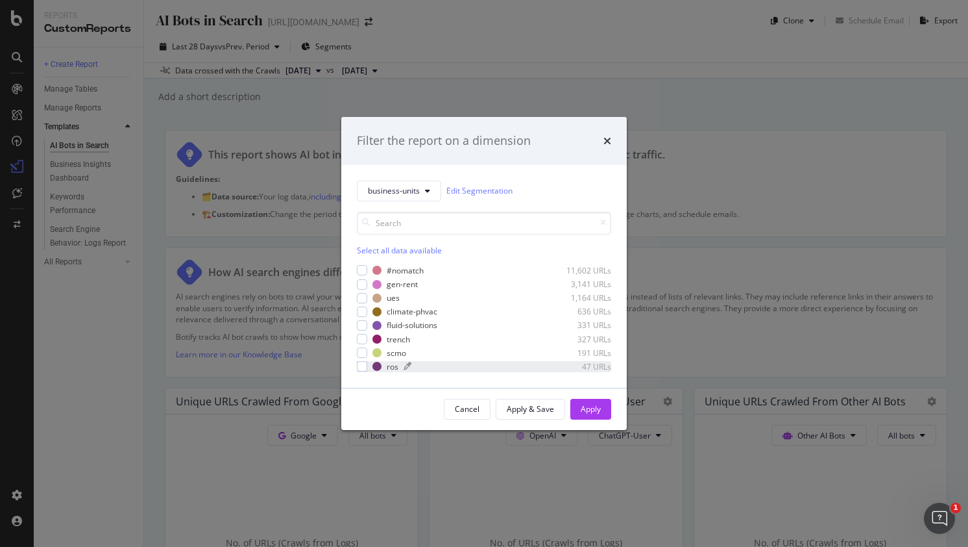
click at [362, 326] on div "modal" at bounding box center [362, 325] width 10 height 10
drag, startPoint x: 600, startPoint y: 410, endPoint x: 585, endPoint y: 406, distance: 15.3
click at [600, 409] on div "Apply" at bounding box center [591, 408] width 20 height 11
click at [418, 406] on div "Unique URLs Crawled from ChatGPT-User" at bounding box center [292, 401] width 252 height 26
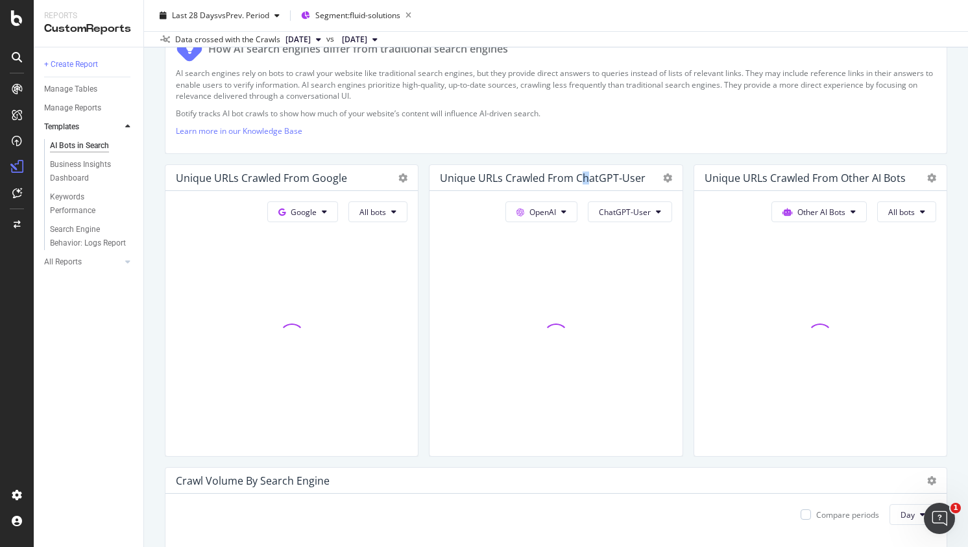
scroll to position [260, 0]
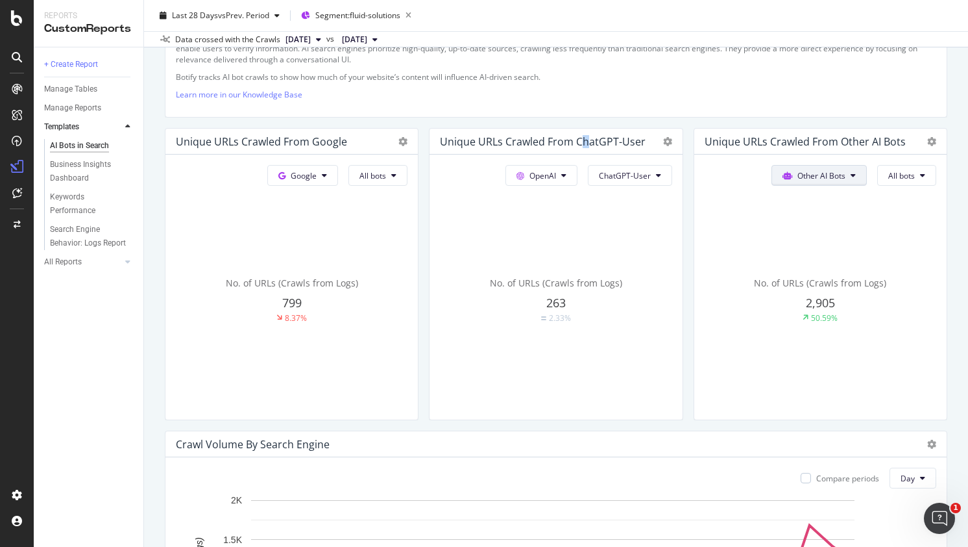
click at [317, 174] on span "Other AI Bots" at bounding box center [304, 175] width 26 height 11
click at [821, 245] on span "OpenAI" at bounding box center [823, 248] width 51 height 12
click at [386, 177] on span "All bots" at bounding box center [373, 175] width 27 height 11
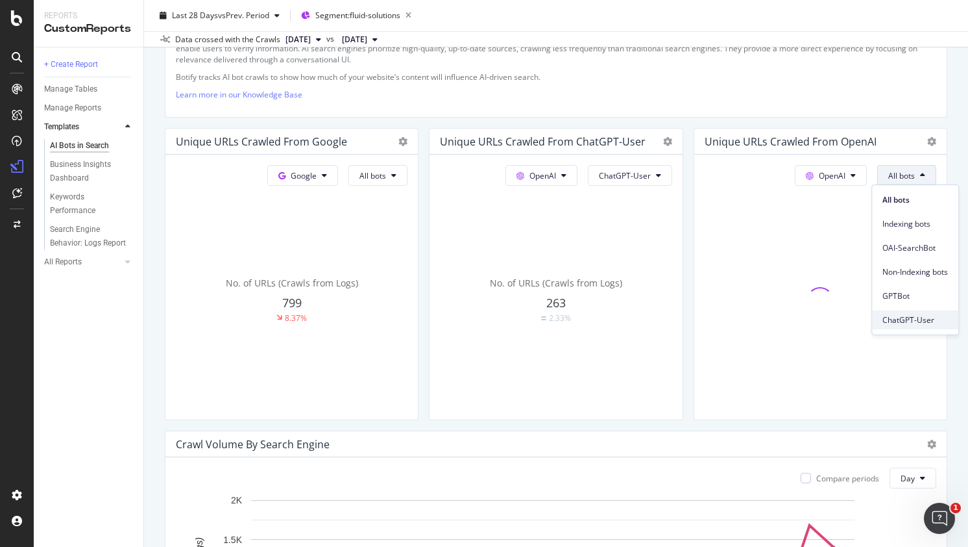
click at [915, 321] on span "ChatGPT-User" at bounding box center [916, 320] width 66 height 12
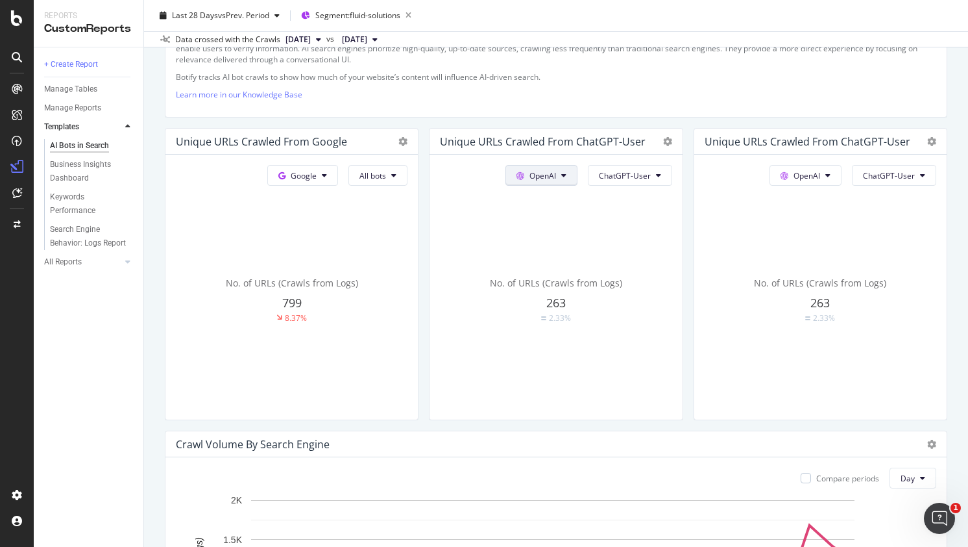
click at [338, 179] on button "OpenAI" at bounding box center [302, 175] width 71 height 21
click at [408, 252] on div "No. of URLs (Crawls from Logs) 263 2.33%" at bounding box center [292, 300] width 232 height 218
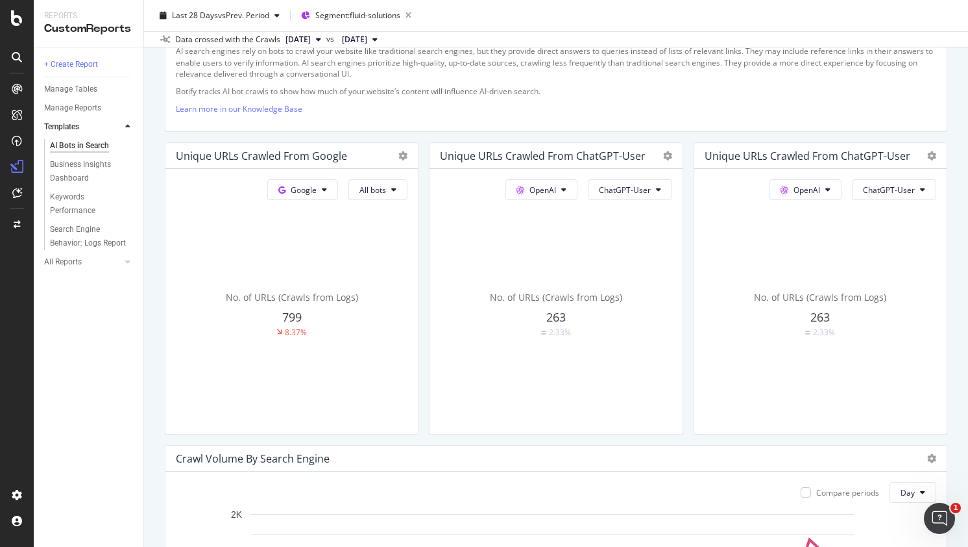
scroll to position [216, 0]
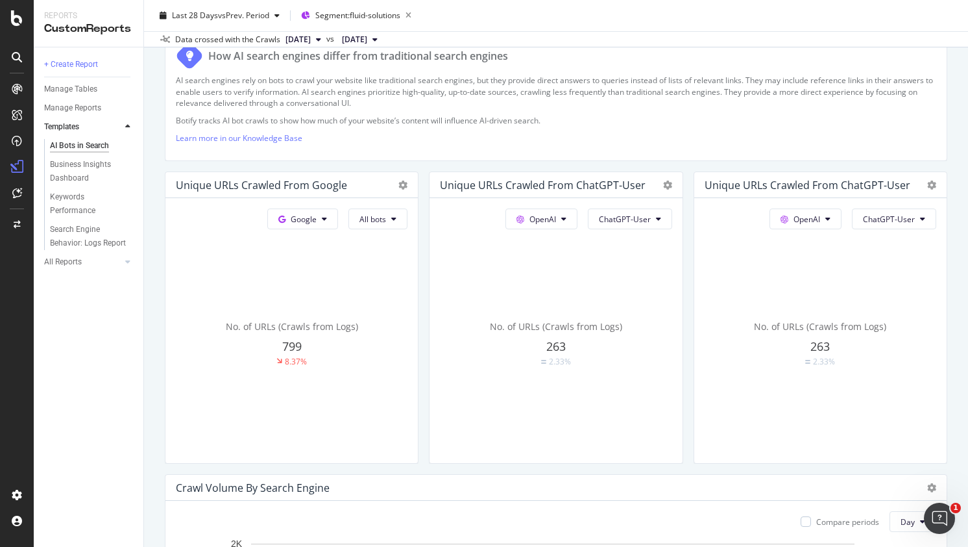
click at [326, 40] on button "[DATE]" at bounding box center [303, 40] width 46 height 16
click at [367, 34] on span "[DATE]" at bounding box center [354, 40] width 25 height 12
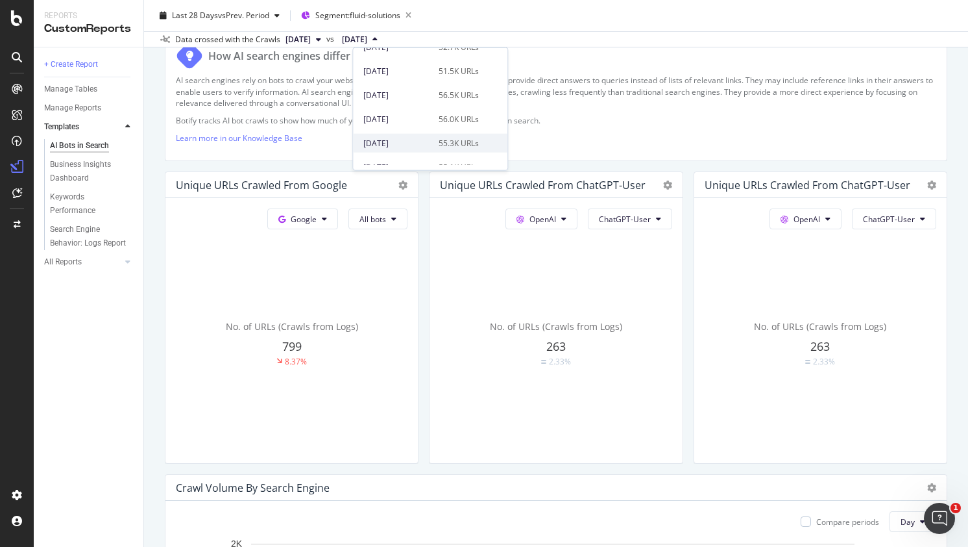
scroll to position [428, 0]
click at [410, 135] on div "[DATE]" at bounding box center [397, 132] width 68 height 12
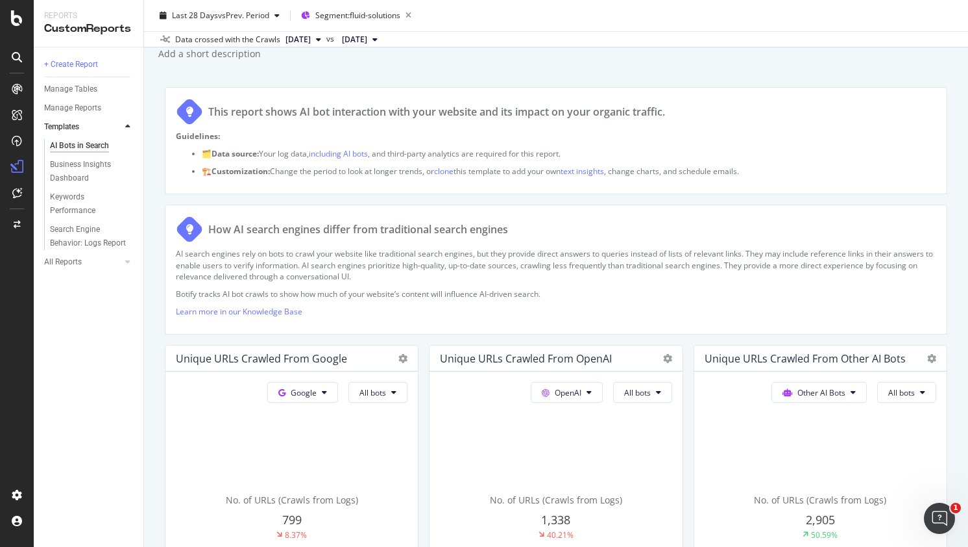
scroll to position [173, 0]
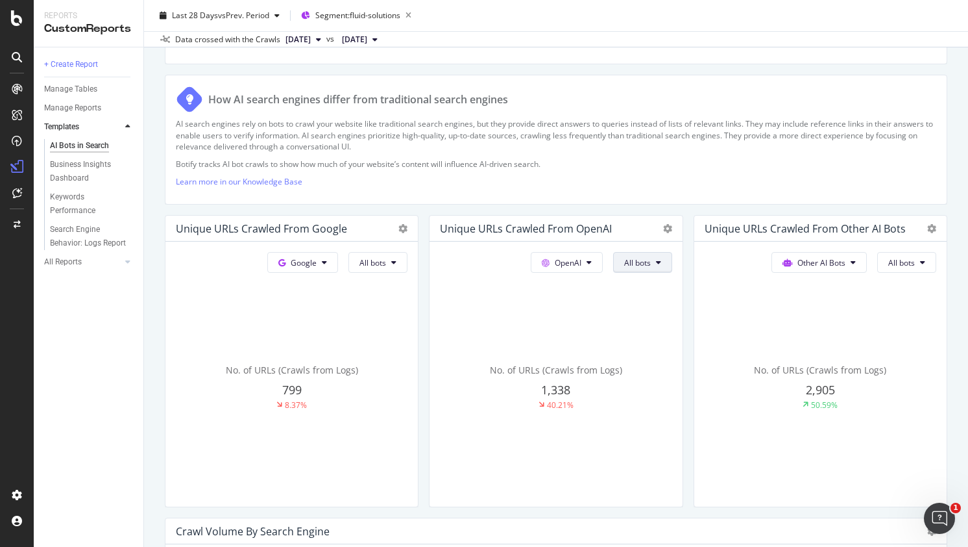
click at [408, 260] on button "All bots" at bounding box center [378, 262] width 59 height 21
drag, startPoint x: 639, startPoint y: 403, endPoint x: 698, endPoint y: 227, distance: 185.6
click at [639, 403] on span "ChatGPT-User" at bounding box center [654, 406] width 66 height 12
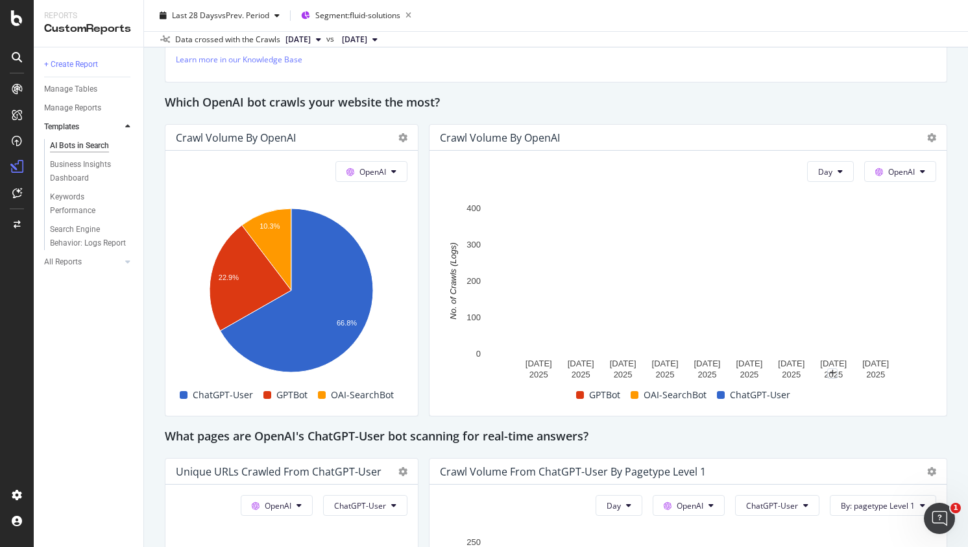
scroll to position [1125, 0]
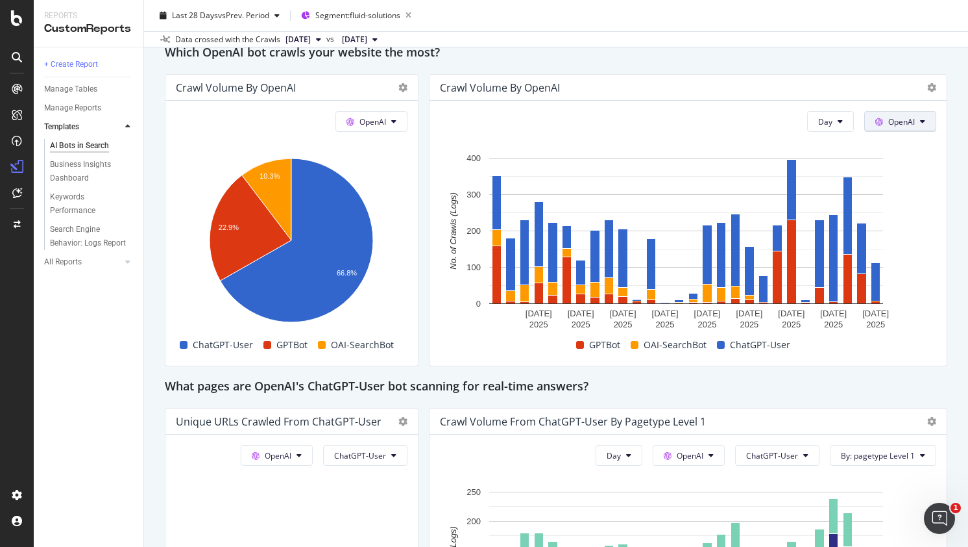
click at [885, 130] on button "OpenAI" at bounding box center [901, 121] width 72 height 21
click at [889, 125] on span "OpenAI" at bounding box center [902, 121] width 27 height 11
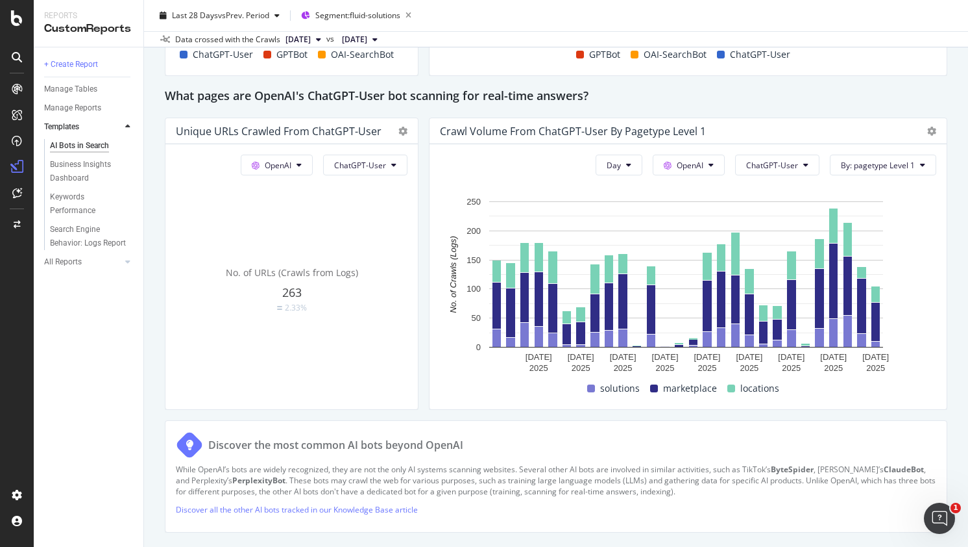
scroll to position [1428, 0]
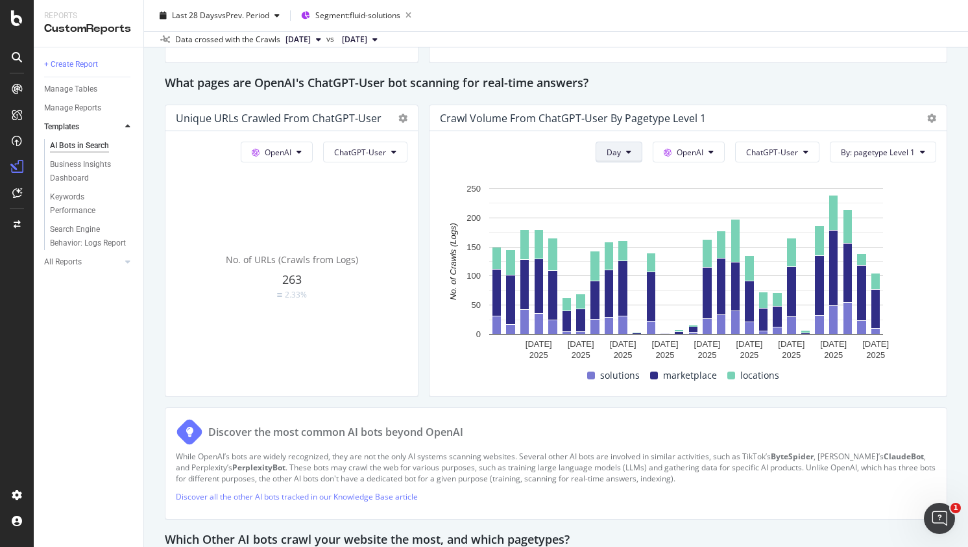
click at [615, 149] on span "Day" at bounding box center [614, 152] width 14 height 11
click at [614, 224] on span "Month" at bounding box center [616, 224] width 23 height 12
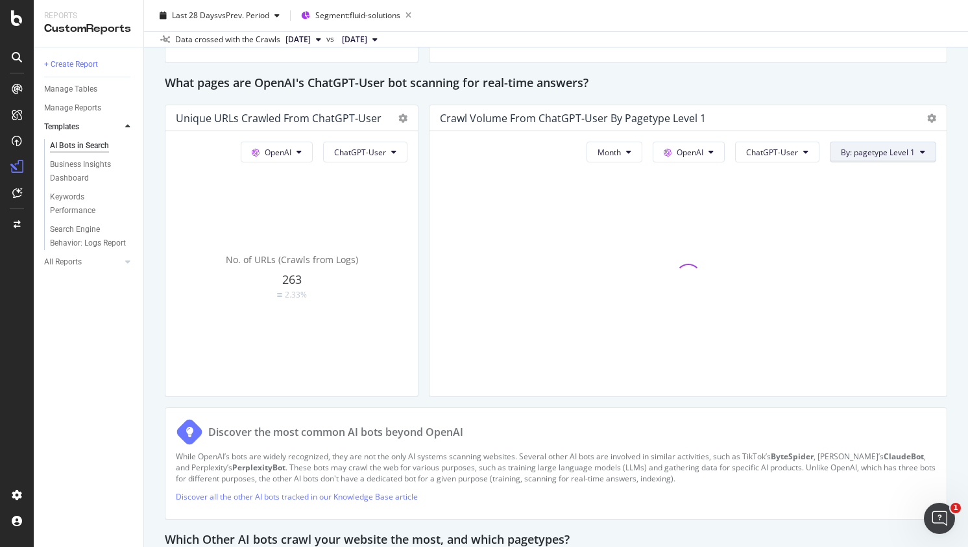
click at [870, 157] on button "By: pagetype Level 1" at bounding box center [883, 152] width 106 height 21
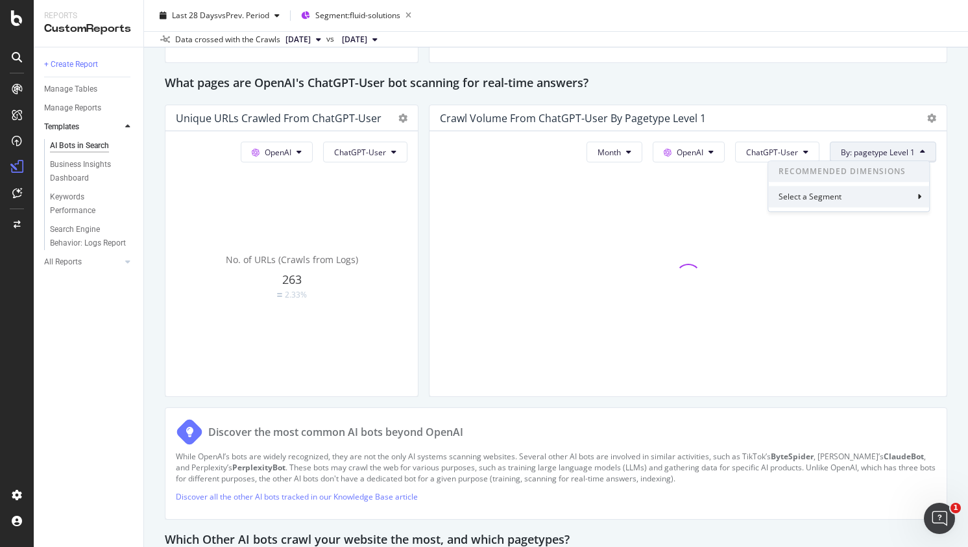
click at [863, 202] on div "Select a Segment" at bounding box center [849, 196] width 161 height 21
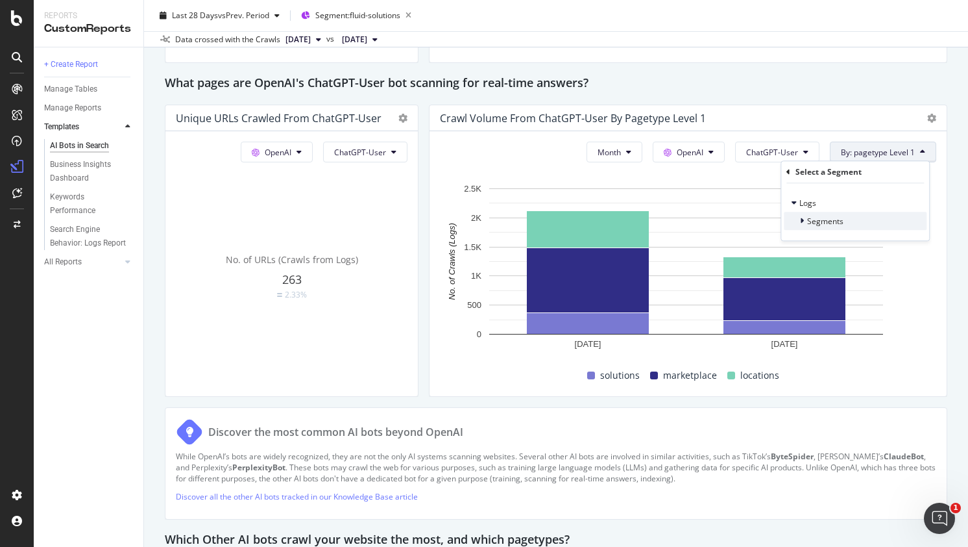
click at [857, 226] on div "Segments" at bounding box center [855, 221] width 143 height 18
click at [873, 113] on div "Crawl Volume from ChatGPT-User by pagetype Level 1" at bounding box center [677, 118] width 474 height 13
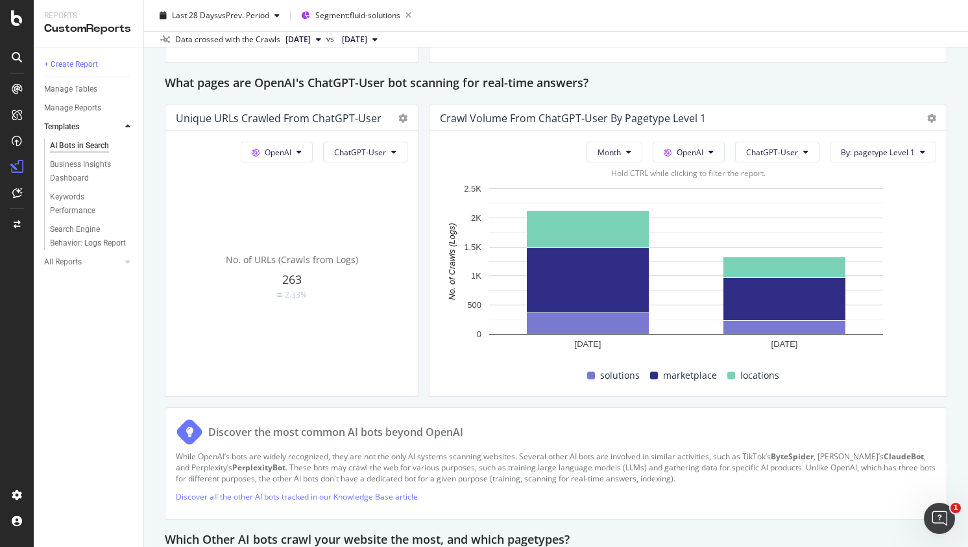
click at [678, 376] on span "marketplace" at bounding box center [690, 375] width 54 height 16
click at [743, 373] on span "locations" at bounding box center [760, 375] width 39 height 16
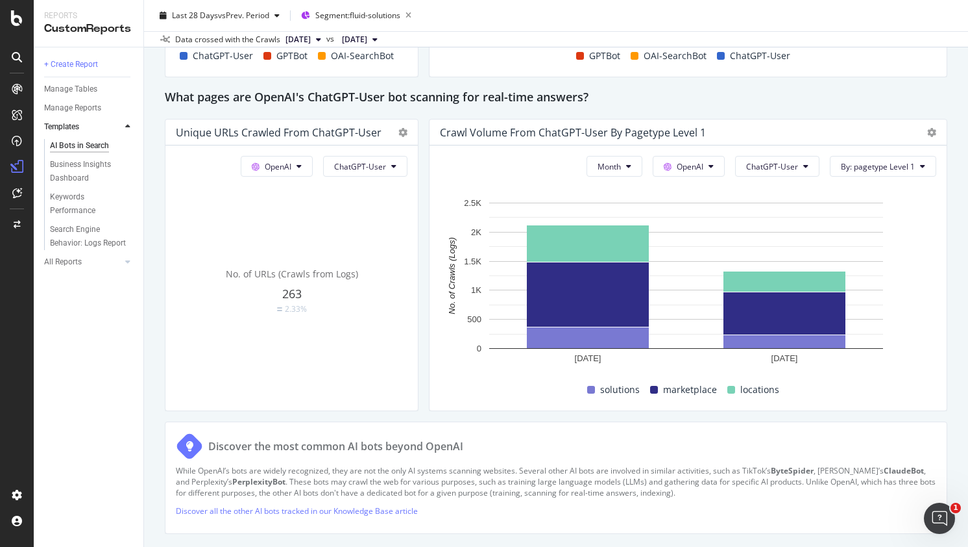
scroll to position [1372, 0]
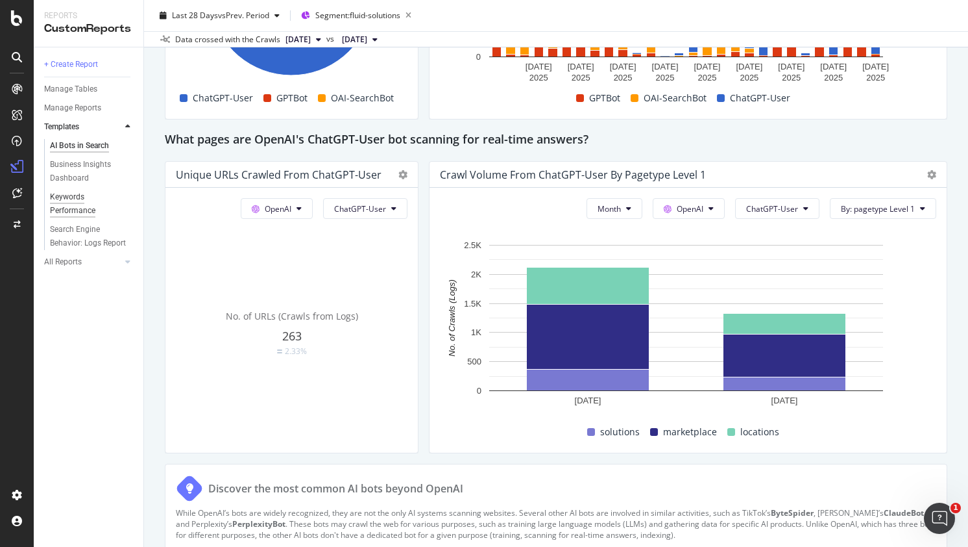
click at [57, 206] on div "Keywords Performance" at bounding box center [86, 203] width 73 height 27
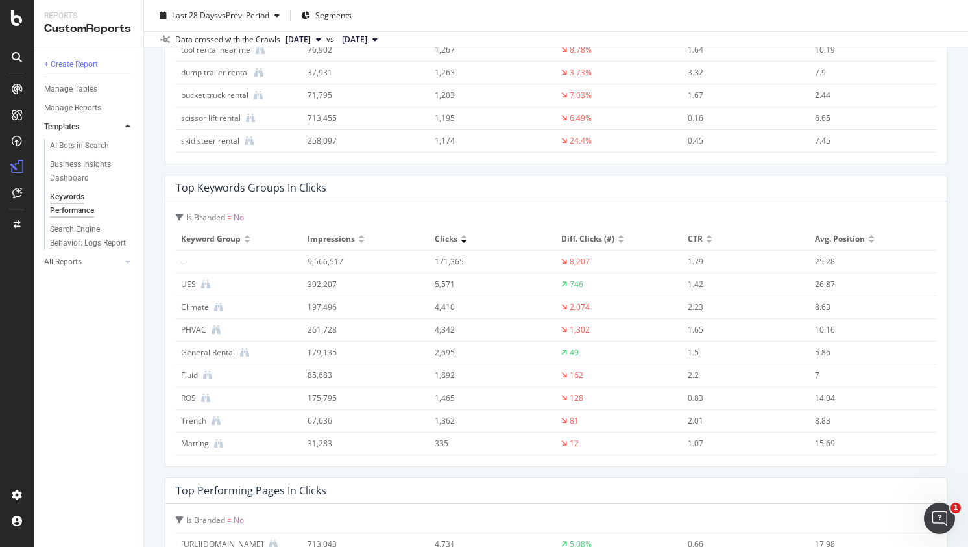
scroll to position [1428, 0]
